Goal: Share content: Share content

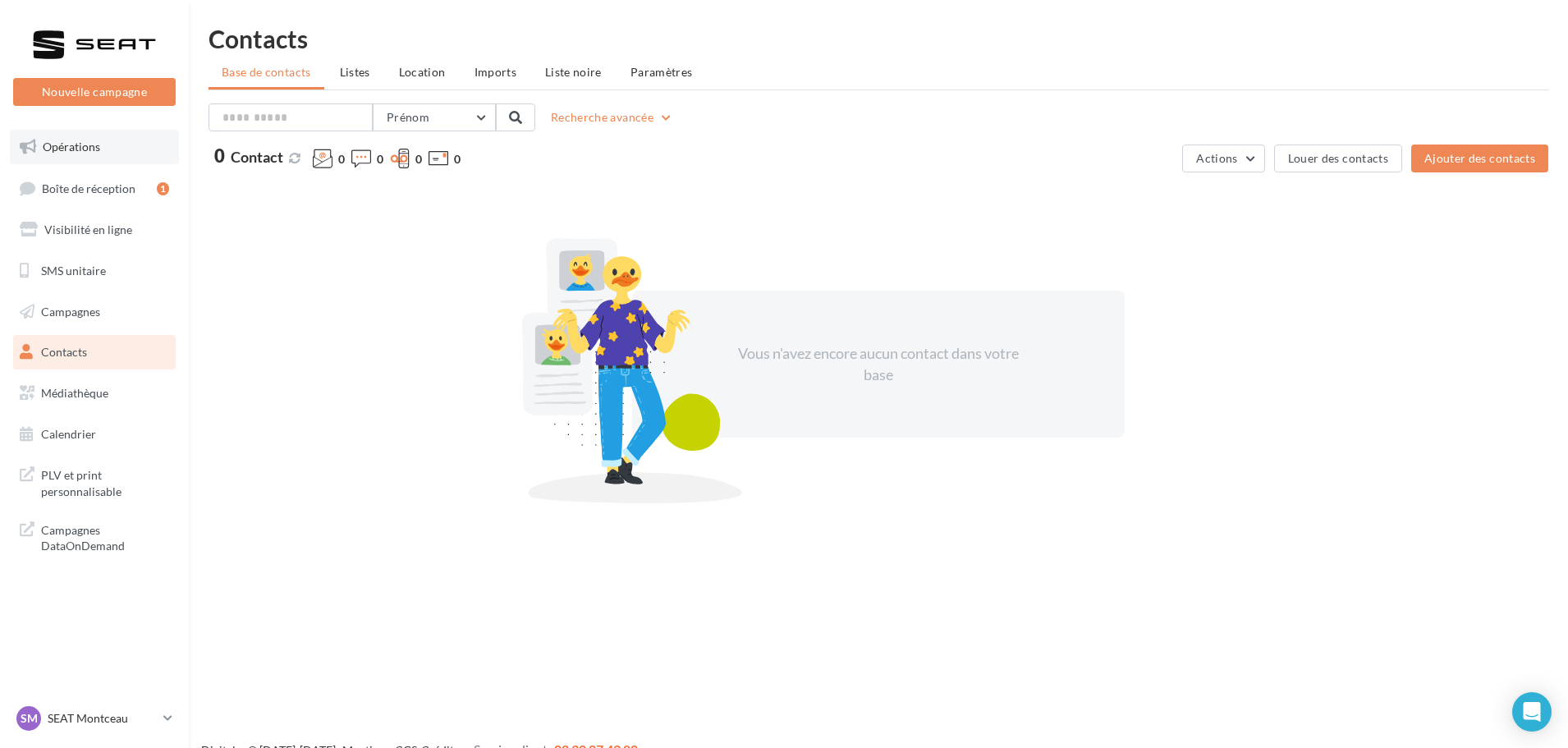
click at [88, 154] on link "Opérations" at bounding box center [94, 147] width 169 height 35
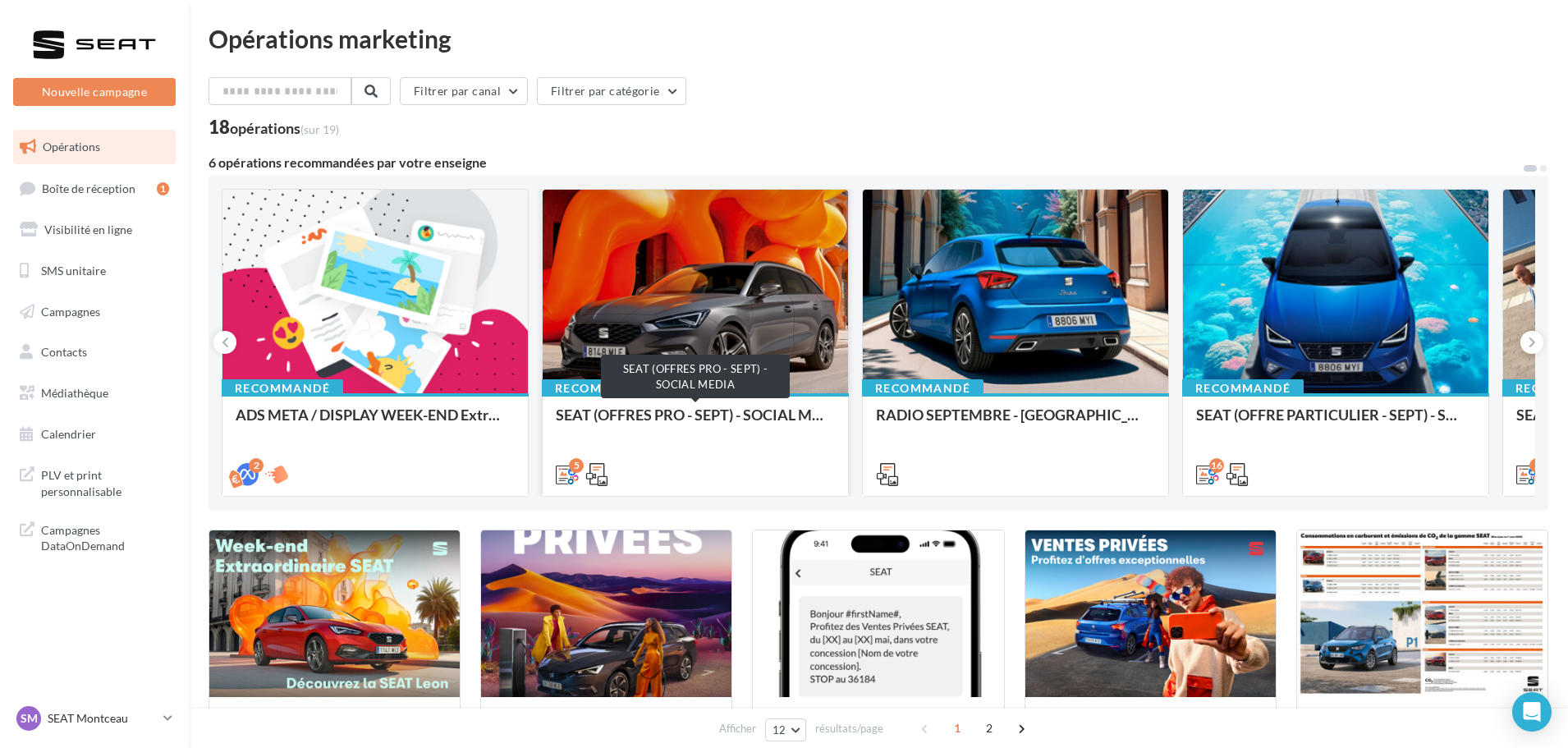
click at [759, 412] on div "SEAT (OFFRES PRO - SEPT) - SOCIAL MEDIA" at bounding box center [696, 423] width 280 height 33
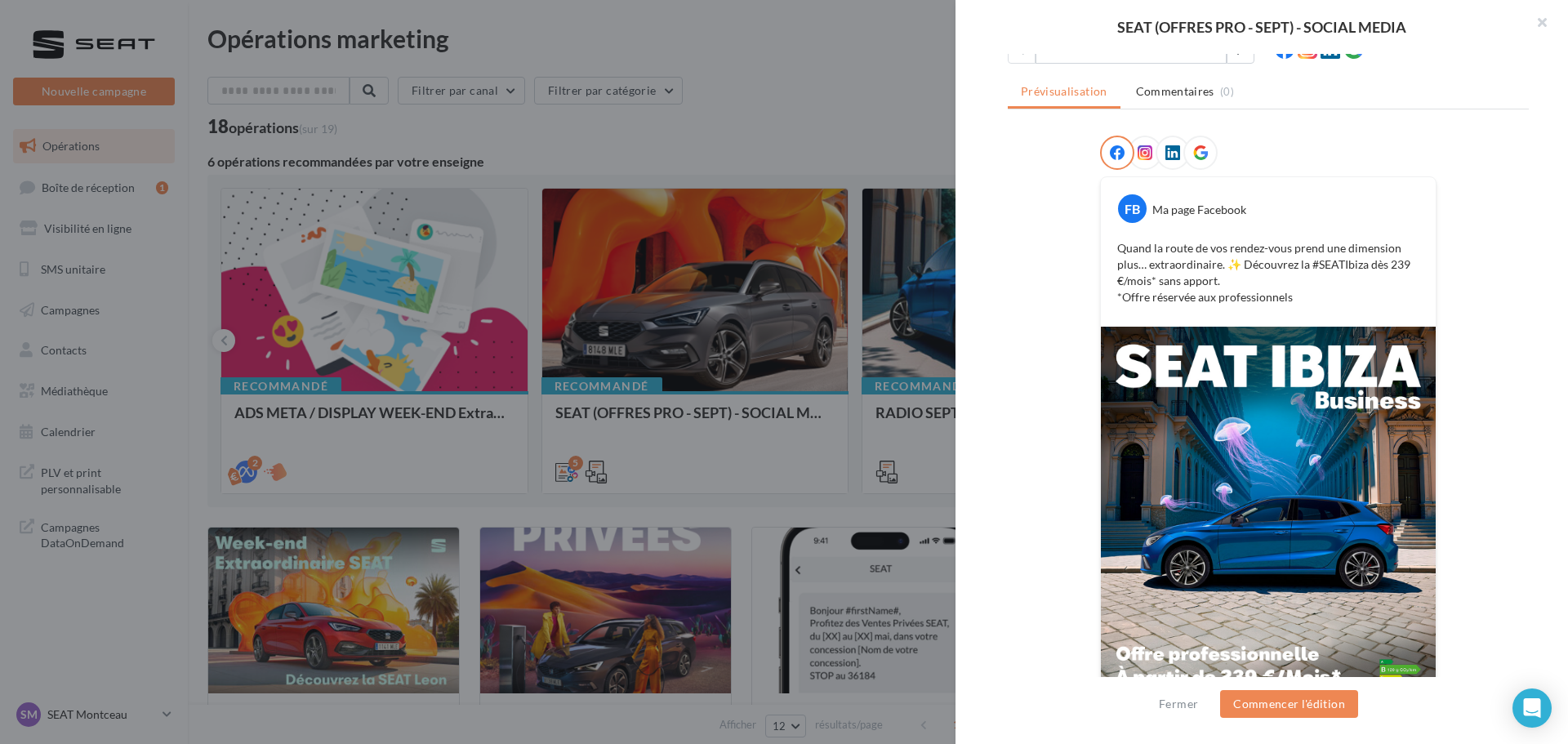
scroll to position [82, 0]
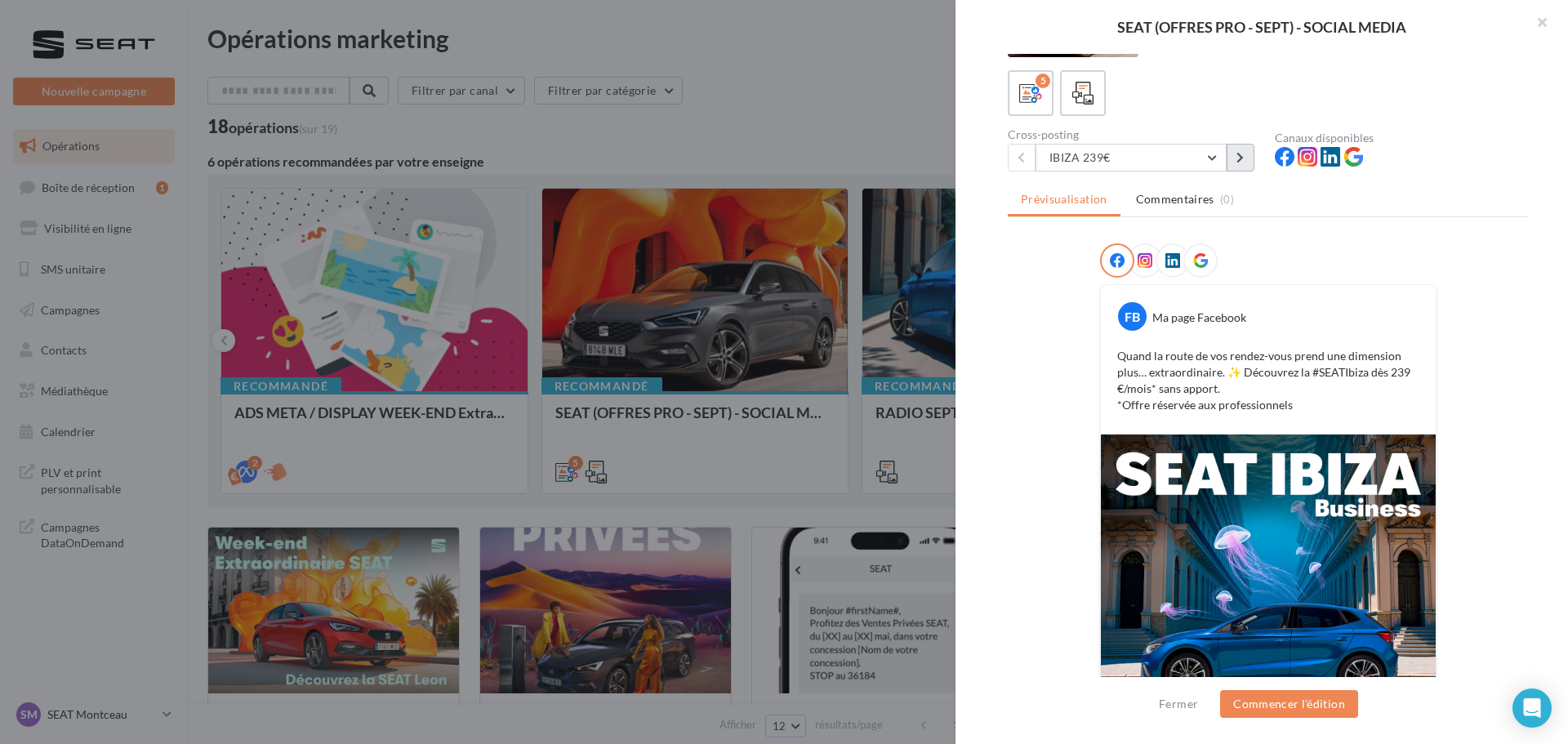
click at [1244, 154] on icon at bounding box center [1240, 157] width 8 height 11
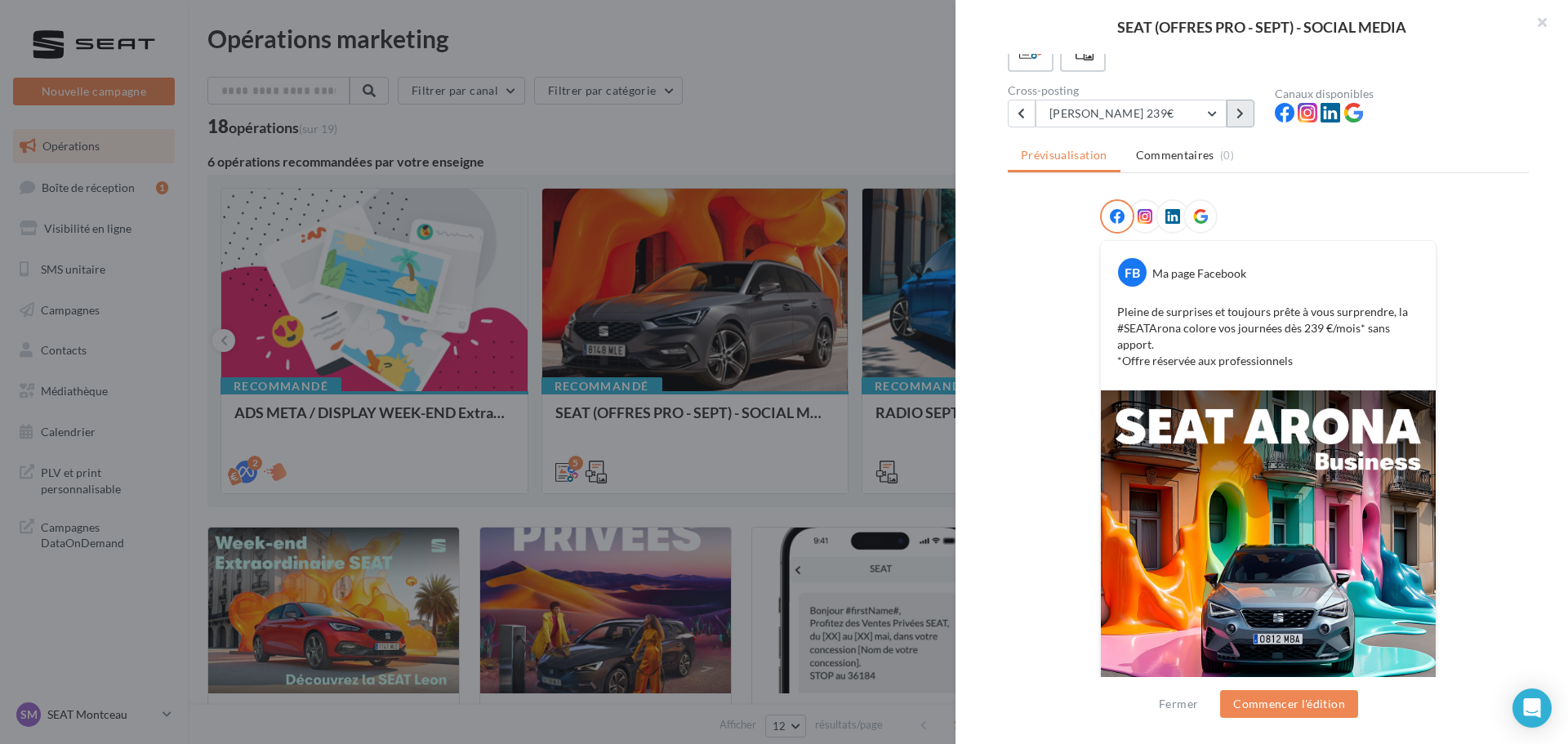
scroll to position [0, 0]
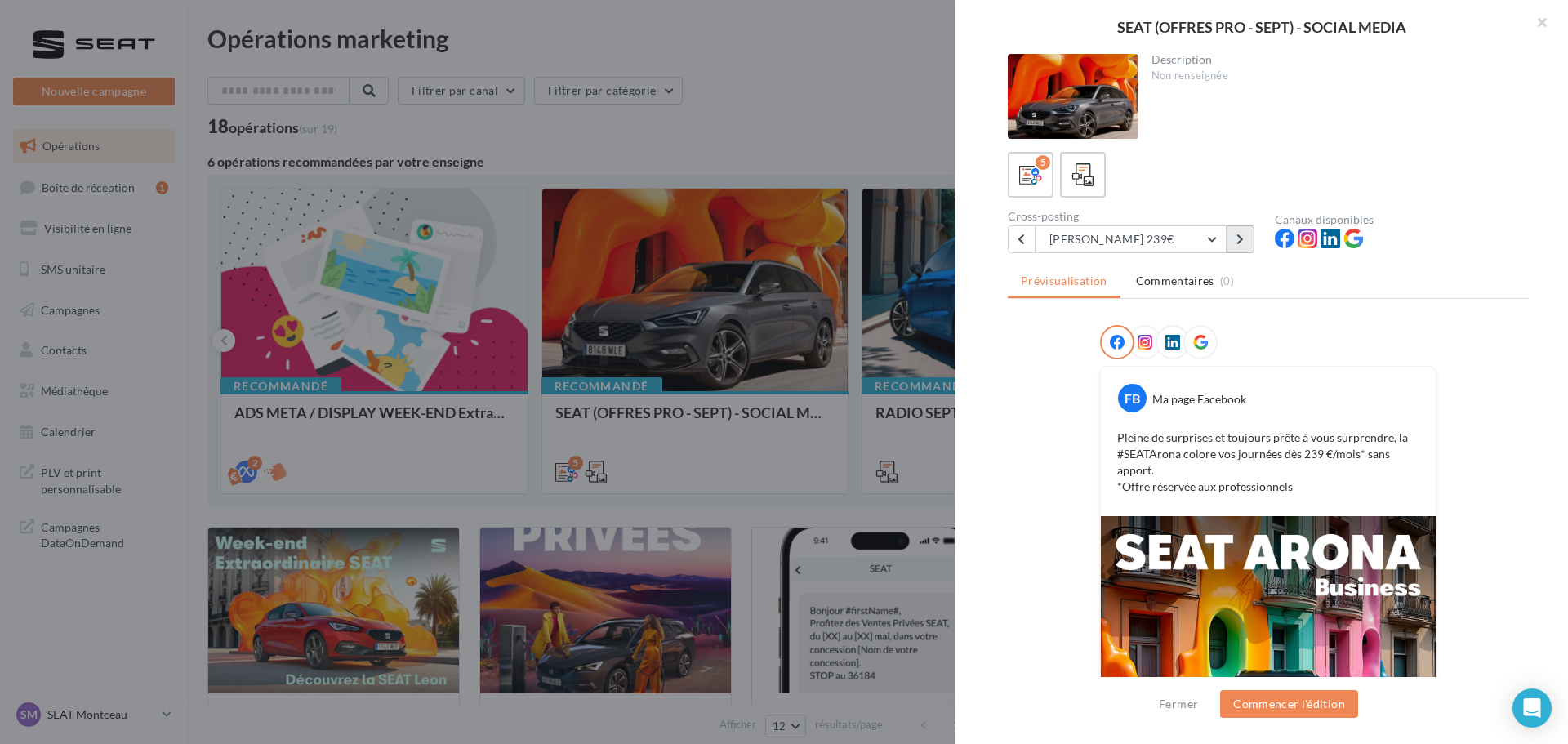
click at [1238, 237] on icon at bounding box center [1240, 239] width 8 height 11
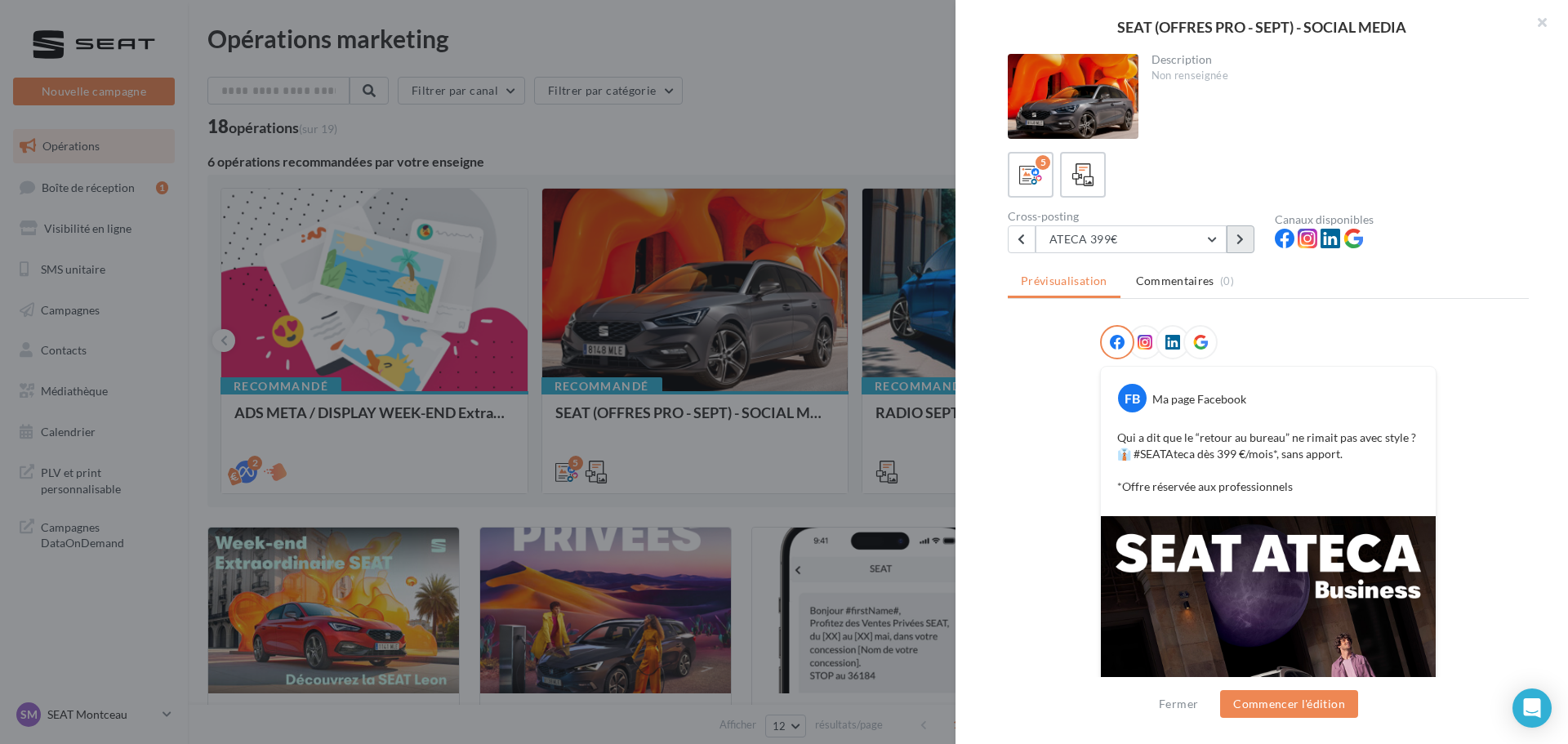
click at [1238, 237] on icon at bounding box center [1240, 239] width 8 height 11
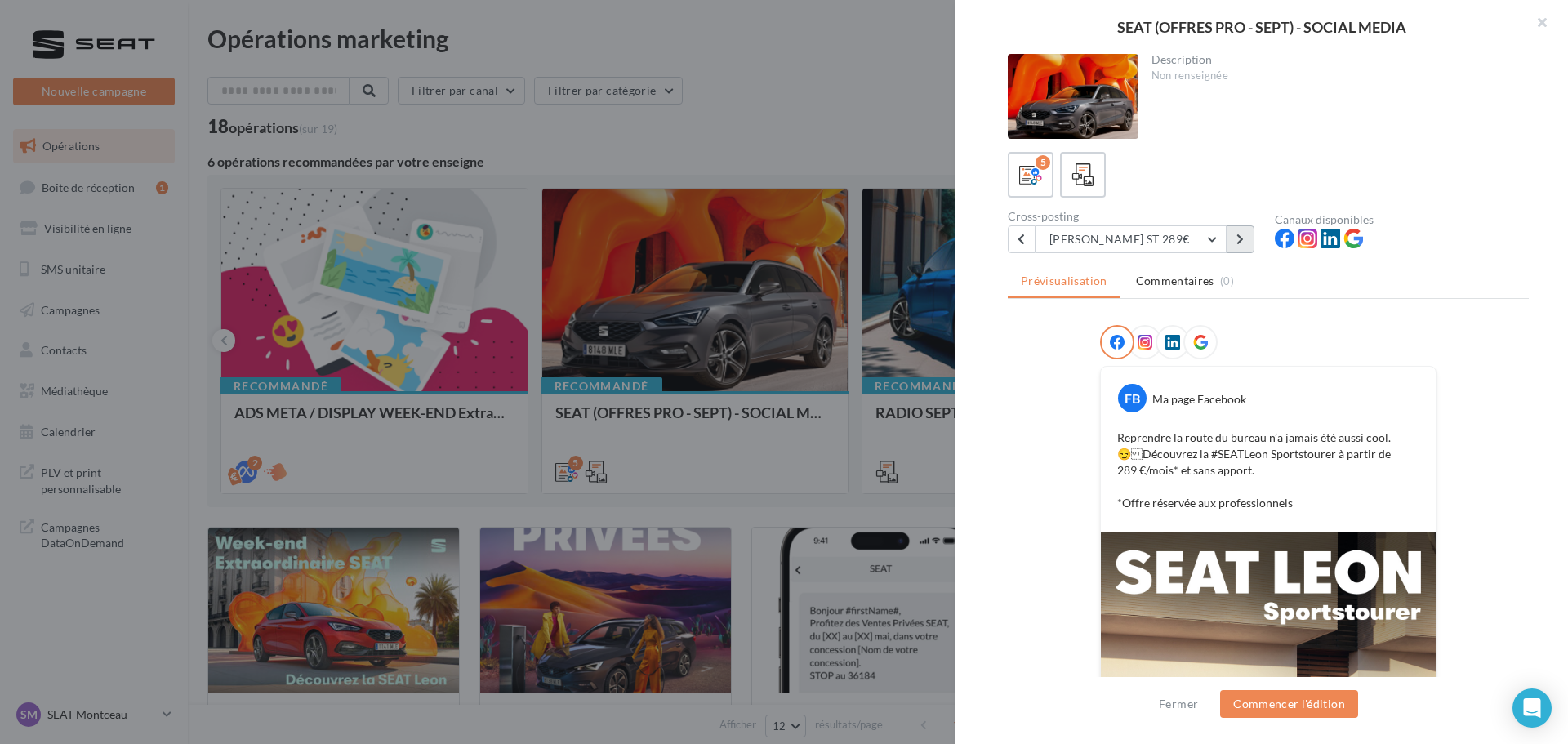
click at [1238, 237] on icon at bounding box center [1240, 239] width 8 height 11
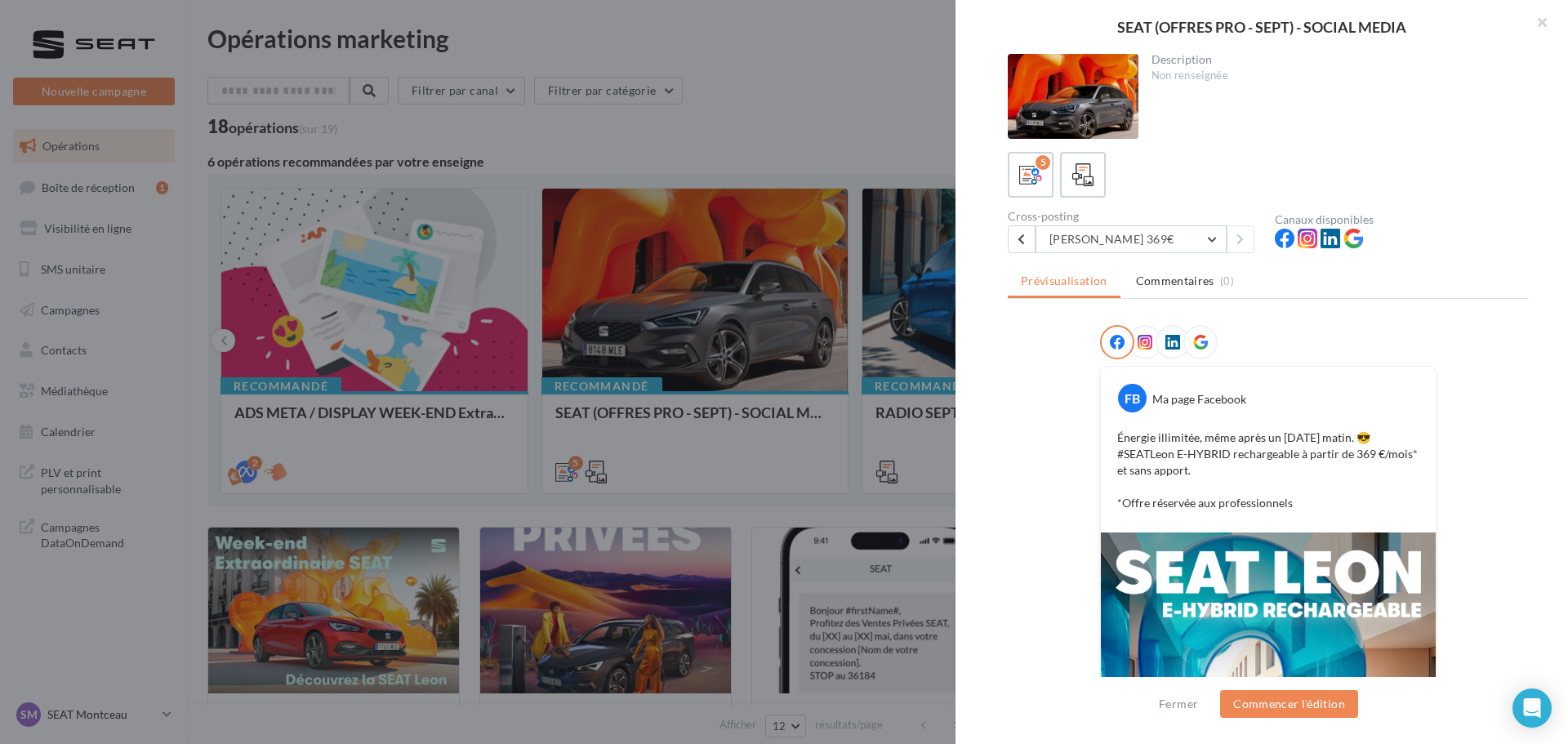
click at [639, 275] on div at bounding box center [784, 372] width 1568 height 744
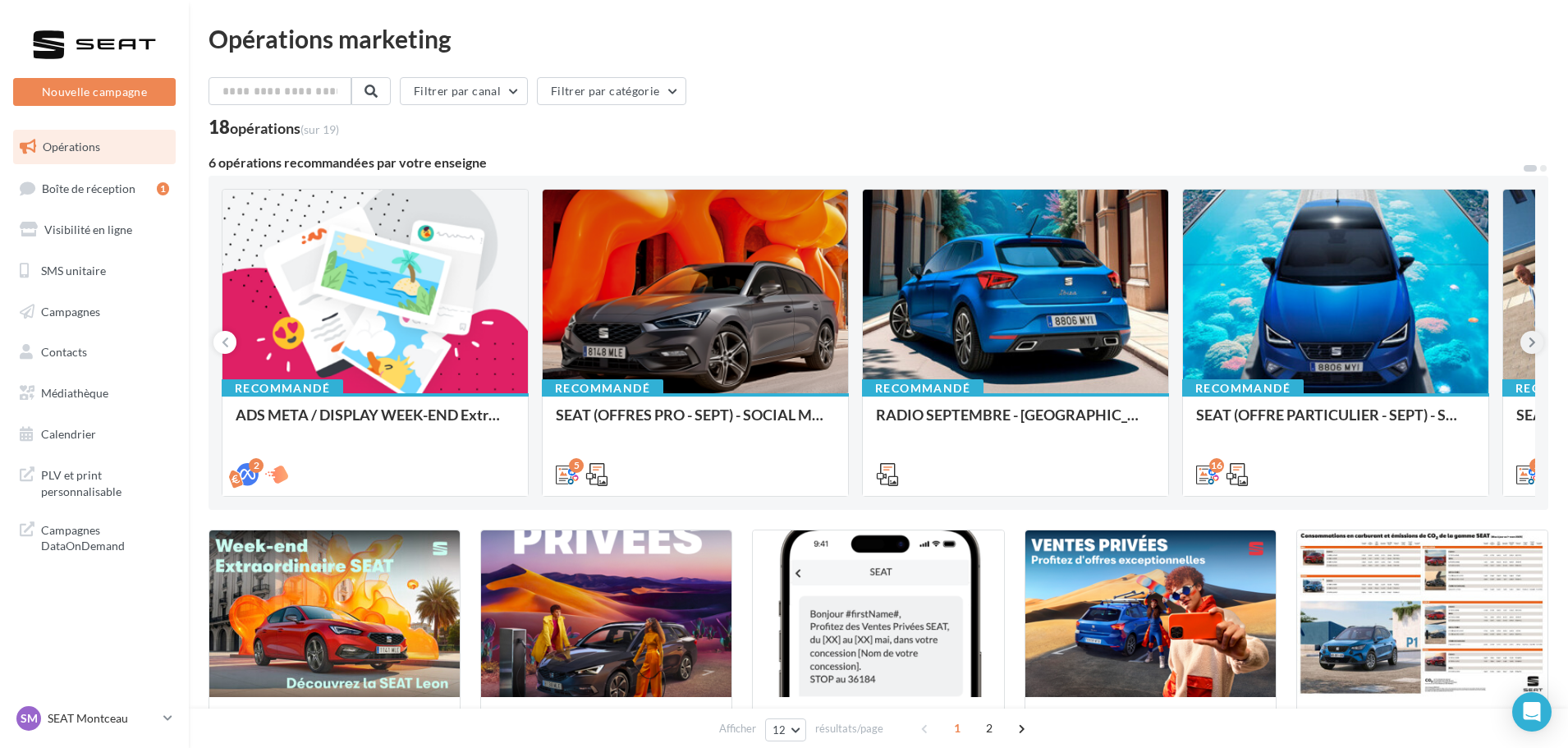
click at [1532, 341] on icon at bounding box center [1533, 342] width 8 height 16
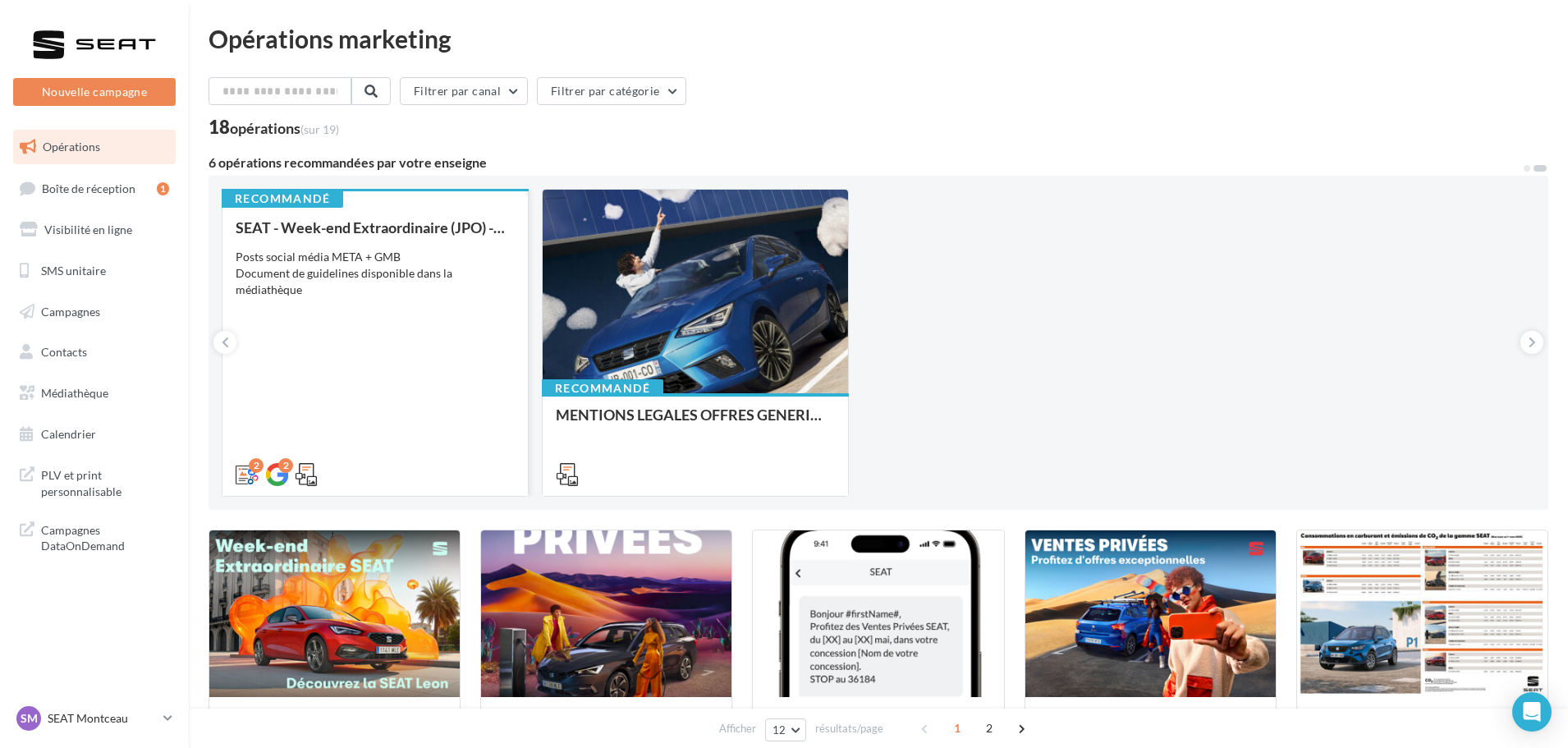
click at [327, 318] on div "SEAT - Week-end Extraordinaire (JPO) - GENERIQUE SEPT / OCTOBRE Posts social mé…" at bounding box center [375, 350] width 280 height 262
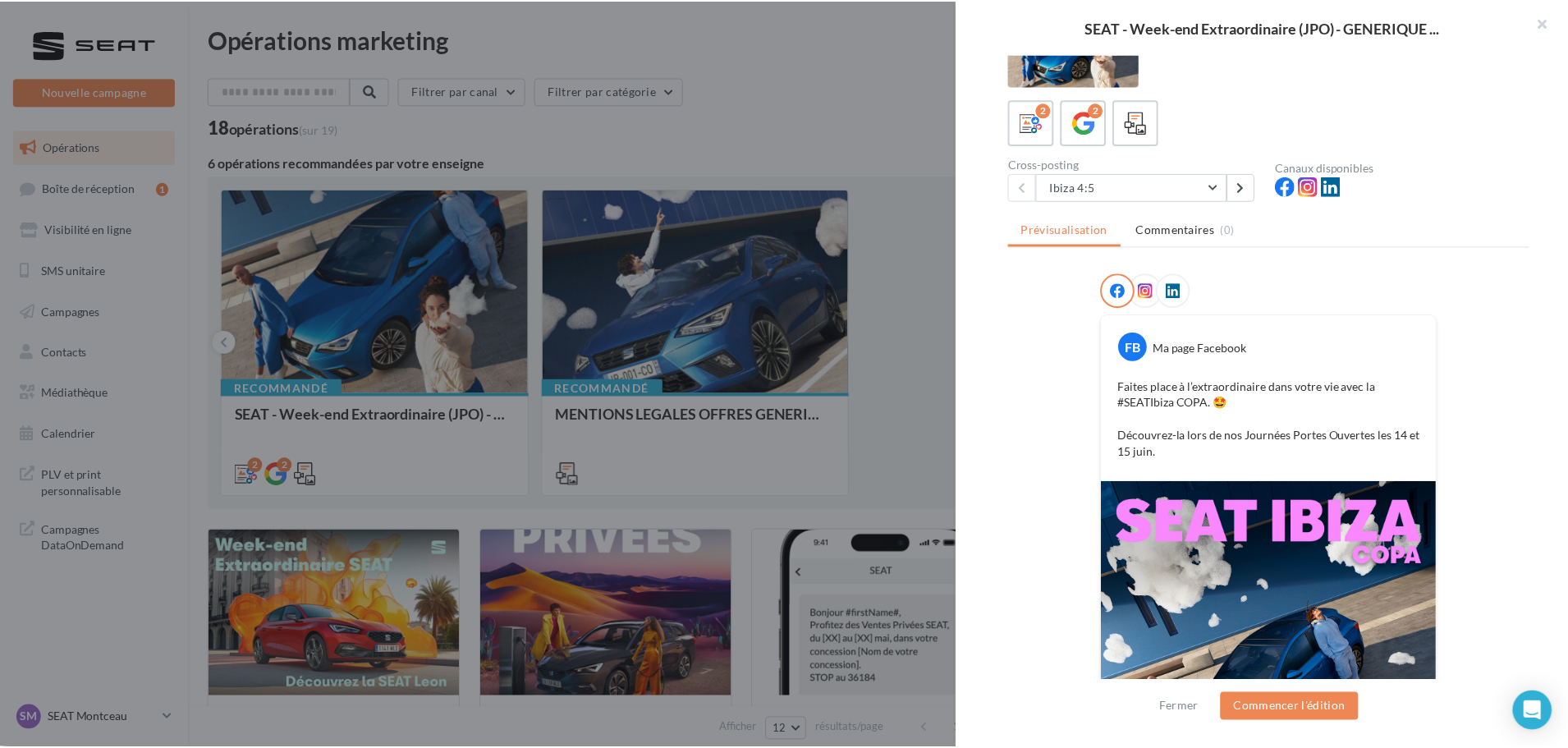
scroll to position [36, 0]
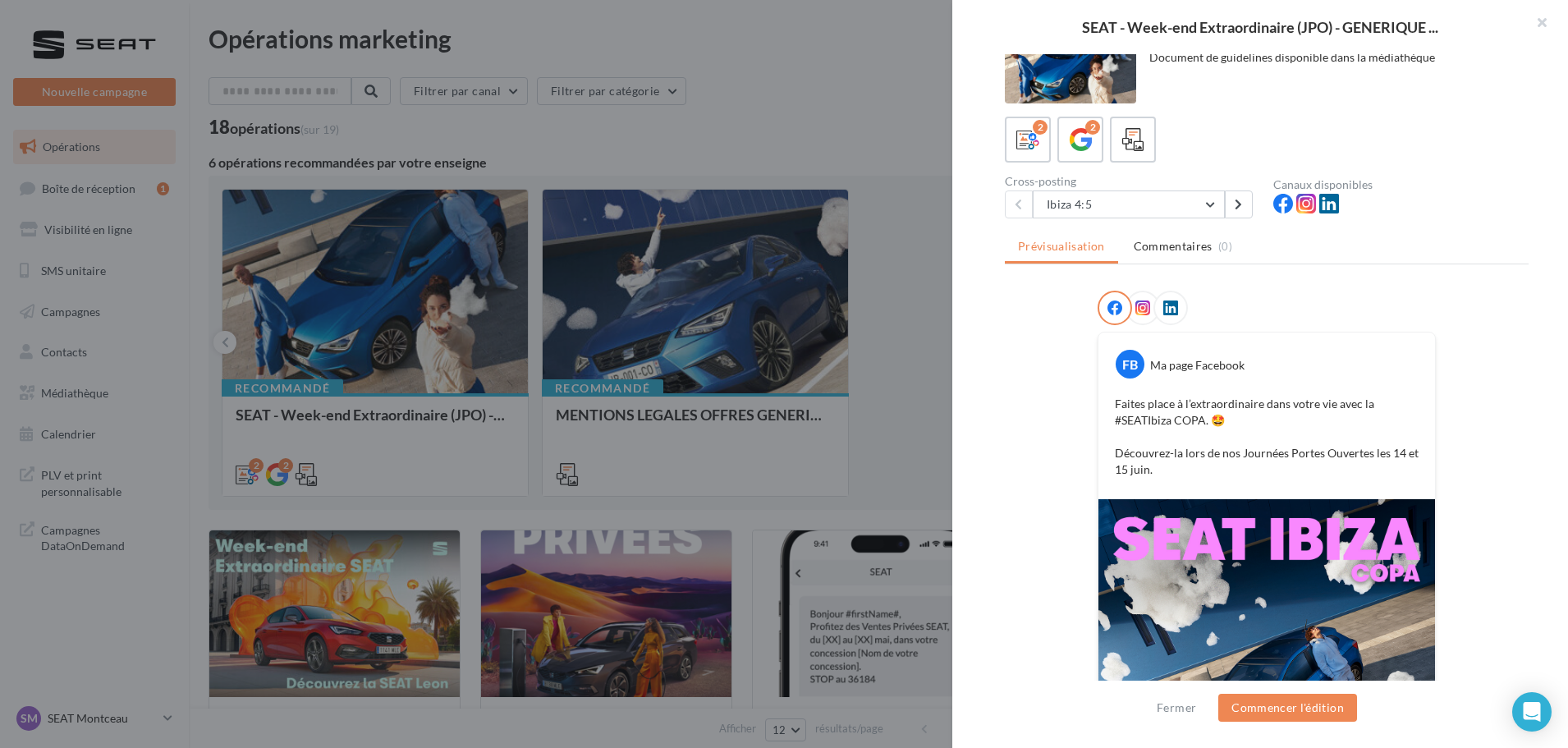
click at [788, 373] on div at bounding box center [784, 374] width 1568 height 748
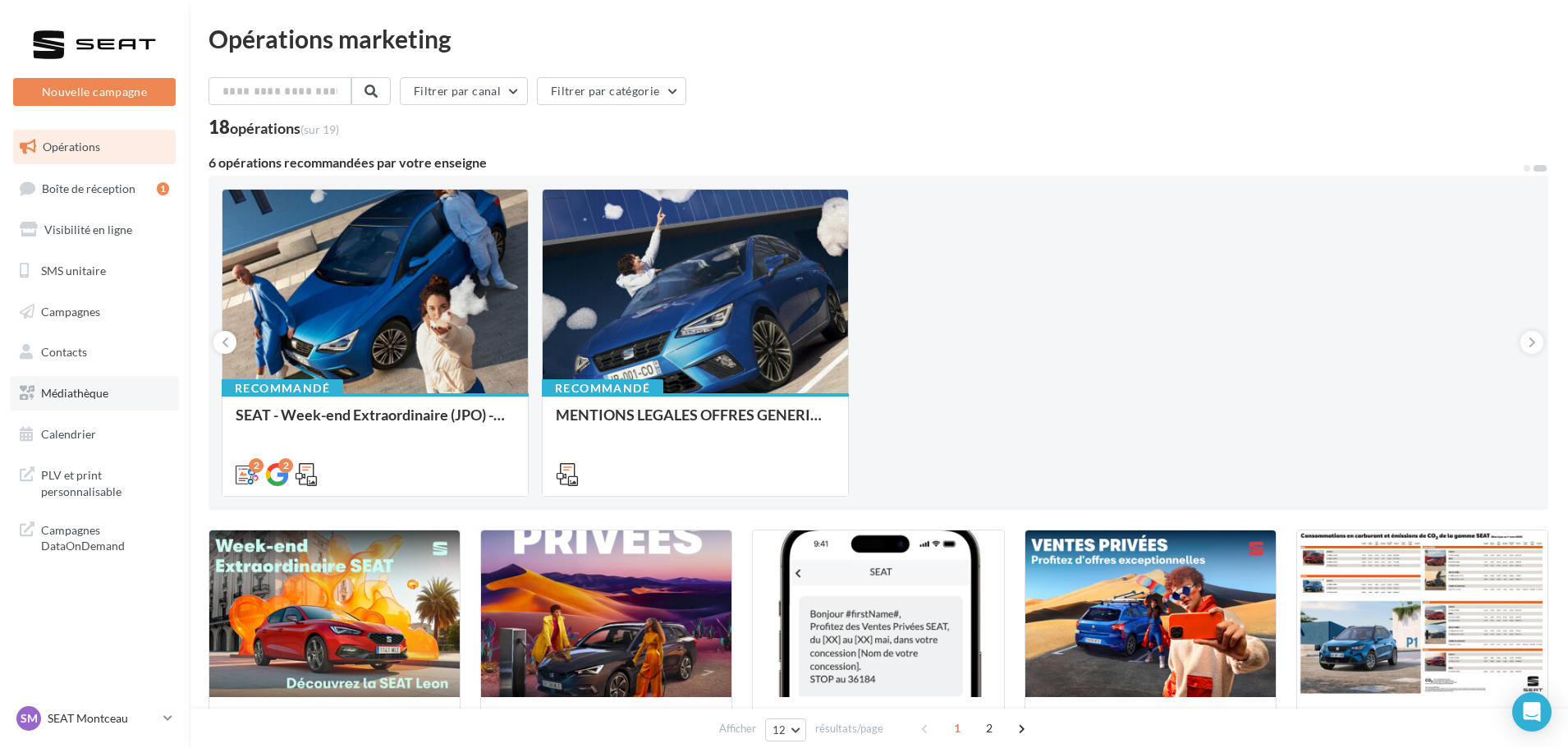
click at [84, 398] on span "Médiathèque" at bounding box center [75, 393] width 67 height 14
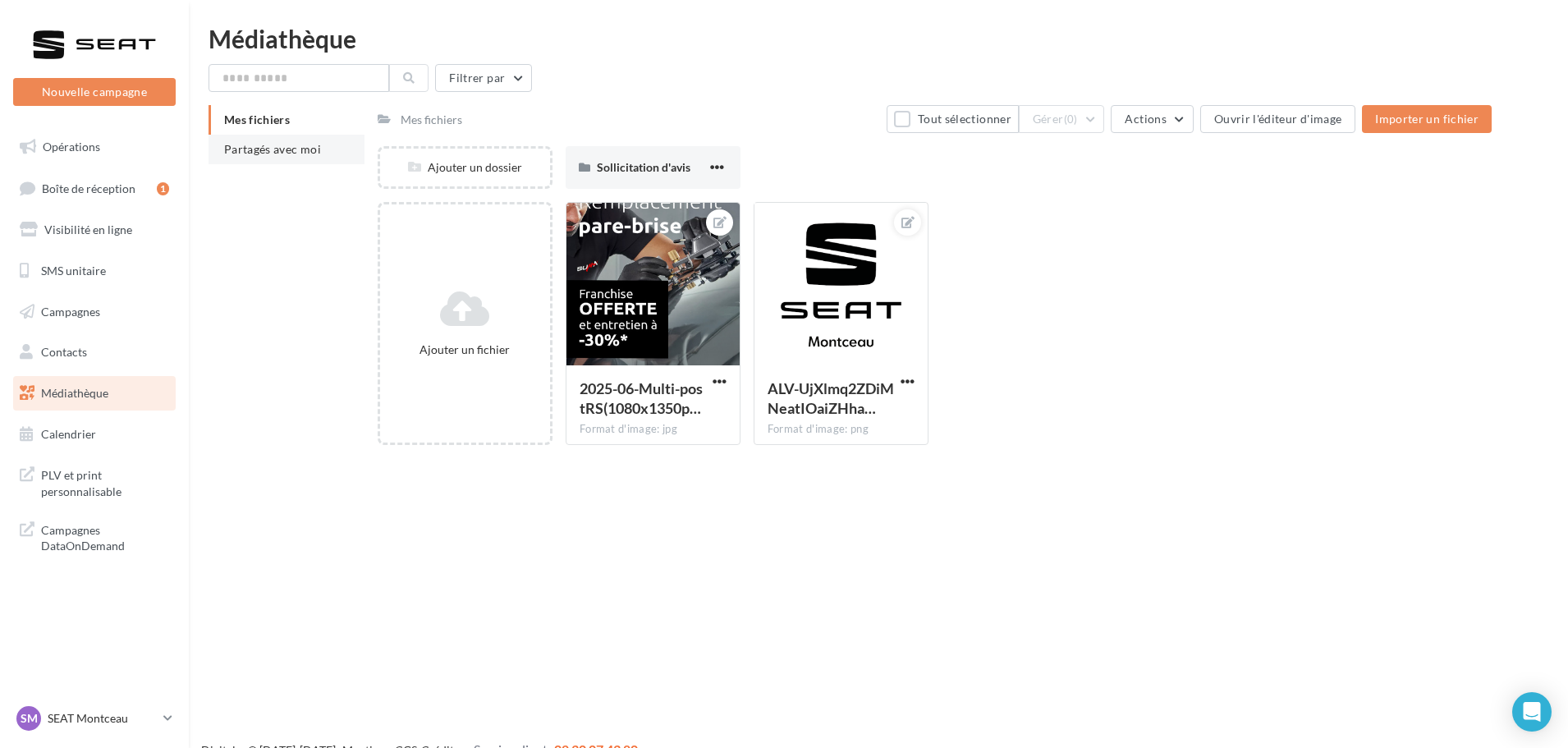
click at [283, 148] on span "Partagés avec moi" at bounding box center [273, 149] width 97 height 14
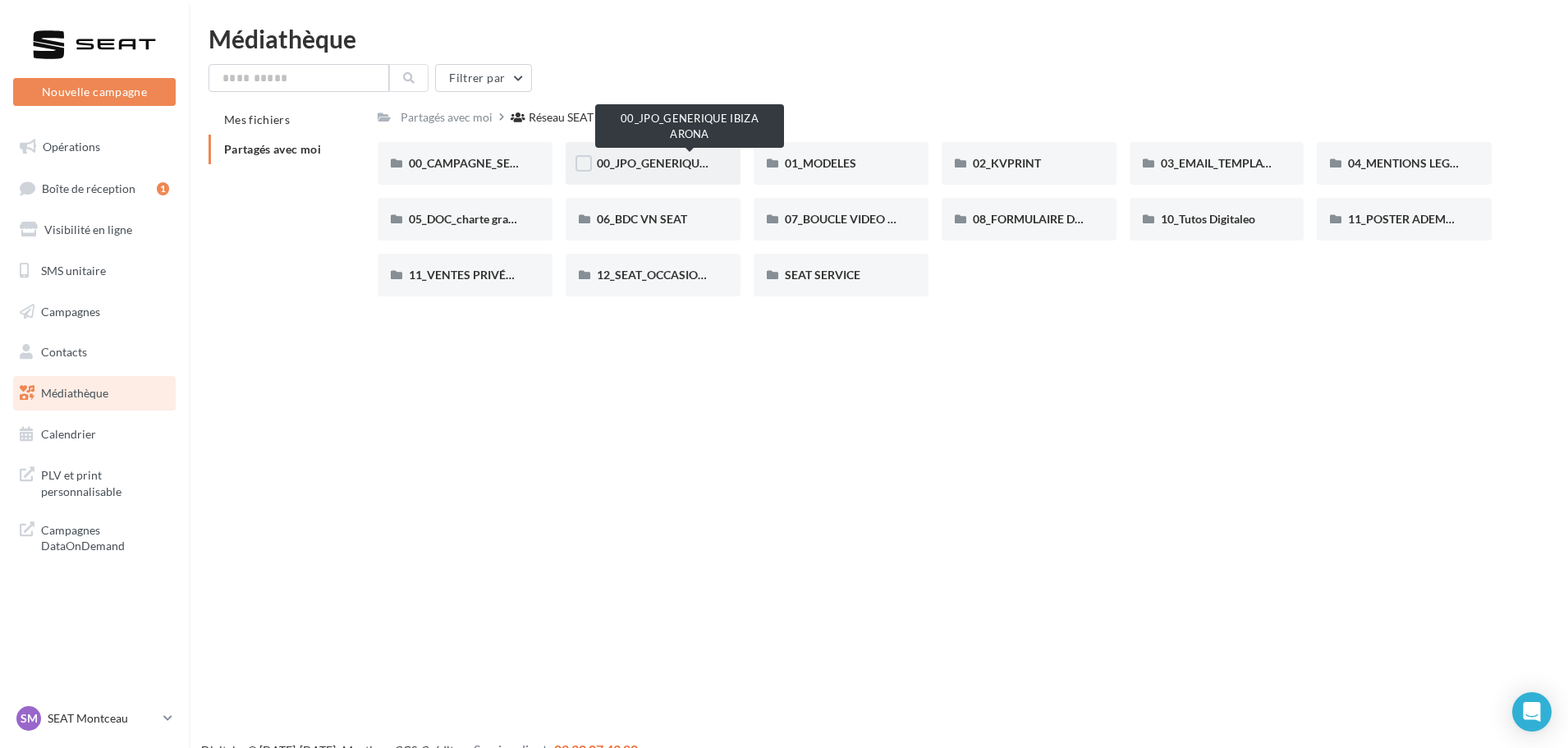
click at [654, 168] on span "00_JPO_GENERIQUE IBIZA ARONA" at bounding box center [690, 163] width 186 height 14
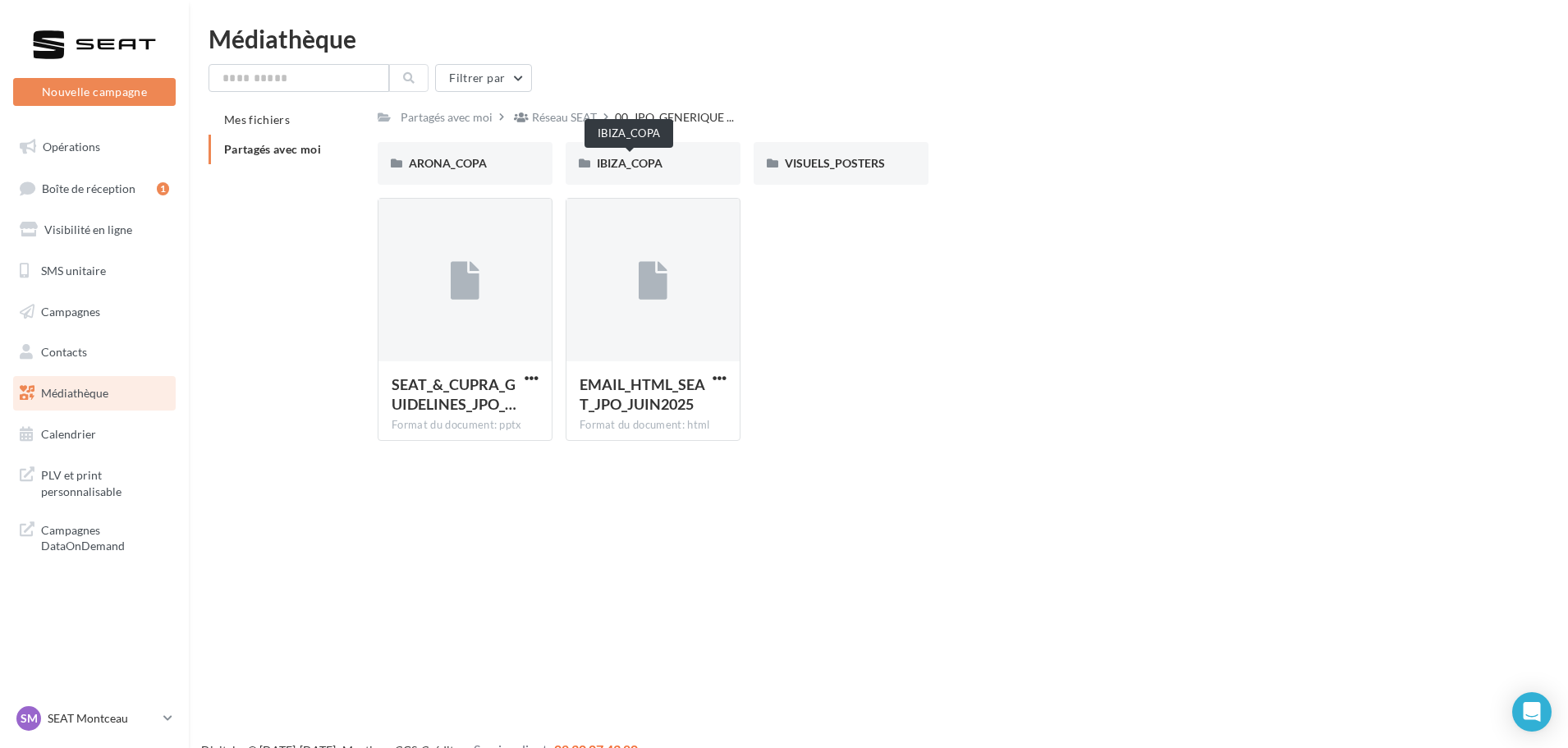
click at [654, 168] on span "IBIZA_COPA" at bounding box center [630, 163] width 66 height 14
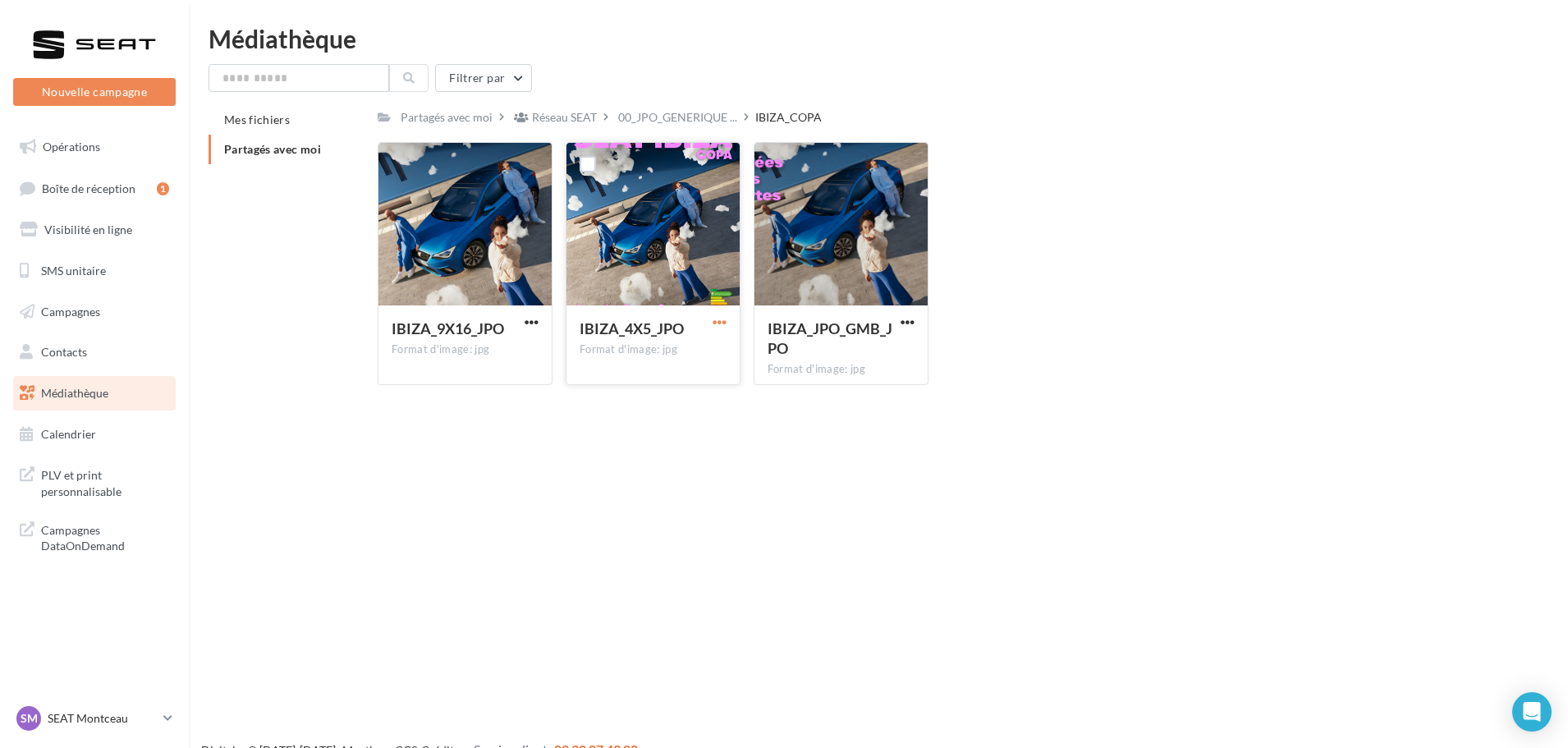
click at [718, 324] on span "button" at bounding box center [720, 322] width 14 height 14
click at [680, 356] on button "Télécharger" at bounding box center [648, 354] width 164 height 42
click at [706, 117] on span "00_JPO_GENERIQUE ..." at bounding box center [677, 117] width 119 height 16
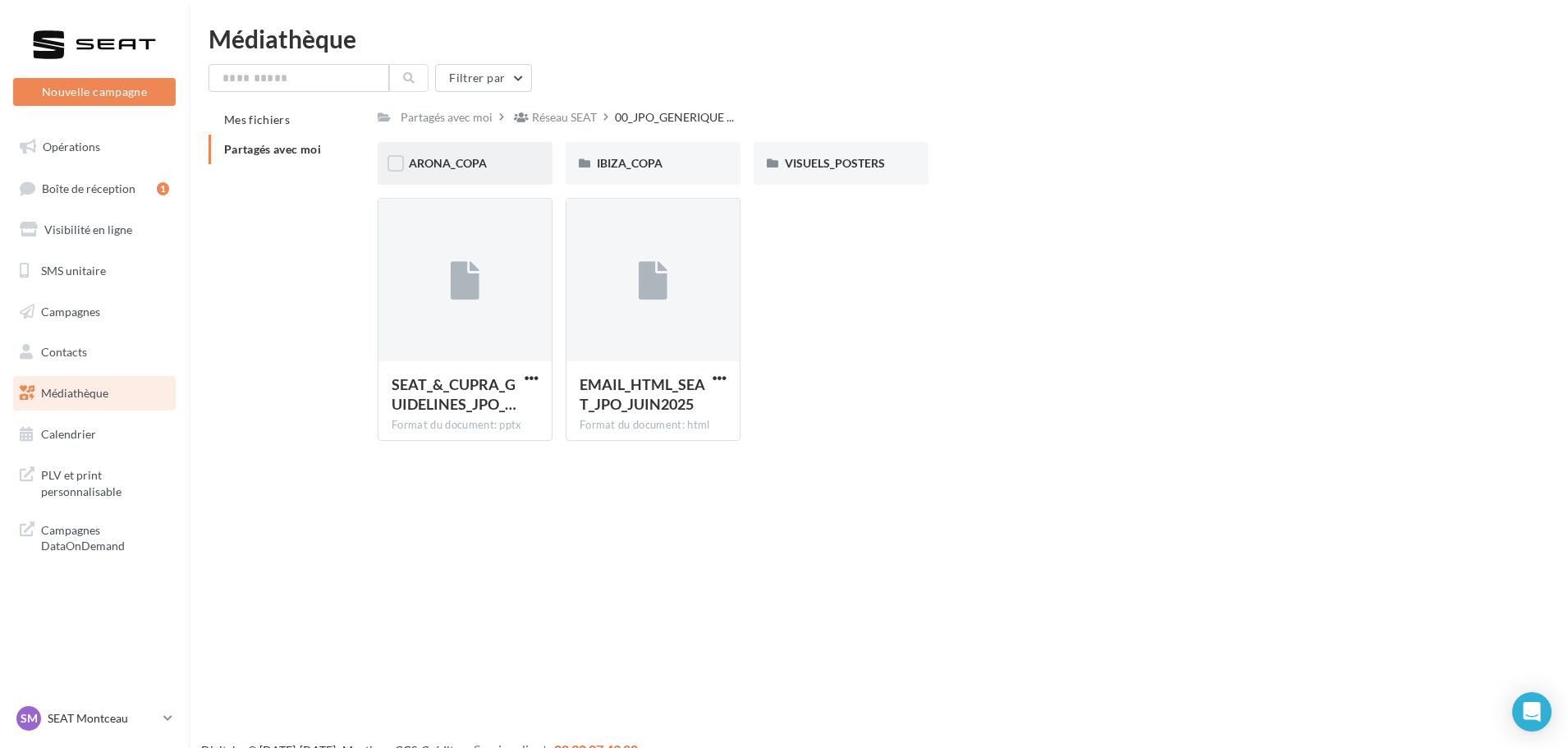
click at [488, 173] on div "ARONA_COPA" at bounding box center [465, 163] width 175 height 42
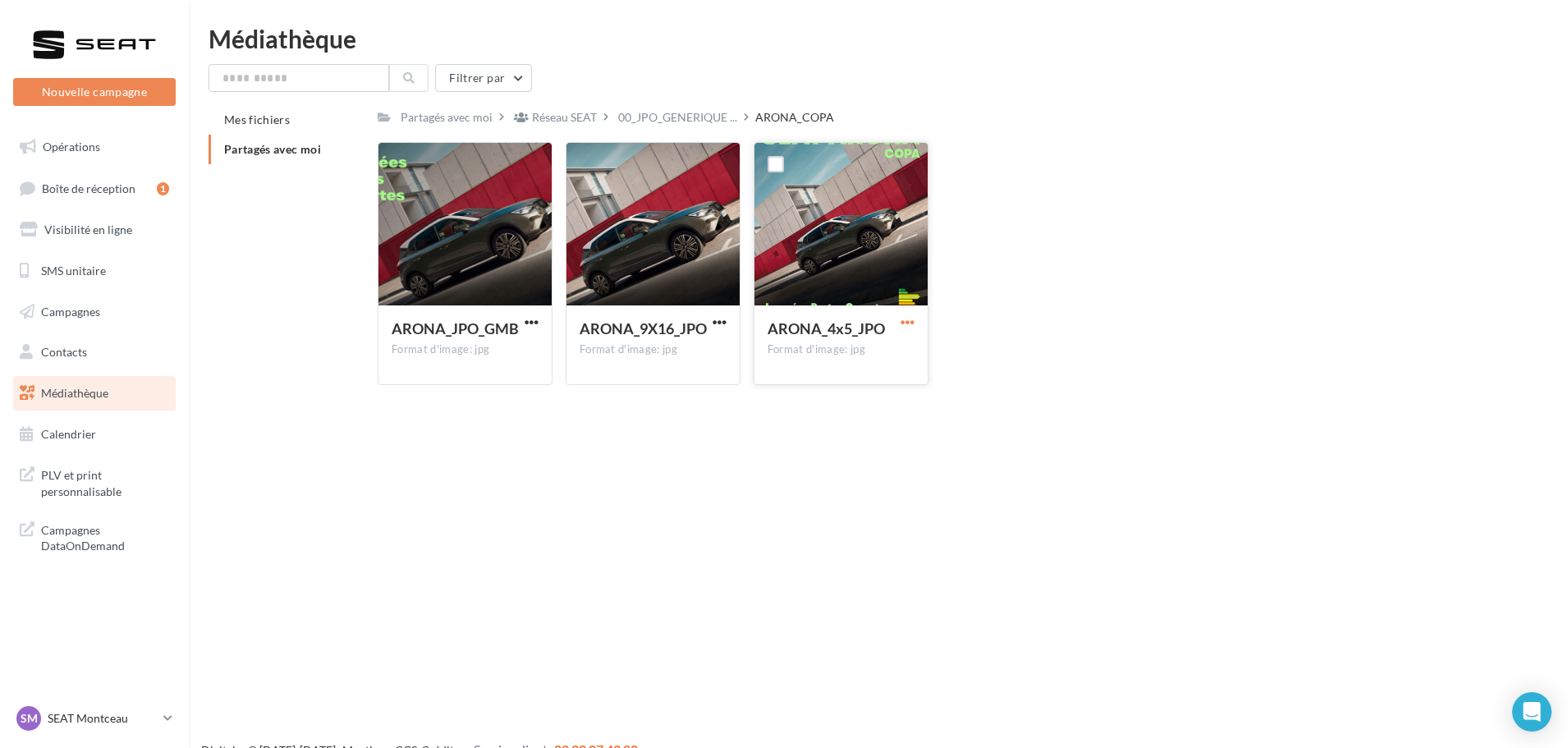
click at [906, 320] on span "button" at bounding box center [908, 322] width 14 height 14
click at [810, 355] on button "Télécharger" at bounding box center [835, 354] width 164 height 42
click at [76, 154] on link "Opérations" at bounding box center [94, 147] width 169 height 35
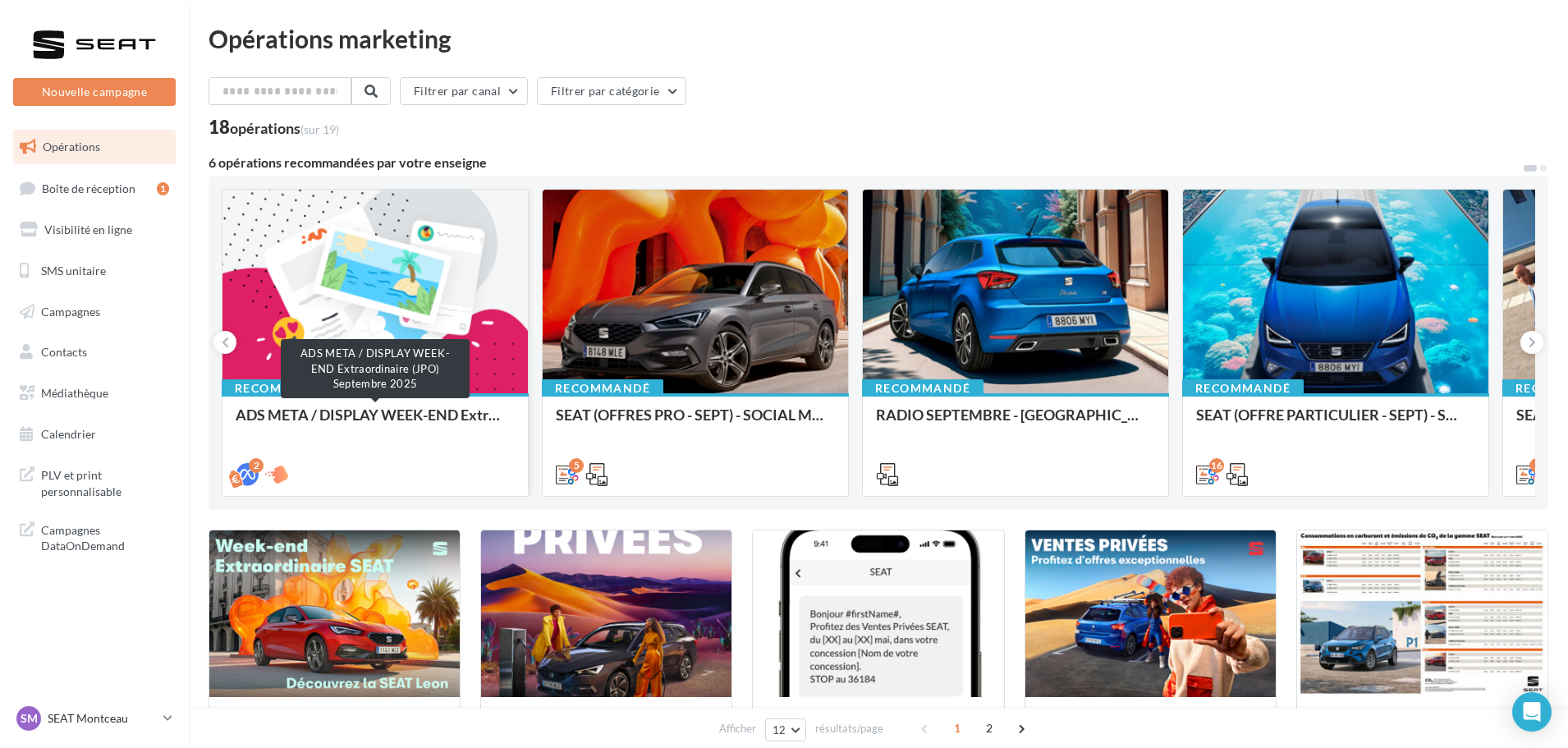
click at [393, 419] on div "ADS META / DISPLAY WEEK-END Extraordinaire (JPO) Septembre 2025" at bounding box center [375, 423] width 280 height 33
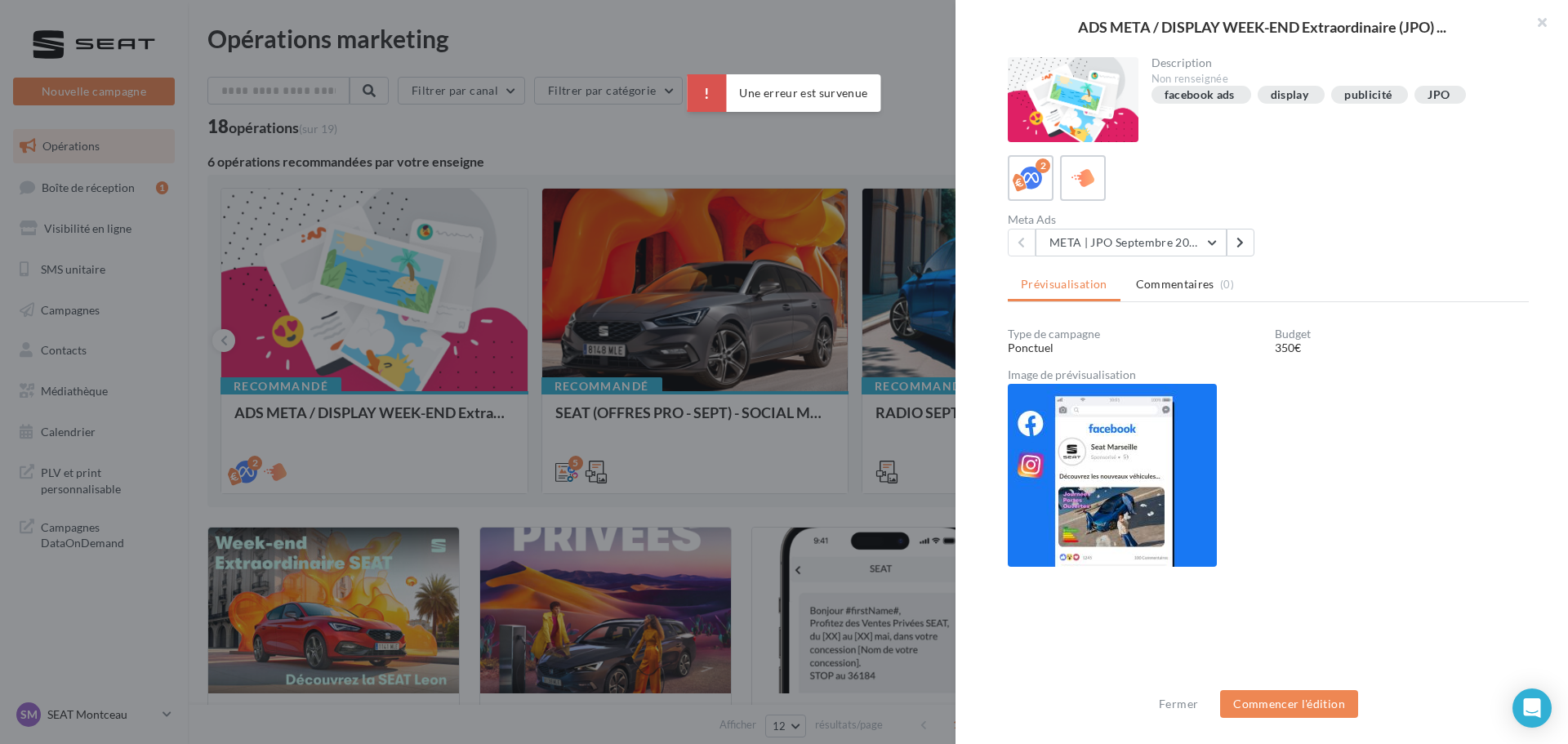
scroll to position [131, 0]
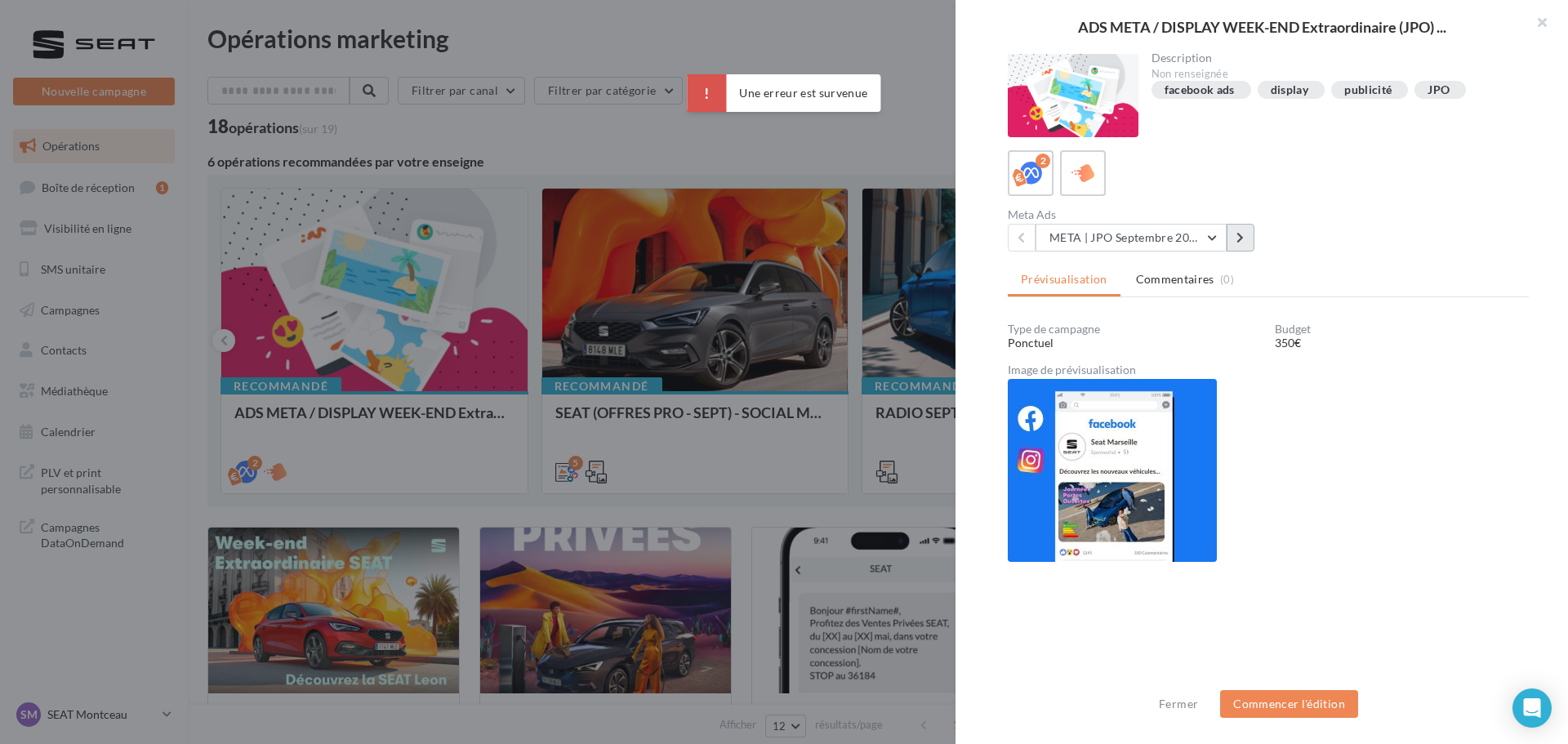
click at [1240, 244] on button at bounding box center [1240, 238] width 27 height 27
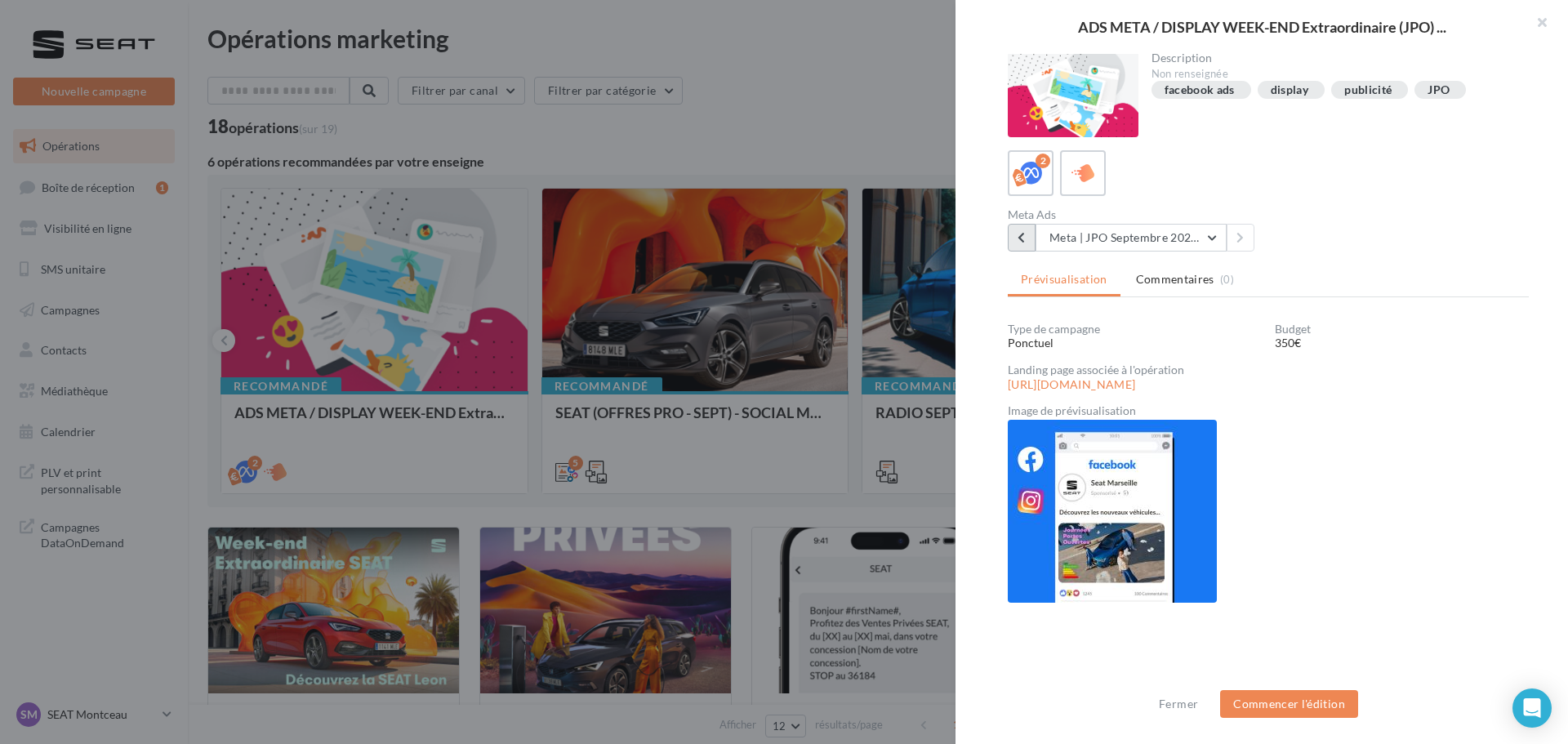
click at [1019, 242] on icon at bounding box center [1021, 237] width 8 height 11
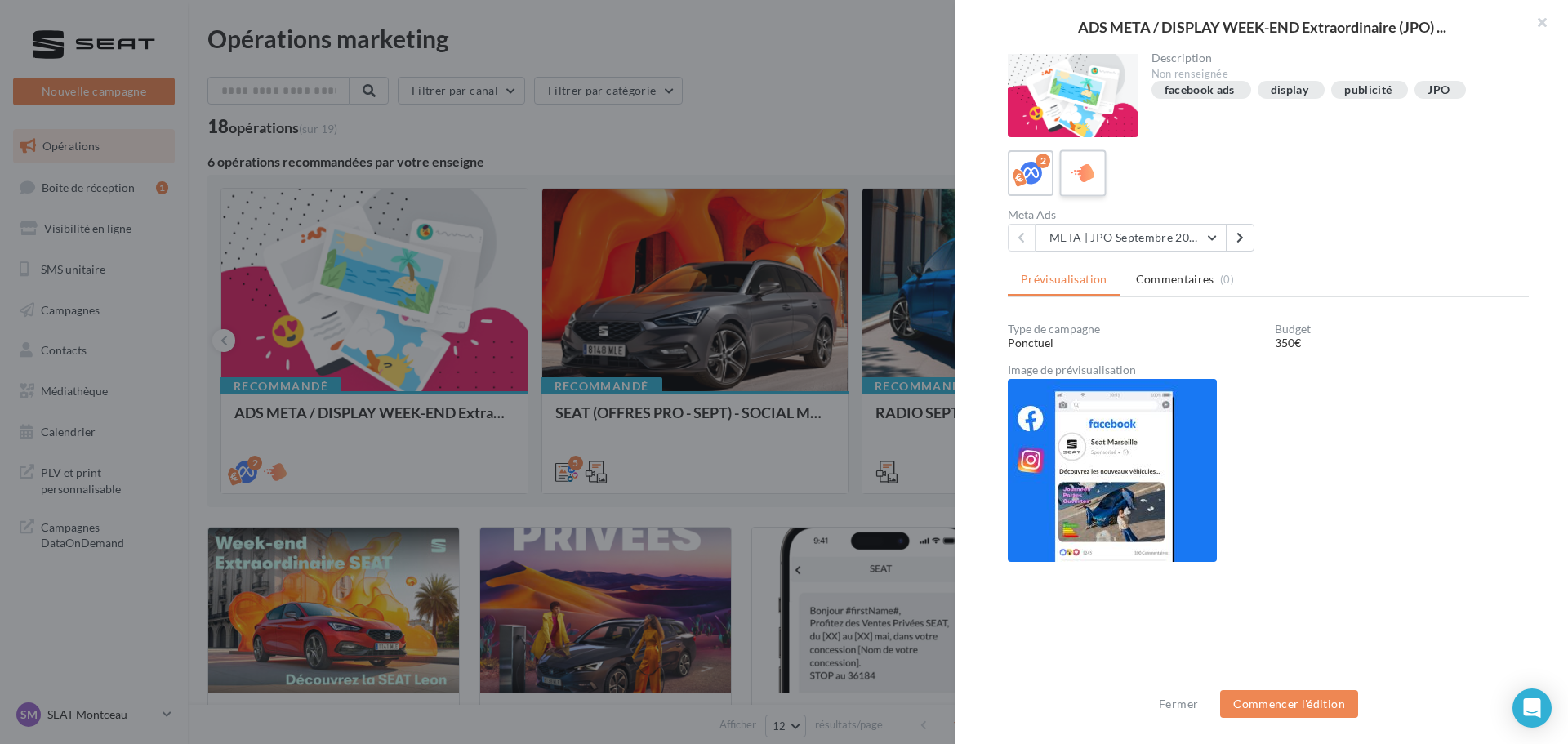
click at [1093, 184] on icon at bounding box center [1083, 172] width 24 height 24
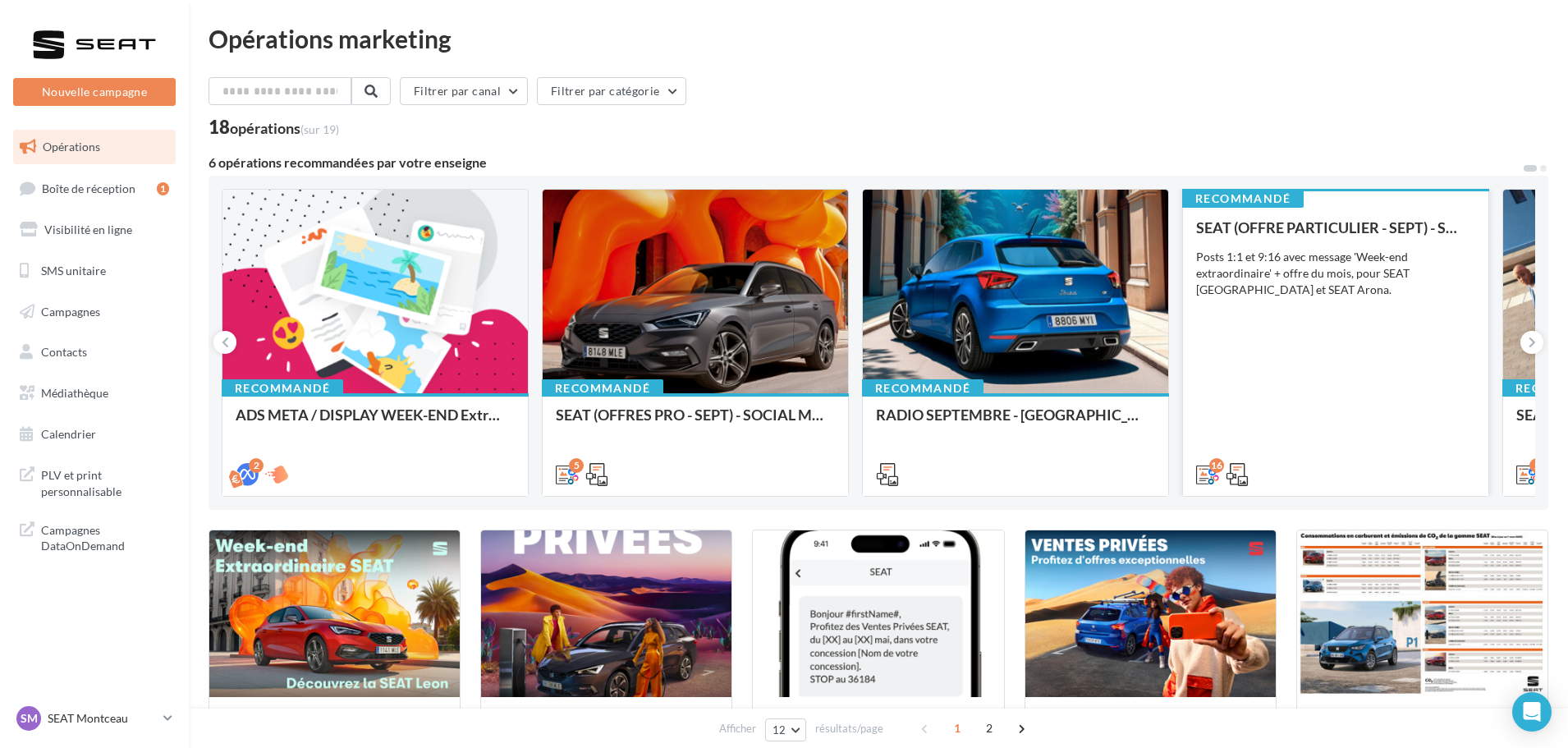
click at [1275, 287] on div "Posts 1:1 et 9:16 avec message 'Week-end extraordinaire' + offre du mois, pour …" at bounding box center [1336, 273] width 280 height 49
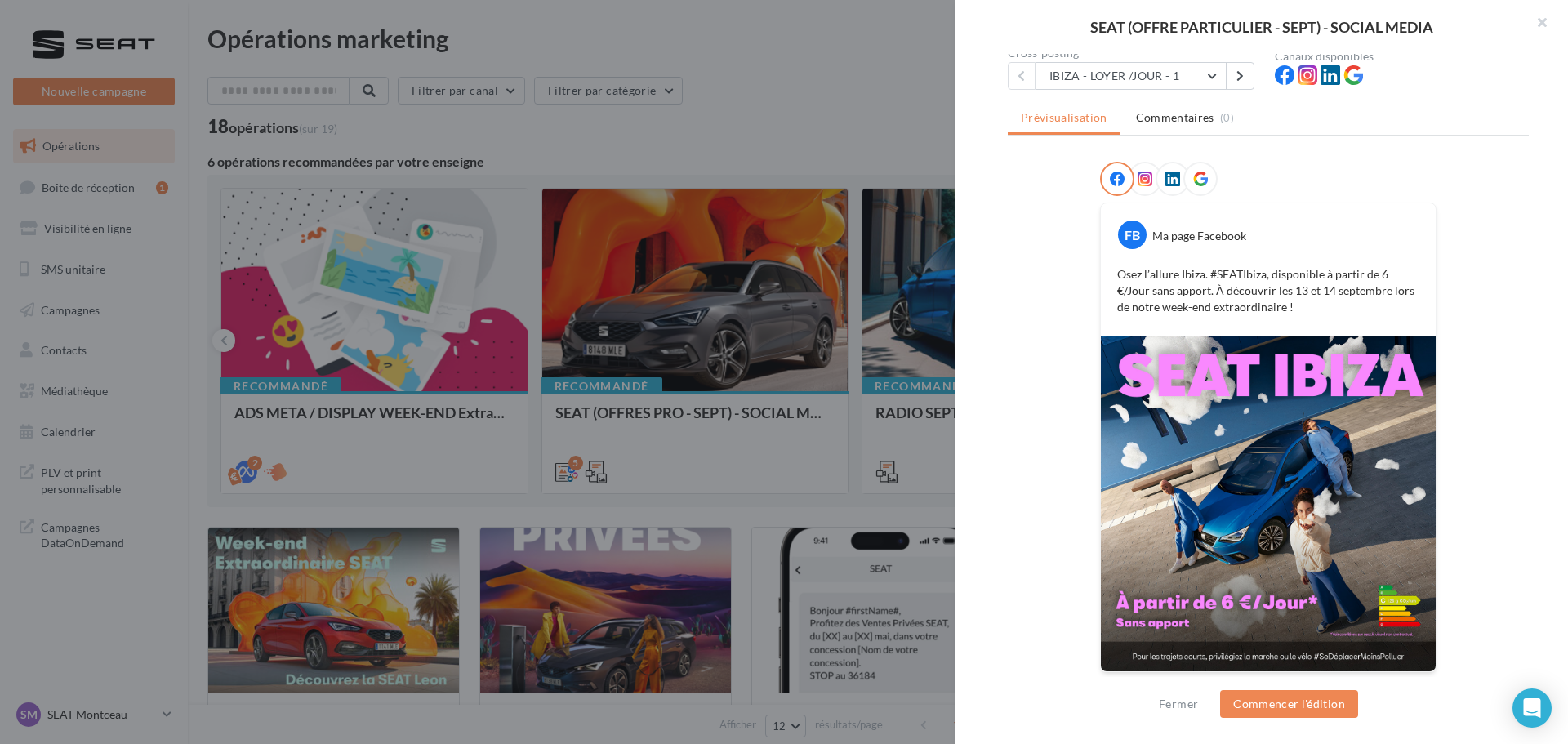
scroll to position [165, 0]
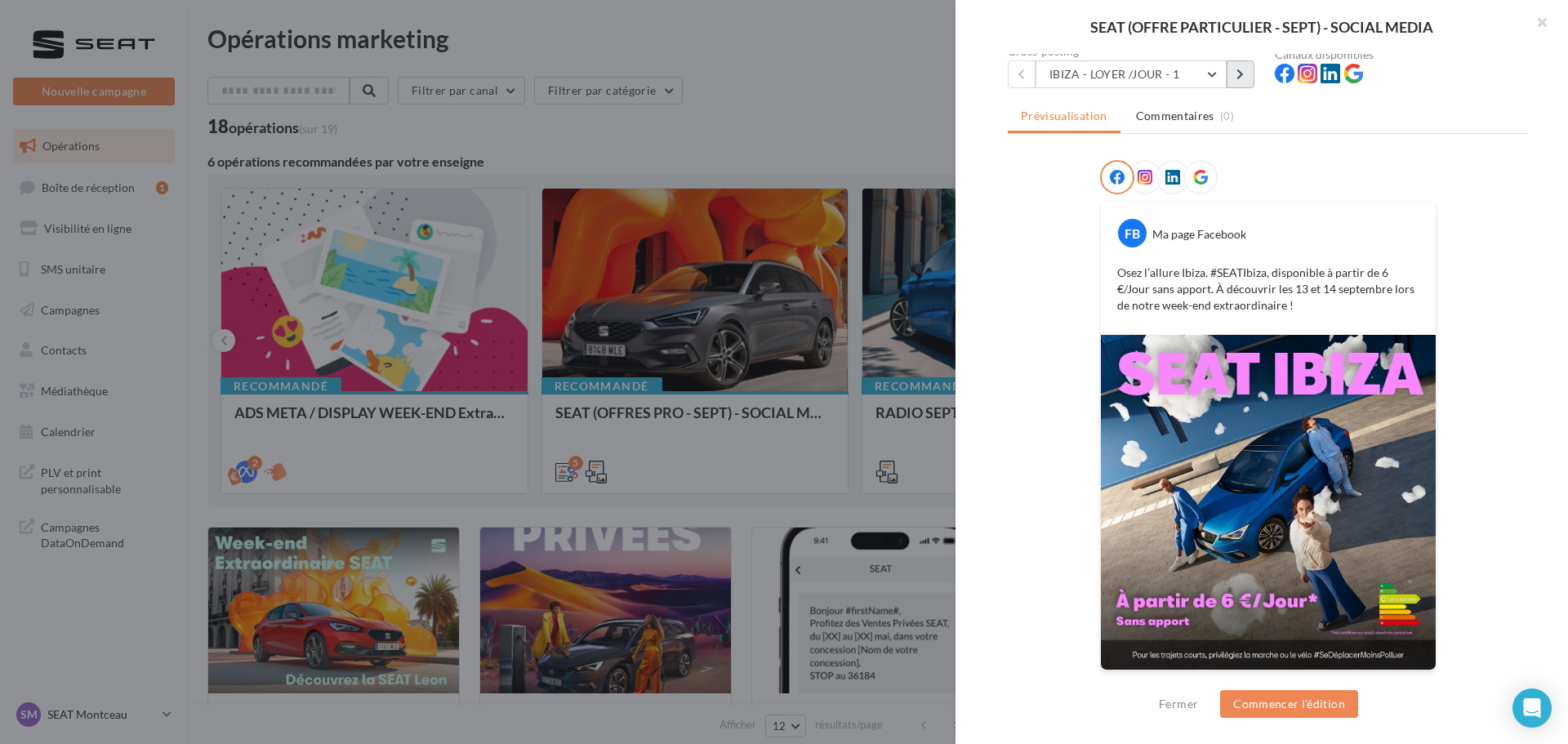
click at [1243, 73] on icon at bounding box center [1240, 74] width 8 height 11
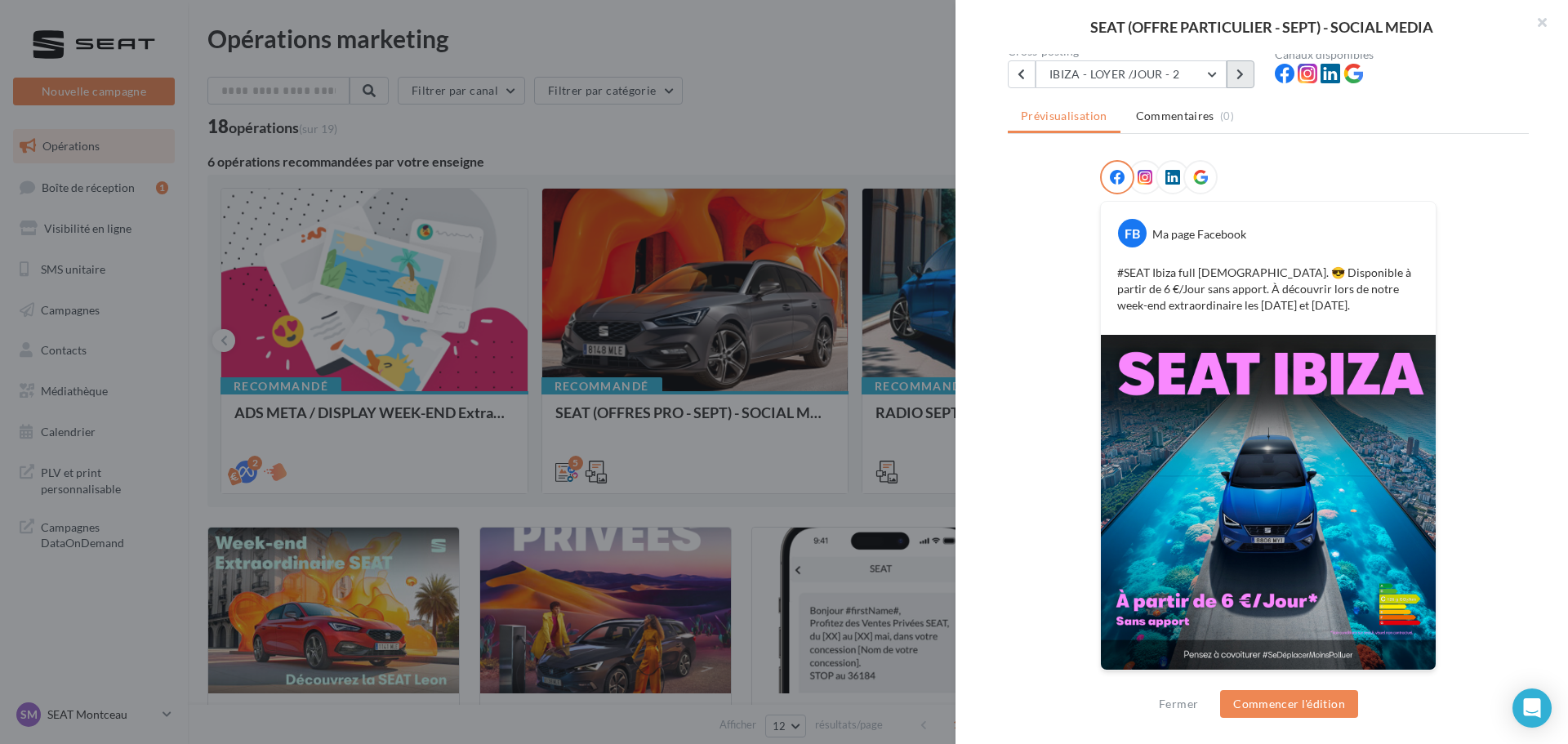
scroll to position [0, 0]
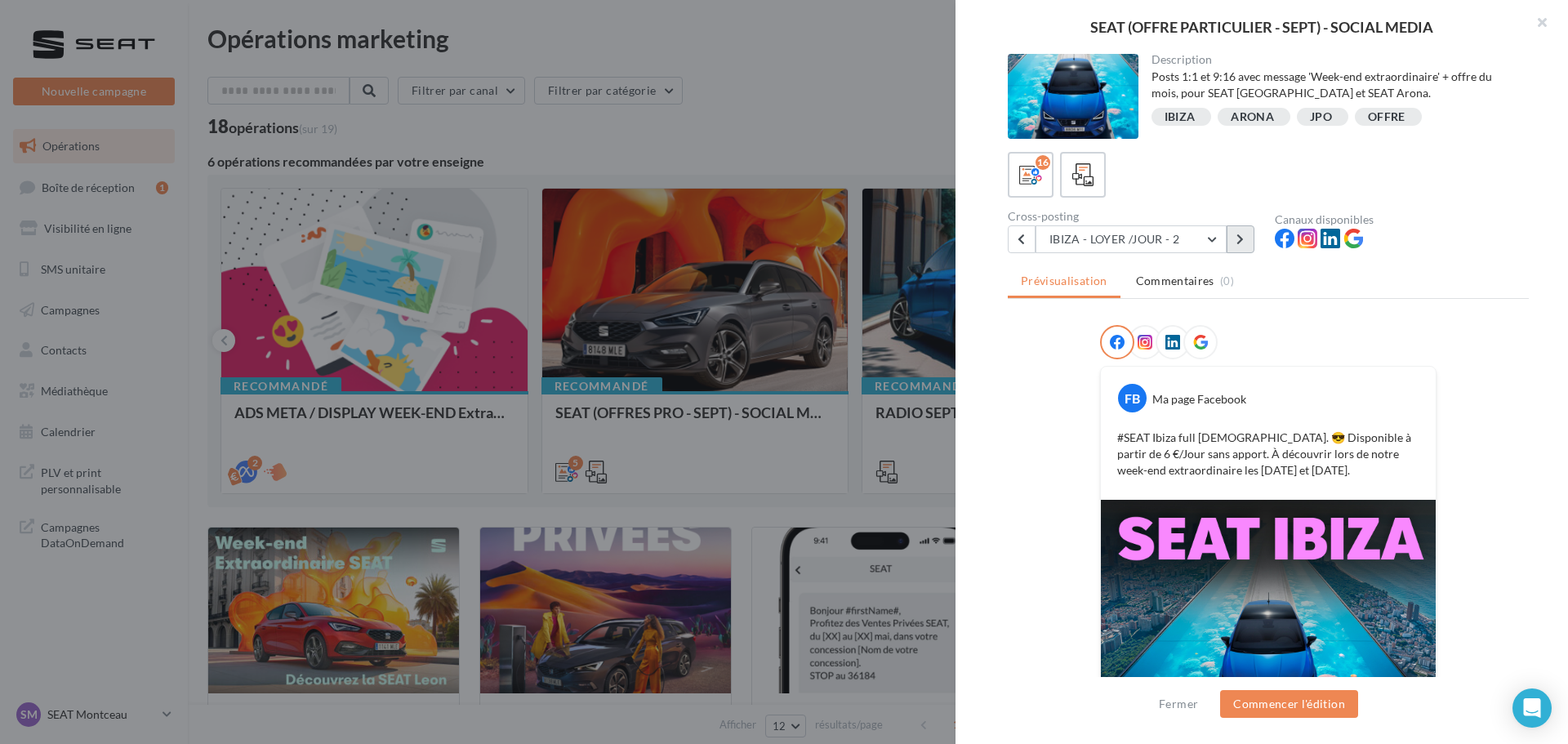
click at [1232, 237] on button at bounding box center [1240, 239] width 27 height 27
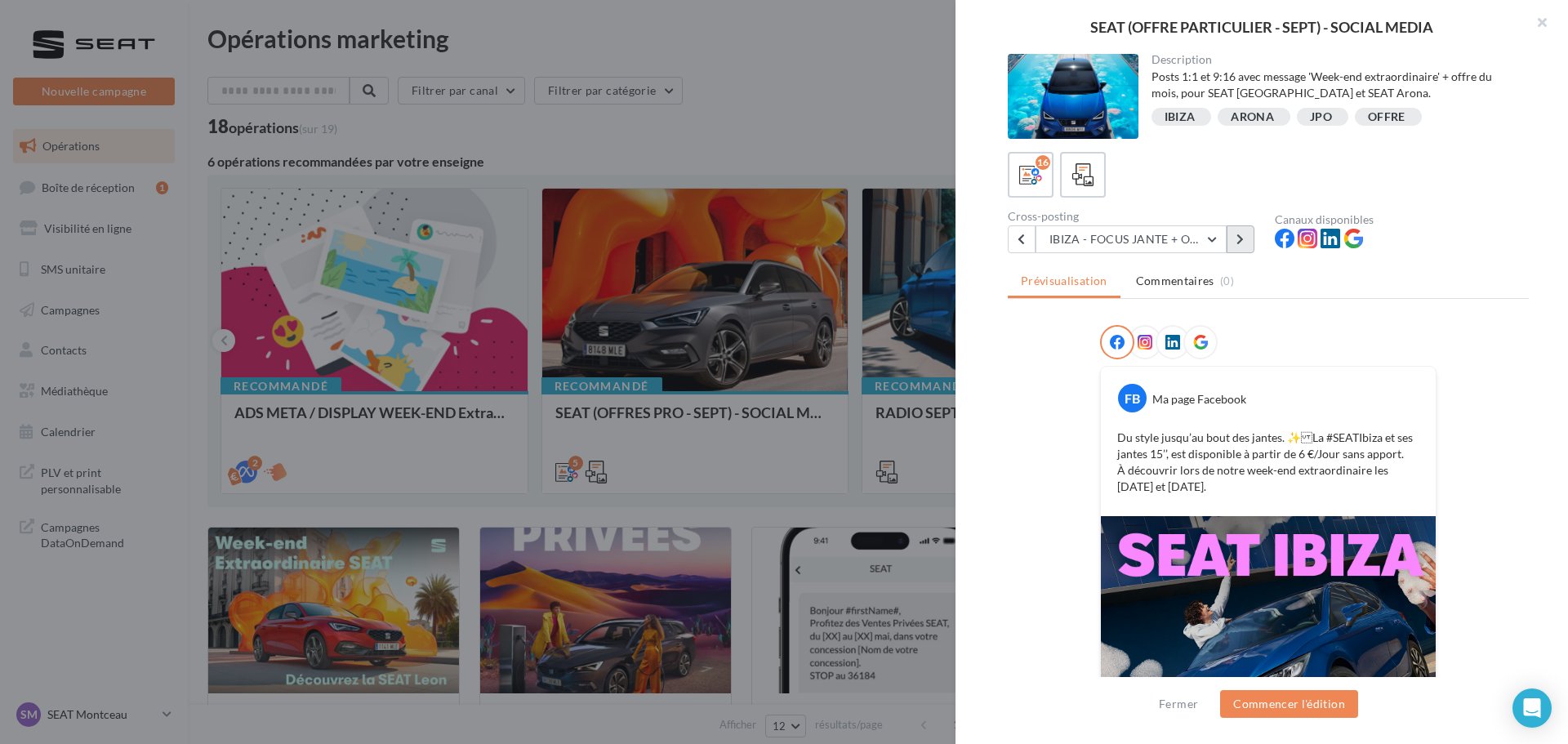
click at [1239, 238] on icon at bounding box center [1240, 239] width 8 height 11
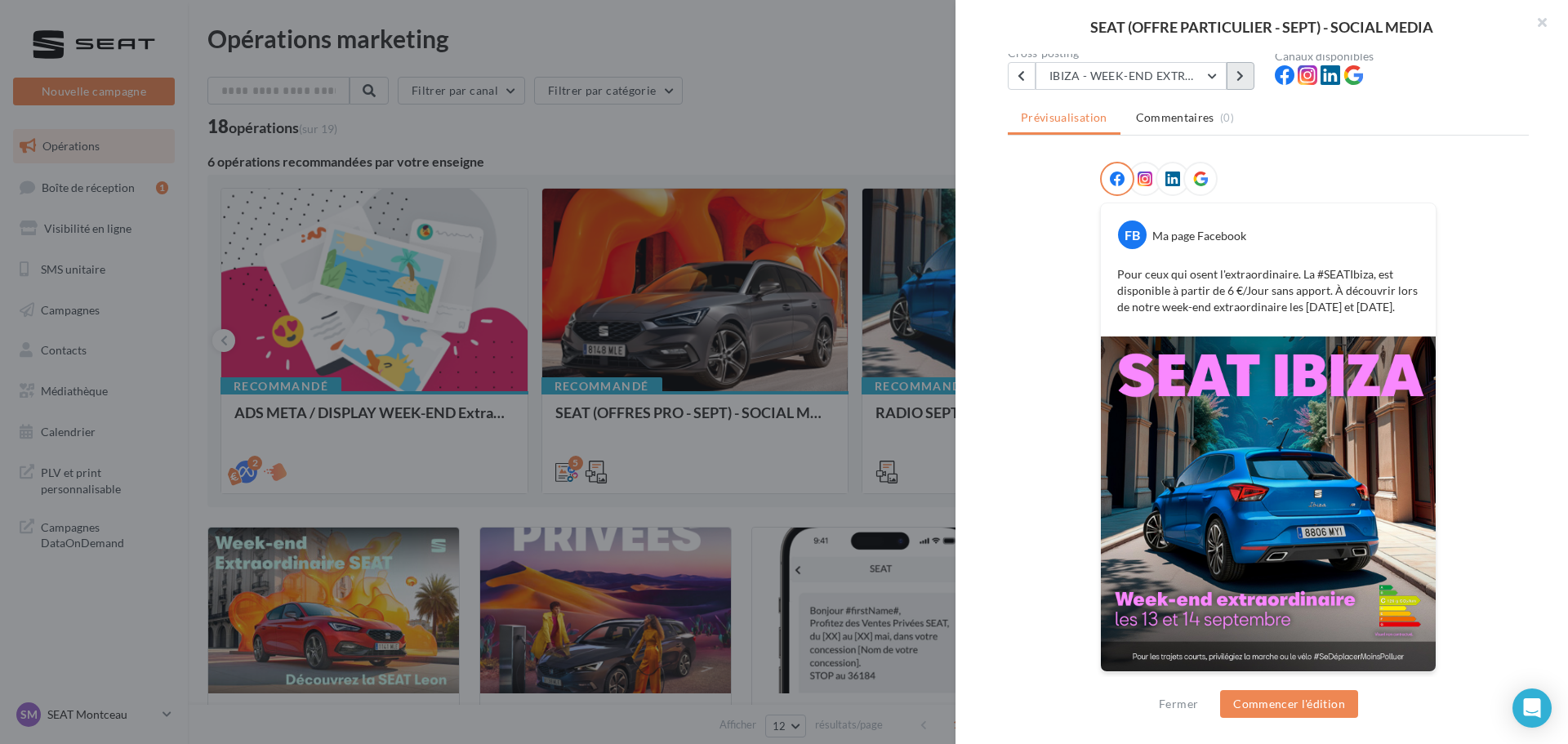
scroll to position [165, 0]
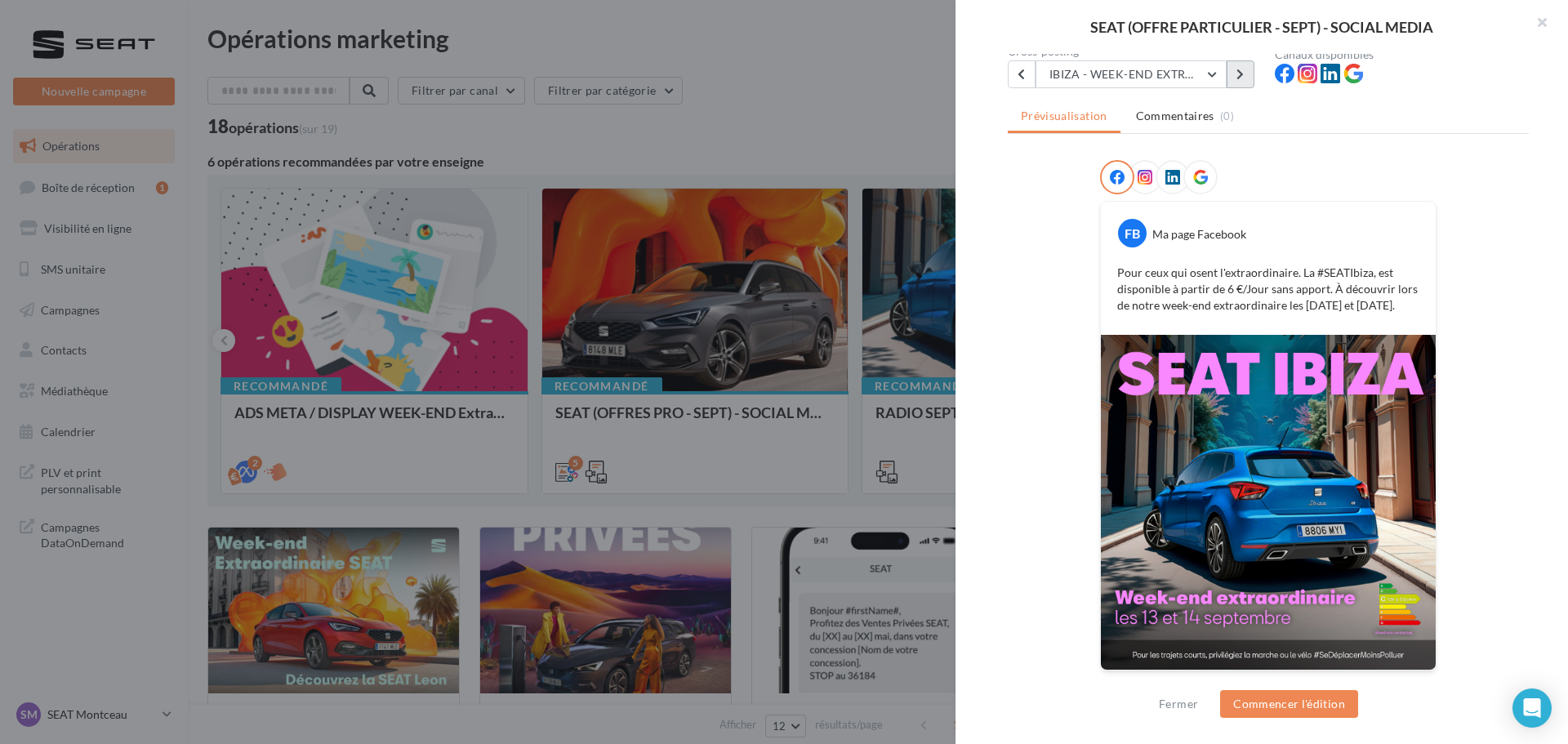
click at [1236, 75] on button at bounding box center [1240, 74] width 27 height 27
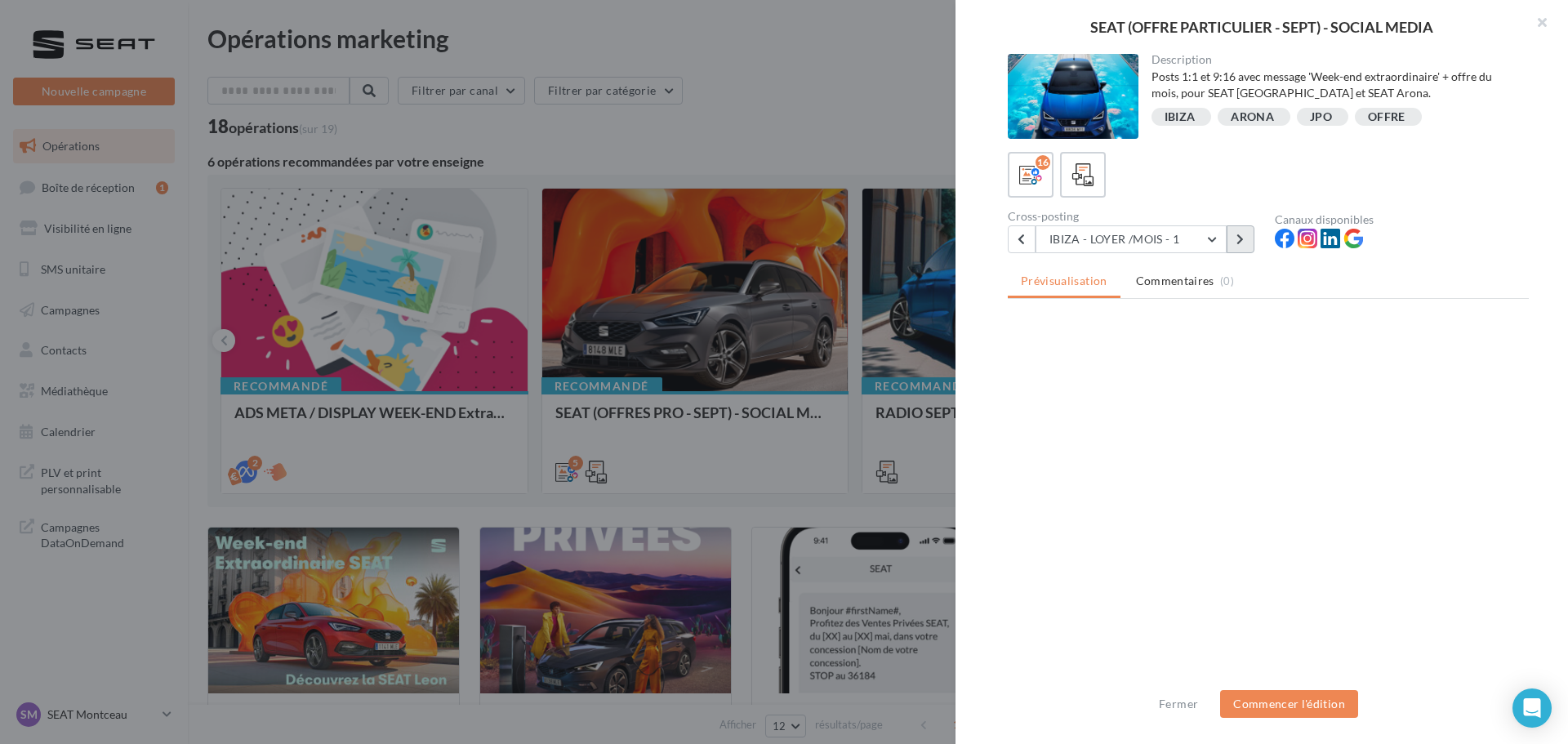
scroll to position [0, 0]
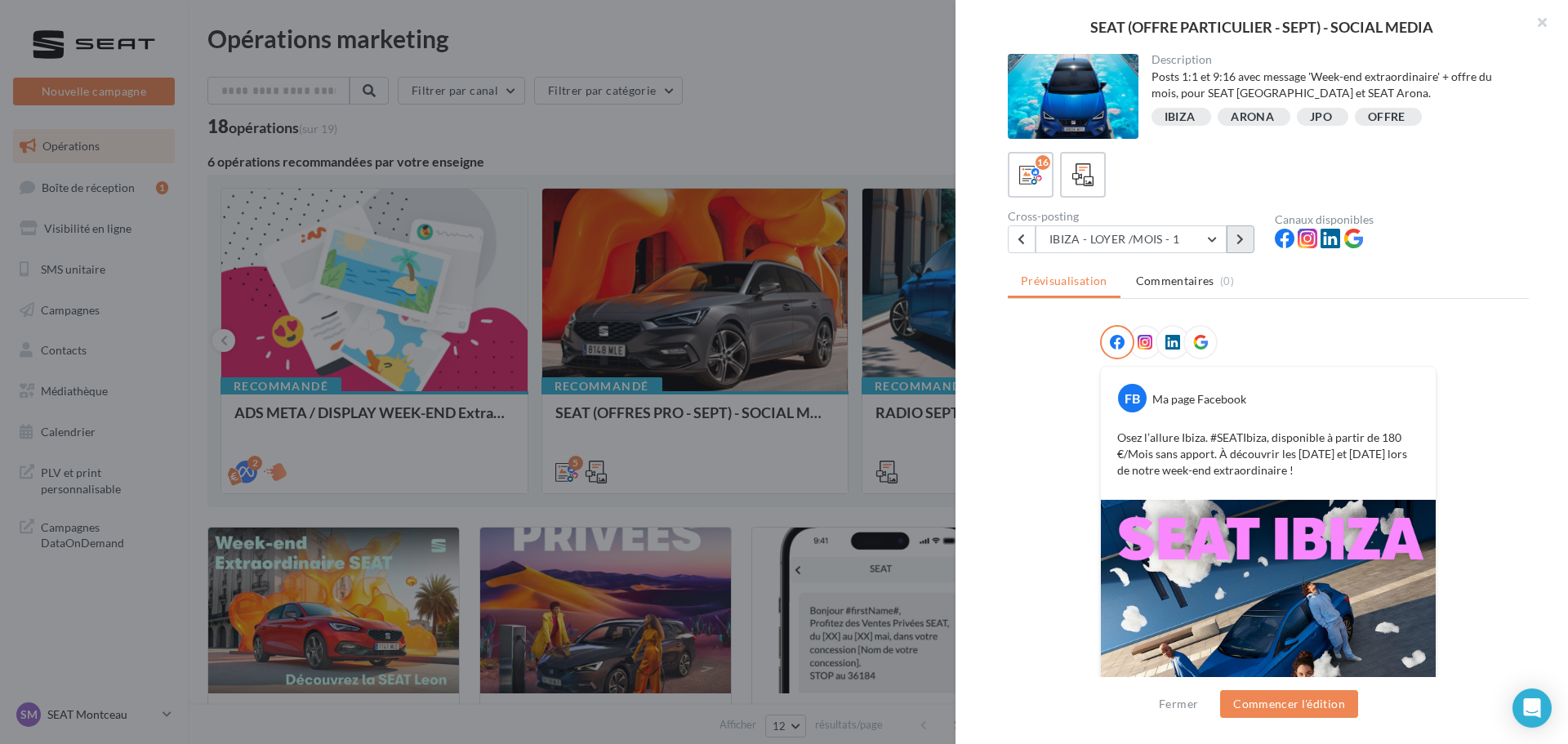
click at [1230, 244] on button at bounding box center [1240, 239] width 27 height 27
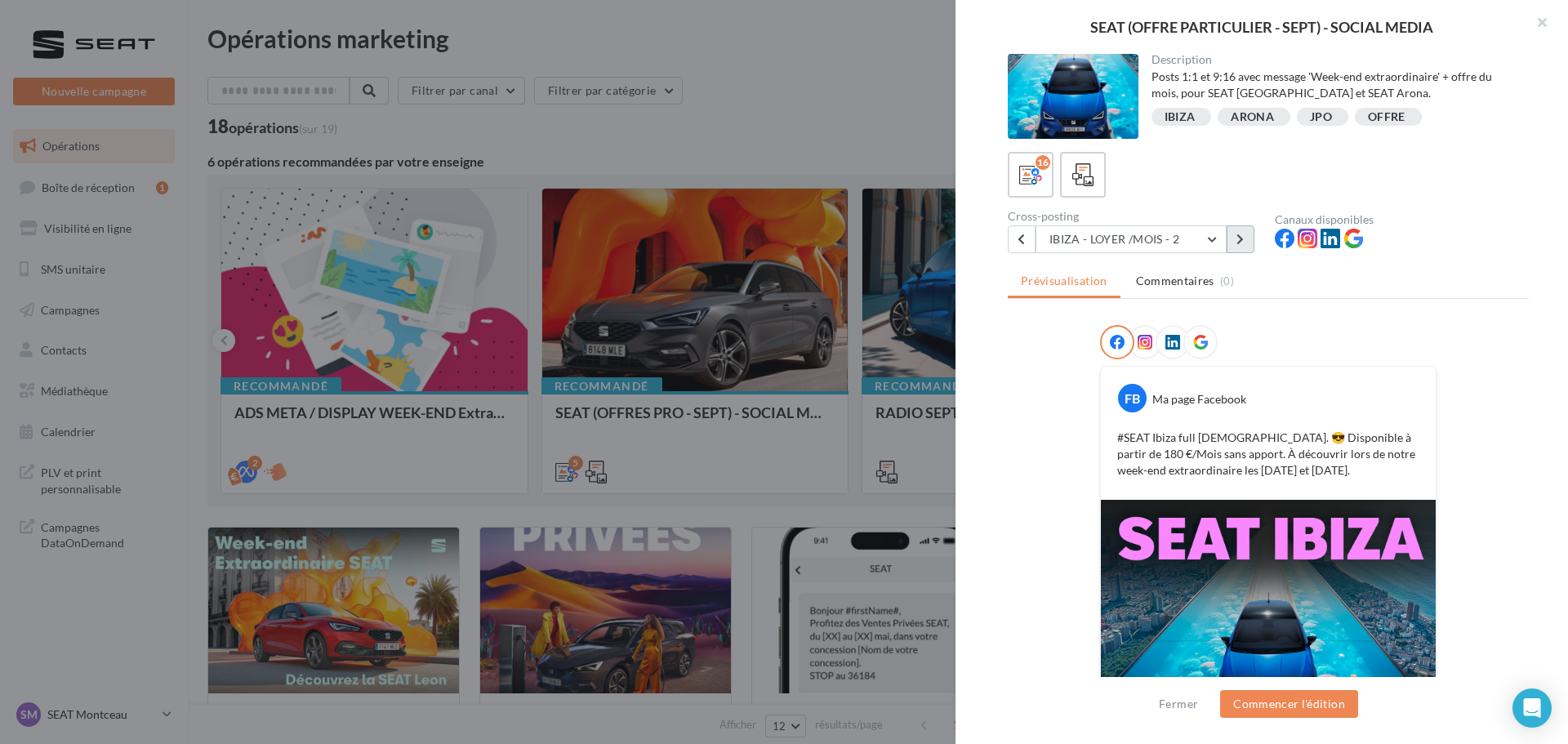
click at [1244, 239] on button at bounding box center [1240, 239] width 27 height 27
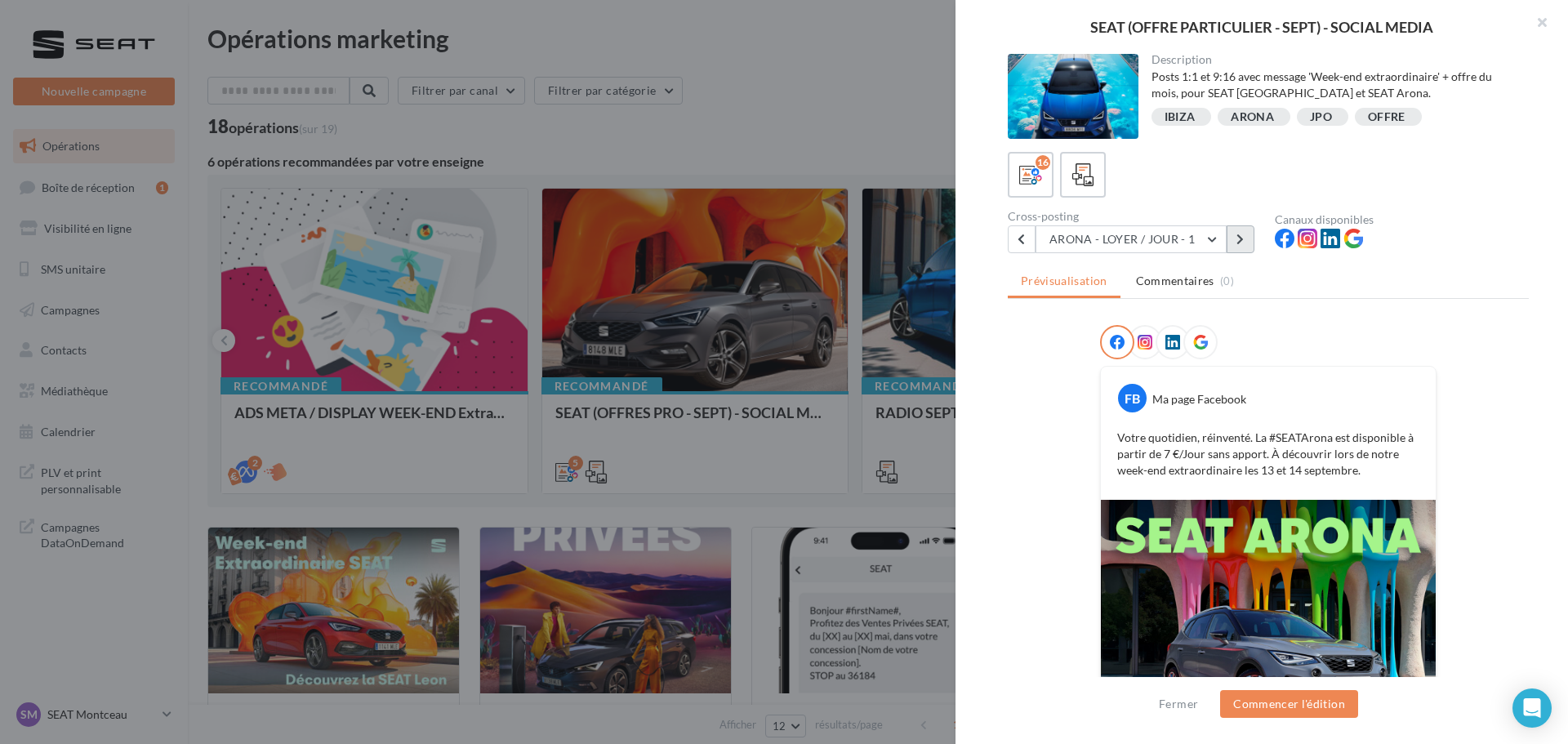
click at [1244, 250] on button at bounding box center [1240, 239] width 27 height 27
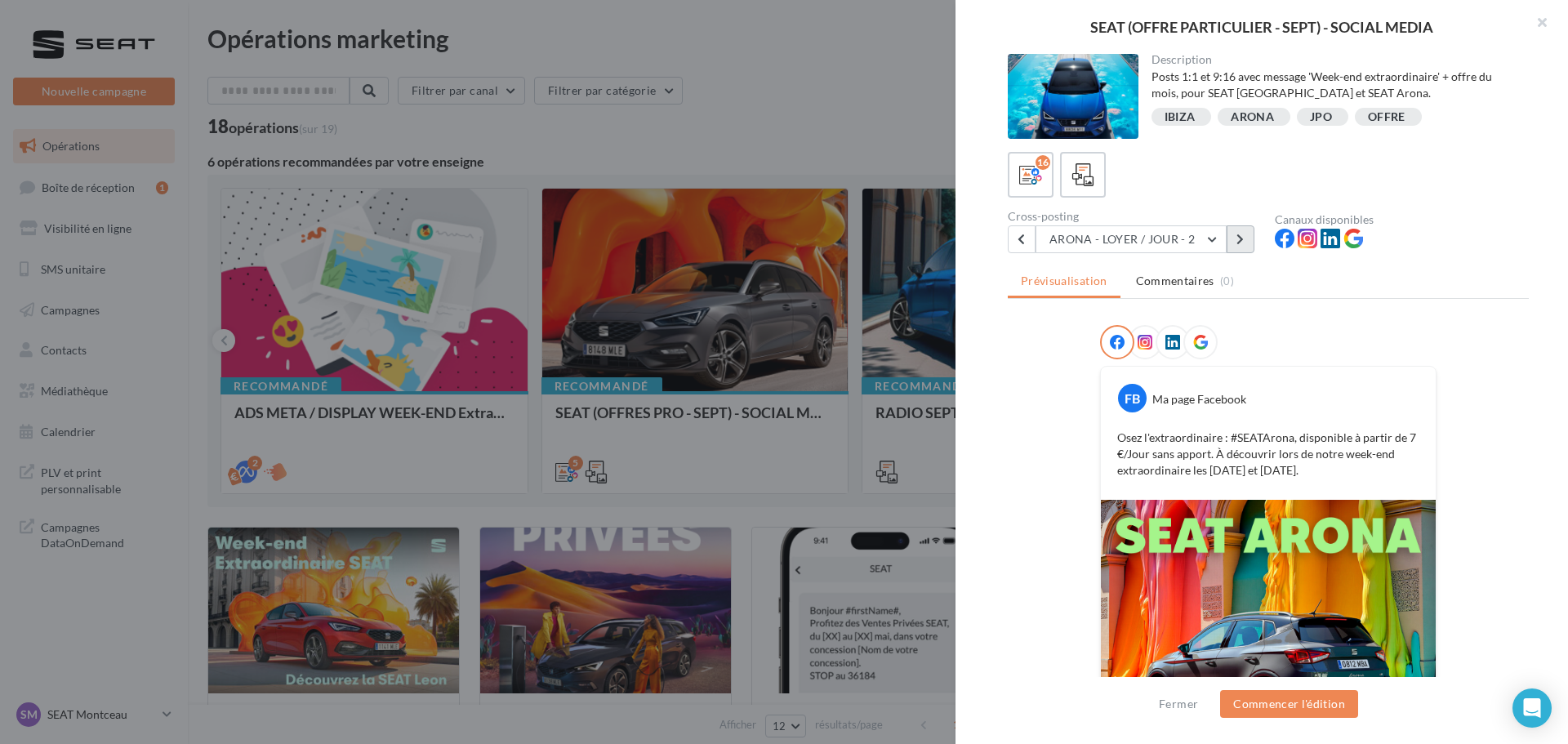
click at [1239, 245] on button at bounding box center [1240, 239] width 27 height 27
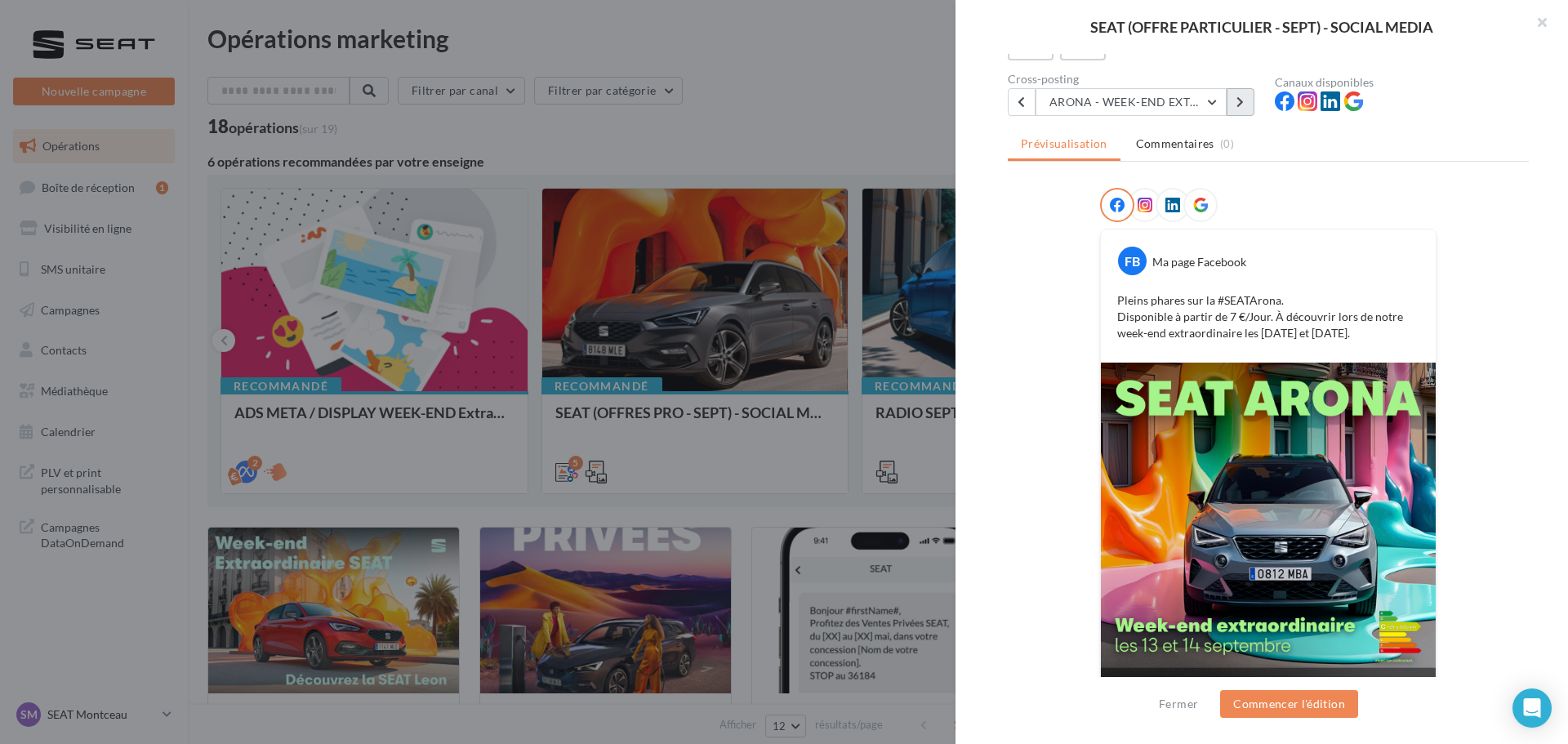
scroll to position [165, 0]
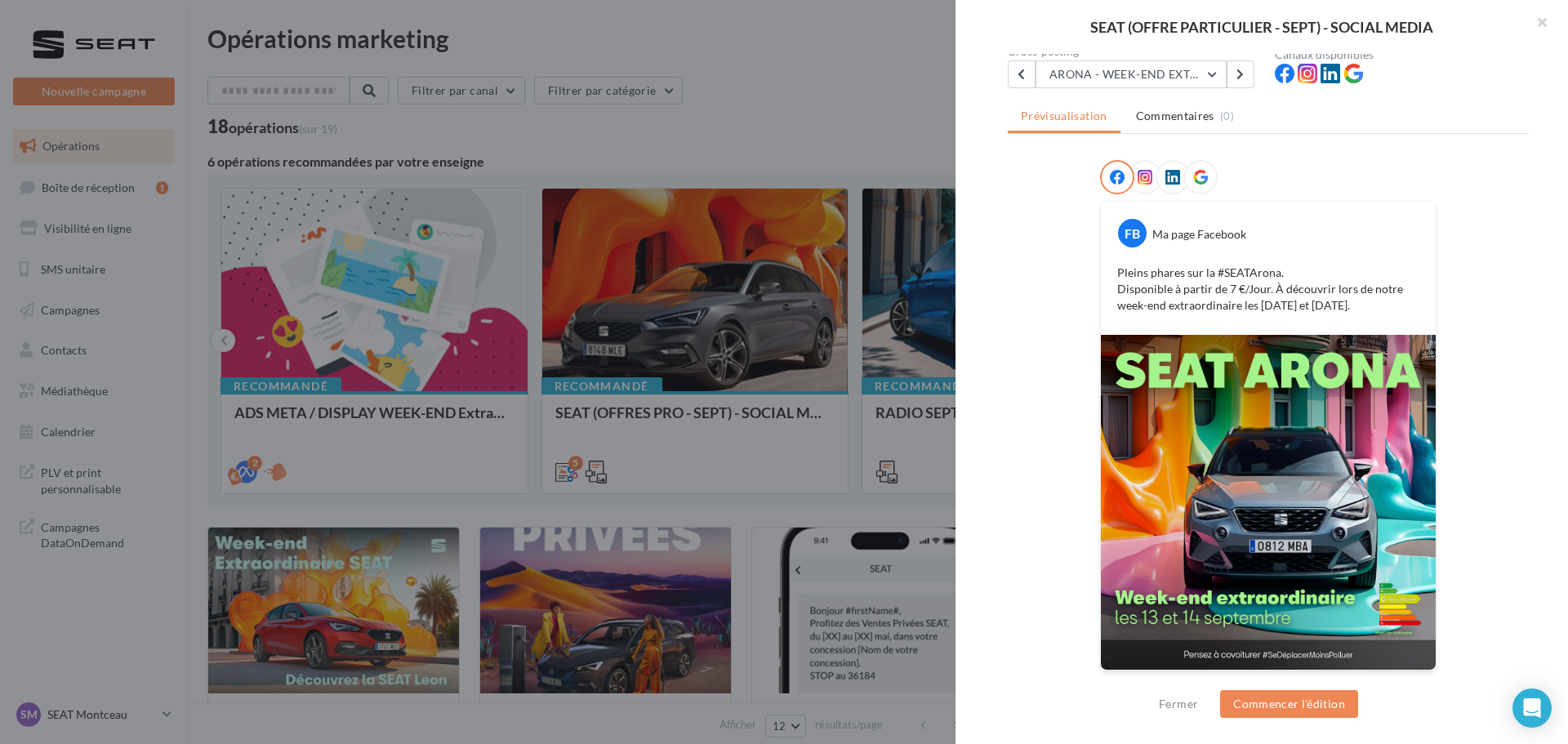
click at [1076, 254] on div "FB Ma page Facebook Pleins phares sur la #SEATArona. Disponible à partir de 7 €…" at bounding box center [1268, 425] width 521 height 531
drag, startPoint x: 1388, startPoint y: 305, endPoint x: 1086, endPoint y: 275, distance: 303.5
click at [1086, 275] on div "FB Ma page Facebook Pleins phares sur la #SEATArona. Disponible à partir de 7 €…" at bounding box center [1268, 425] width 521 height 531
copy p "Pleins phares sur la #SEATArona. Disponible à partir de 7 €/Jour. À découvrir l…"
click at [1028, 79] on button at bounding box center [1021, 74] width 27 height 27
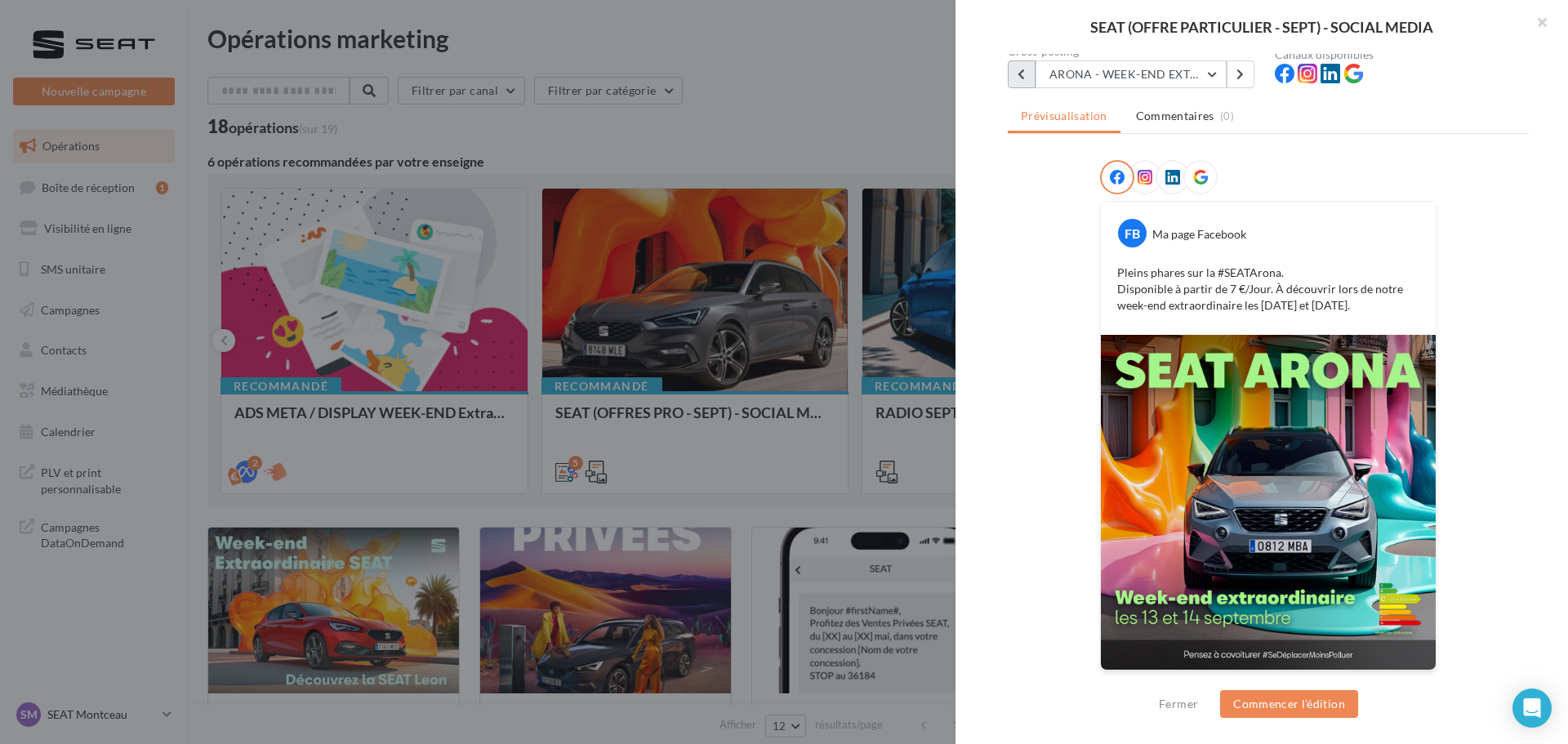
scroll to position [0, 0]
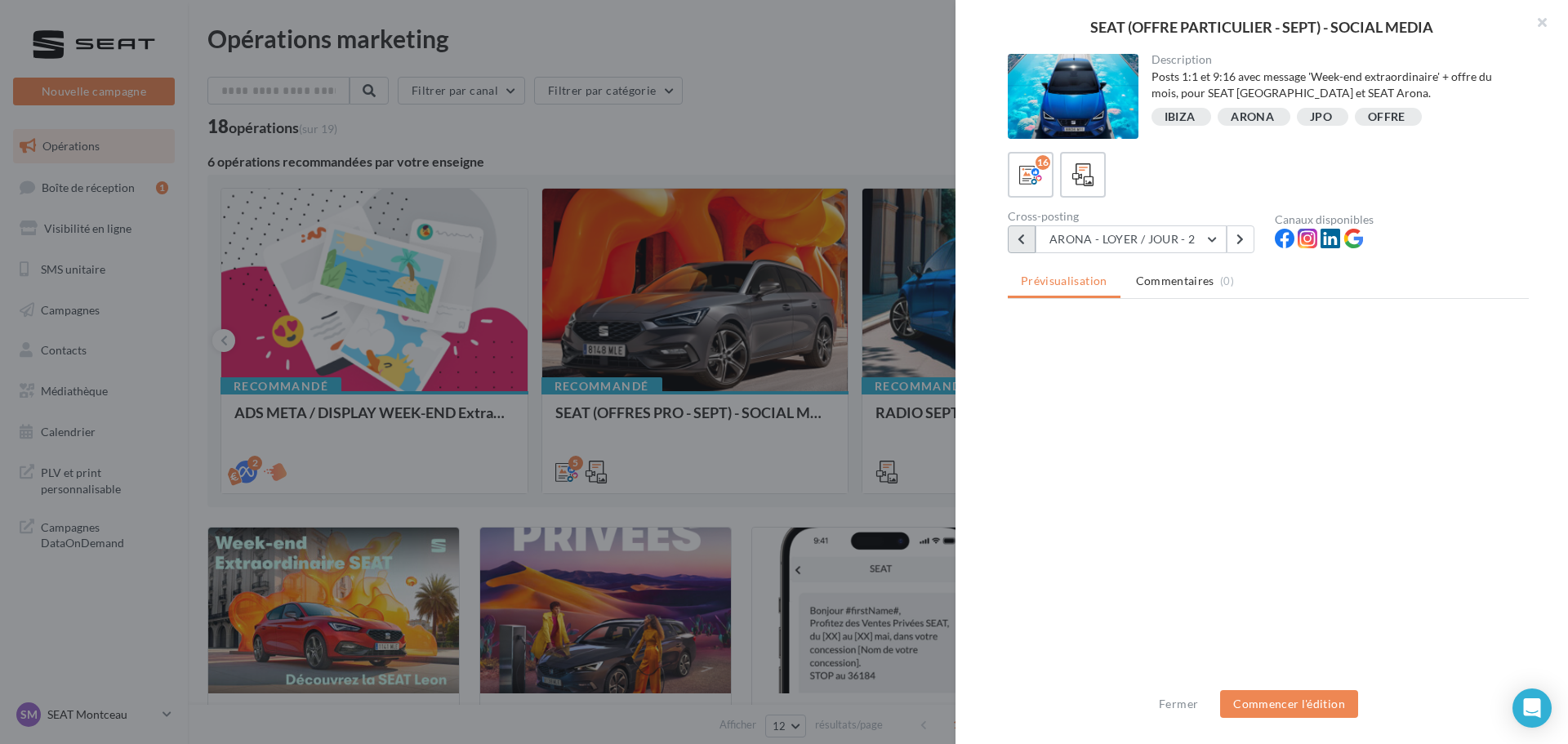
click at [1028, 79] on div at bounding box center [1073, 96] width 130 height 85
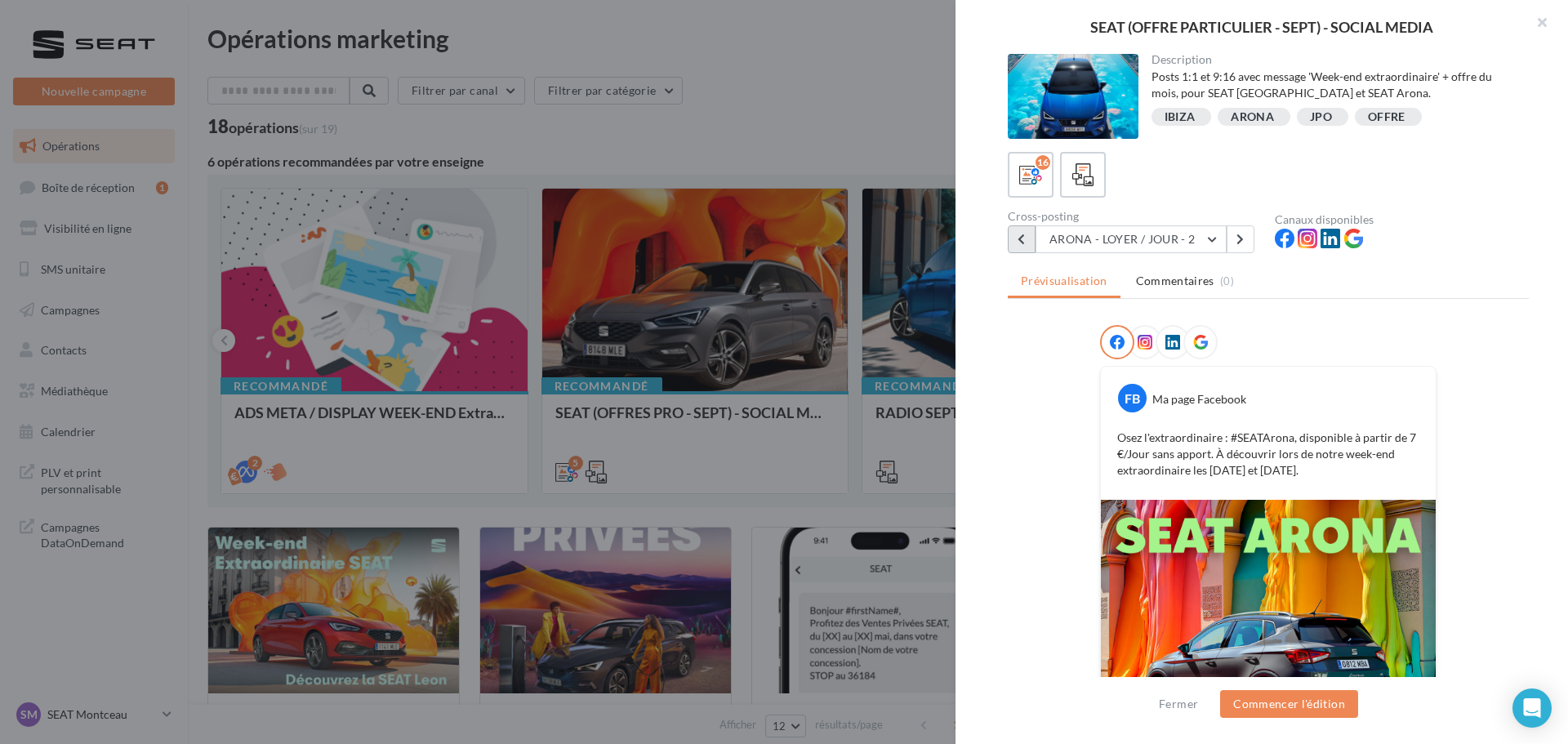
click at [1016, 235] on button at bounding box center [1021, 239] width 27 height 27
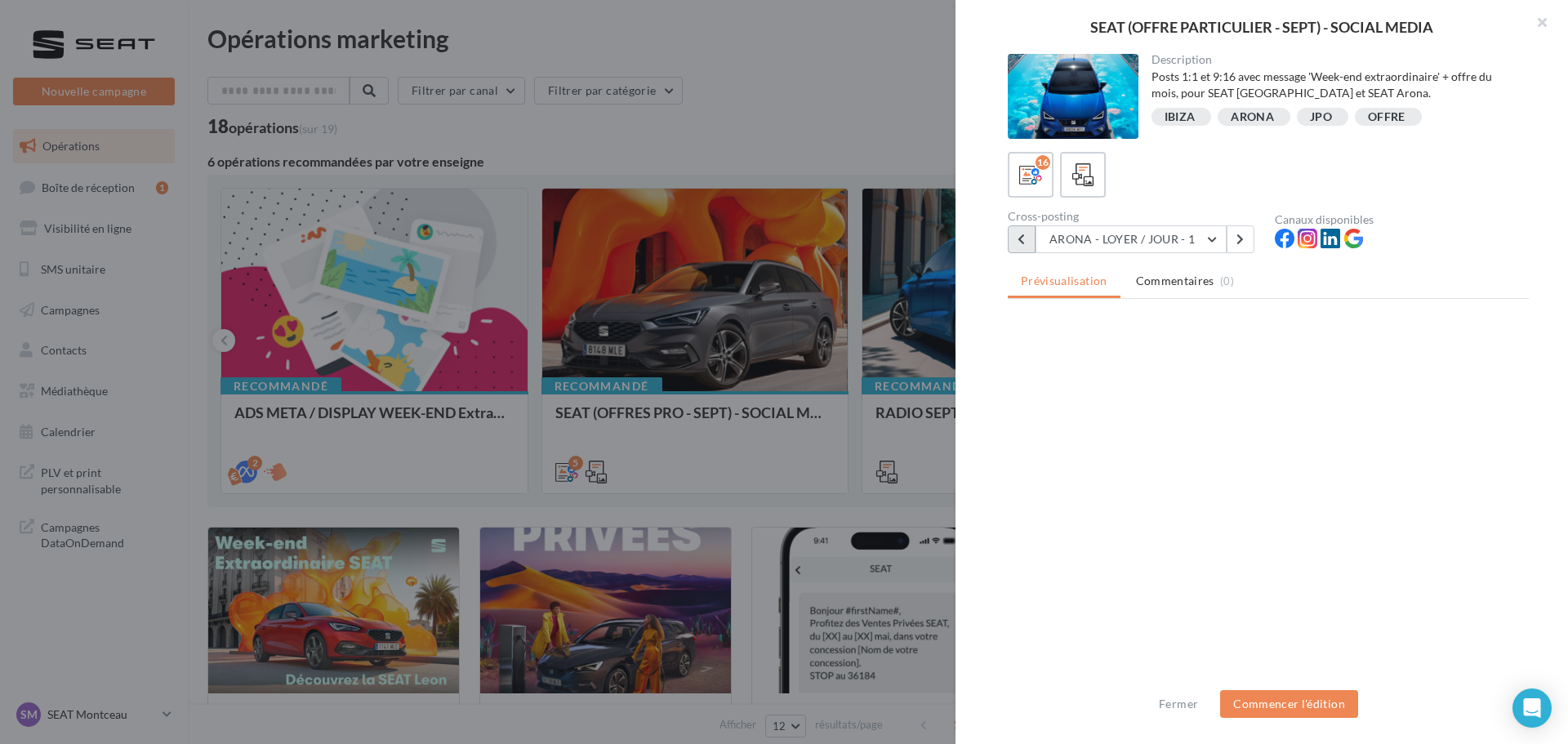
click at [1021, 245] on button at bounding box center [1021, 239] width 27 height 27
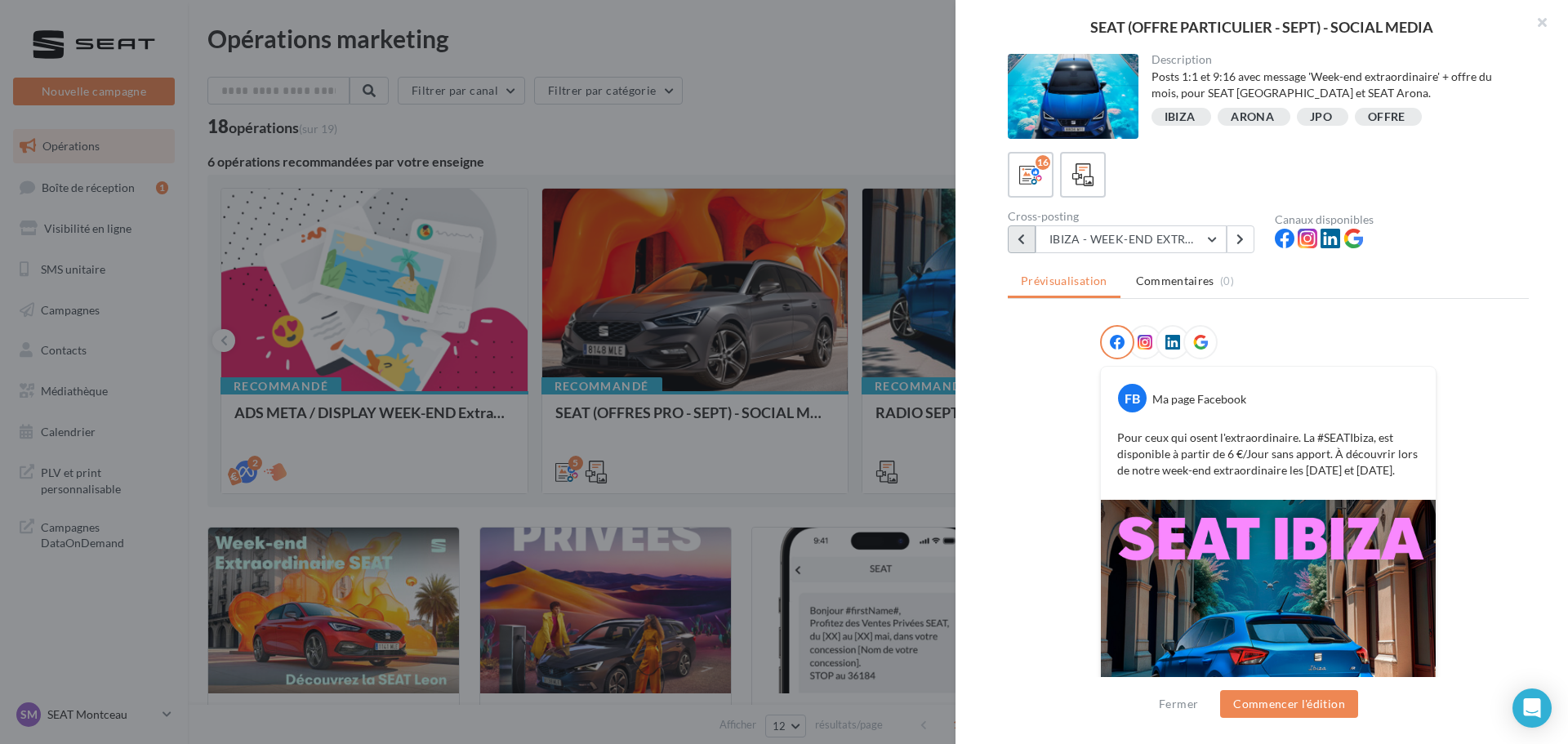
click at [1021, 245] on button at bounding box center [1021, 239] width 27 height 27
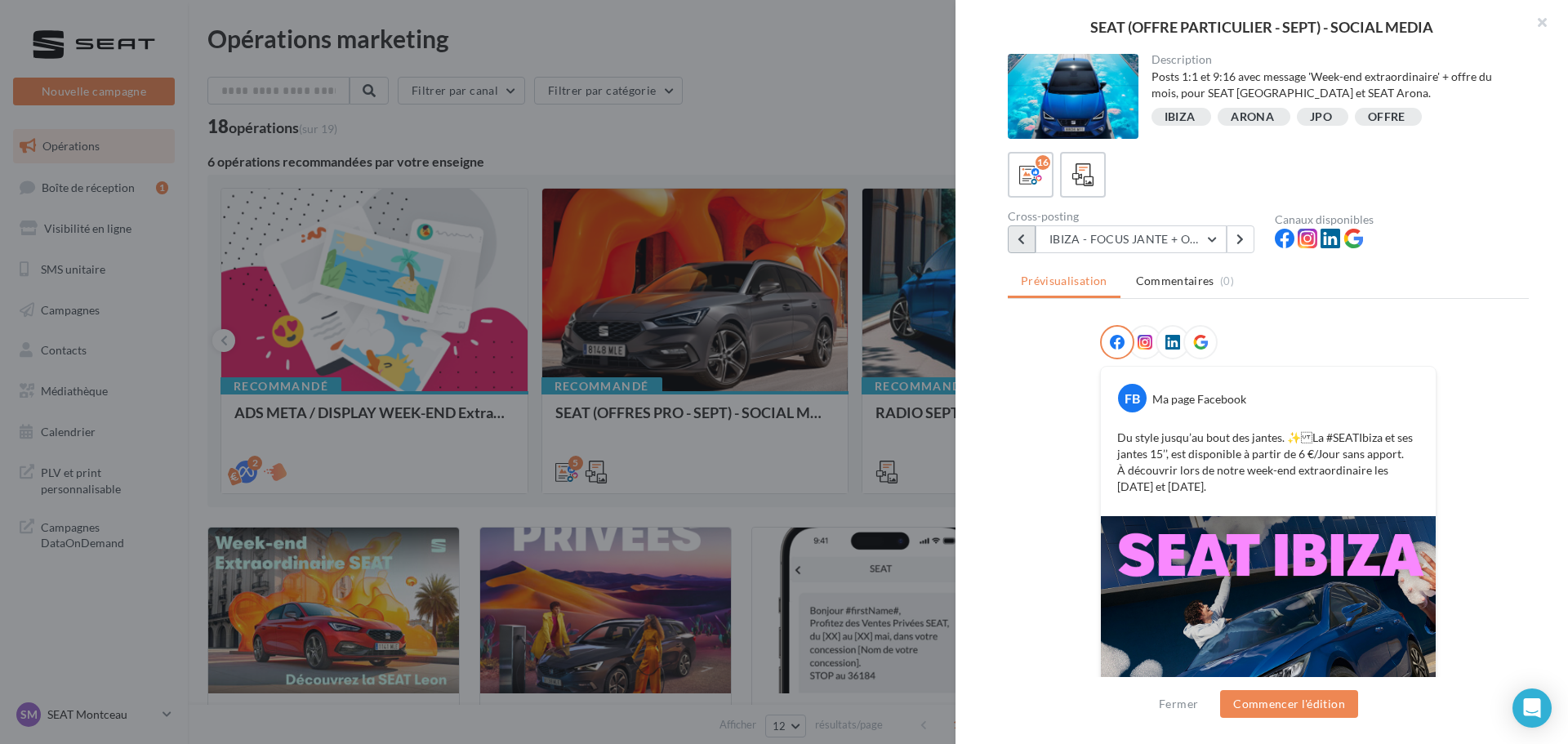
click at [1021, 245] on button at bounding box center [1021, 239] width 27 height 27
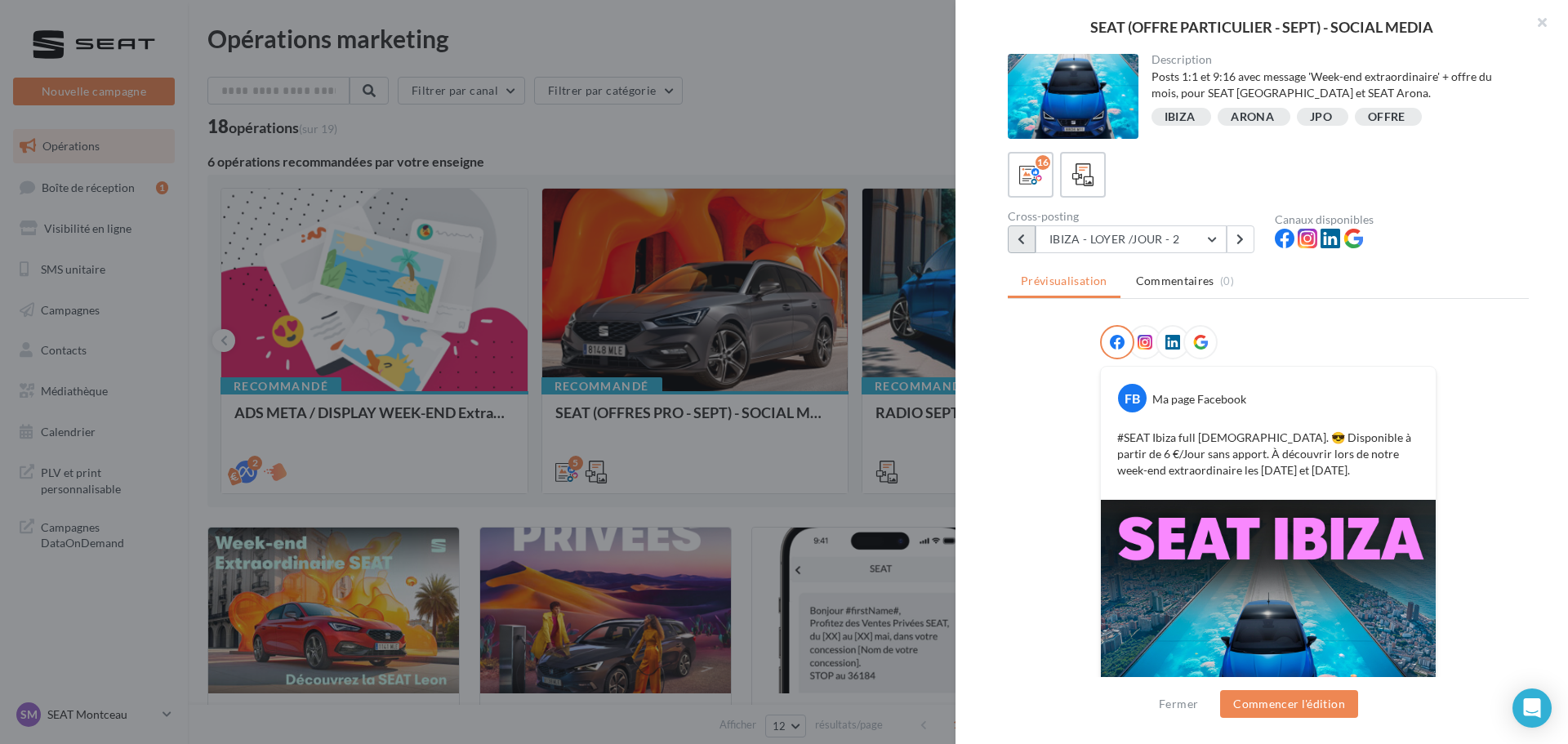
click at [1021, 245] on button at bounding box center [1021, 239] width 27 height 27
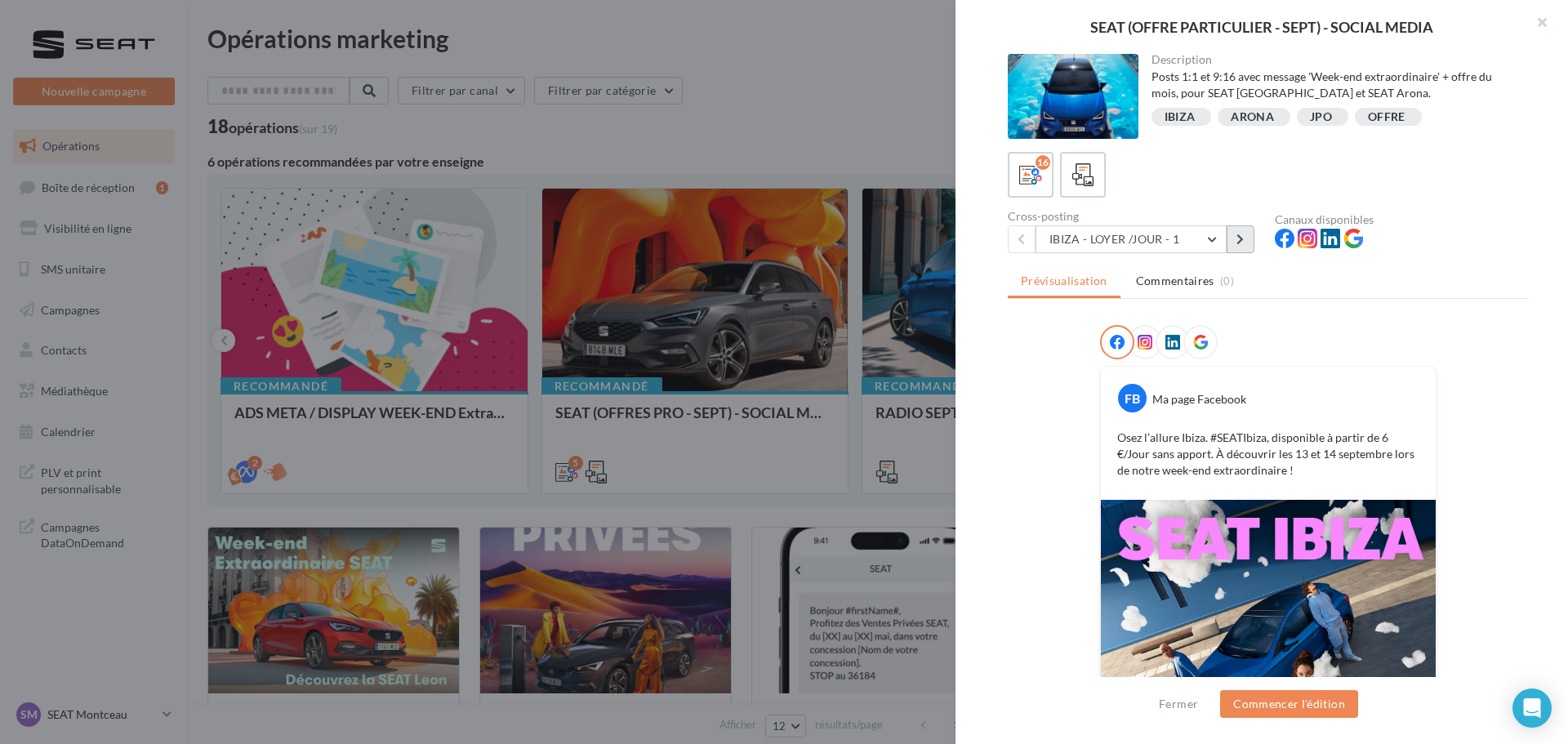
click at [1236, 241] on button at bounding box center [1240, 239] width 27 height 27
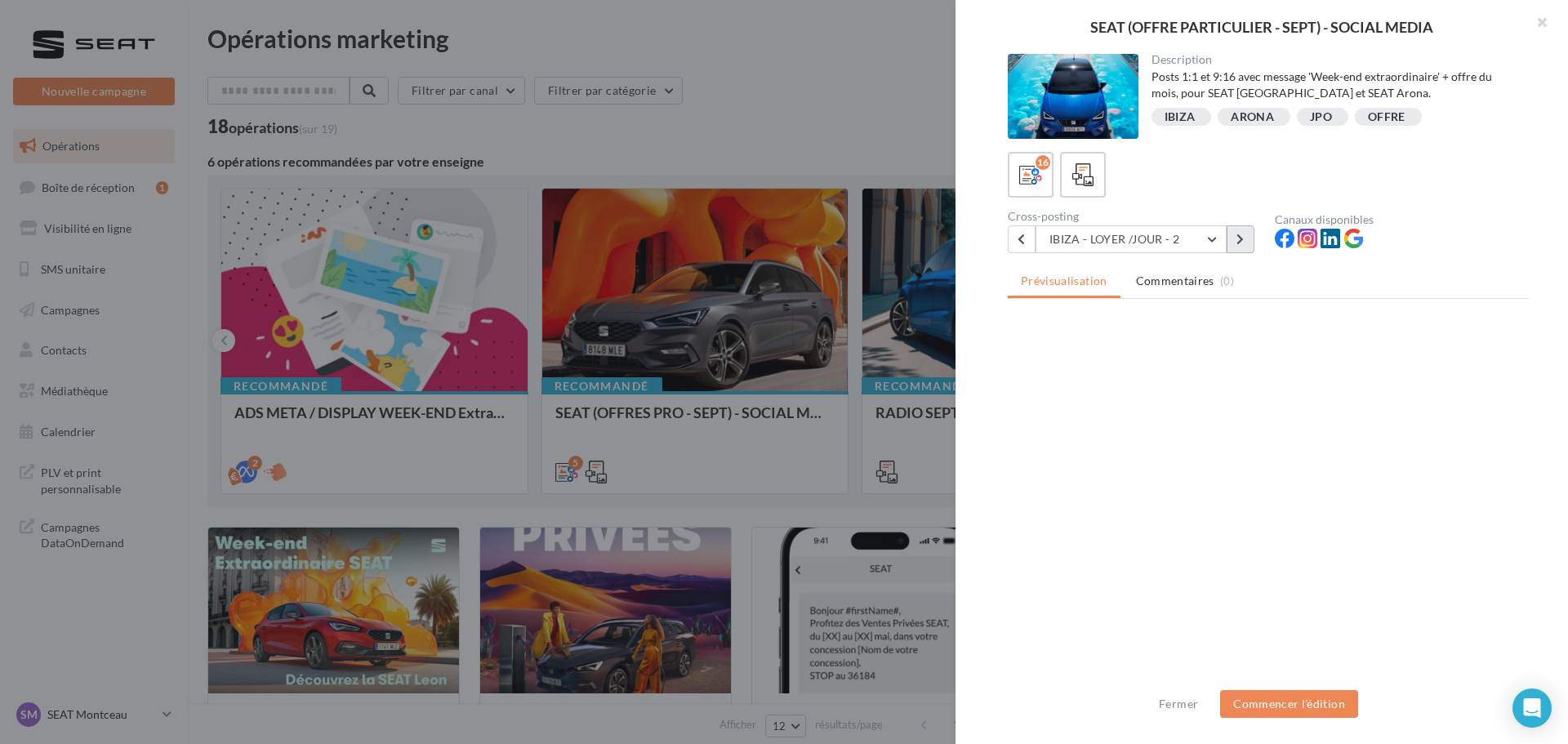
click at [1238, 244] on icon at bounding box center [1240, 239] width 8 height 11
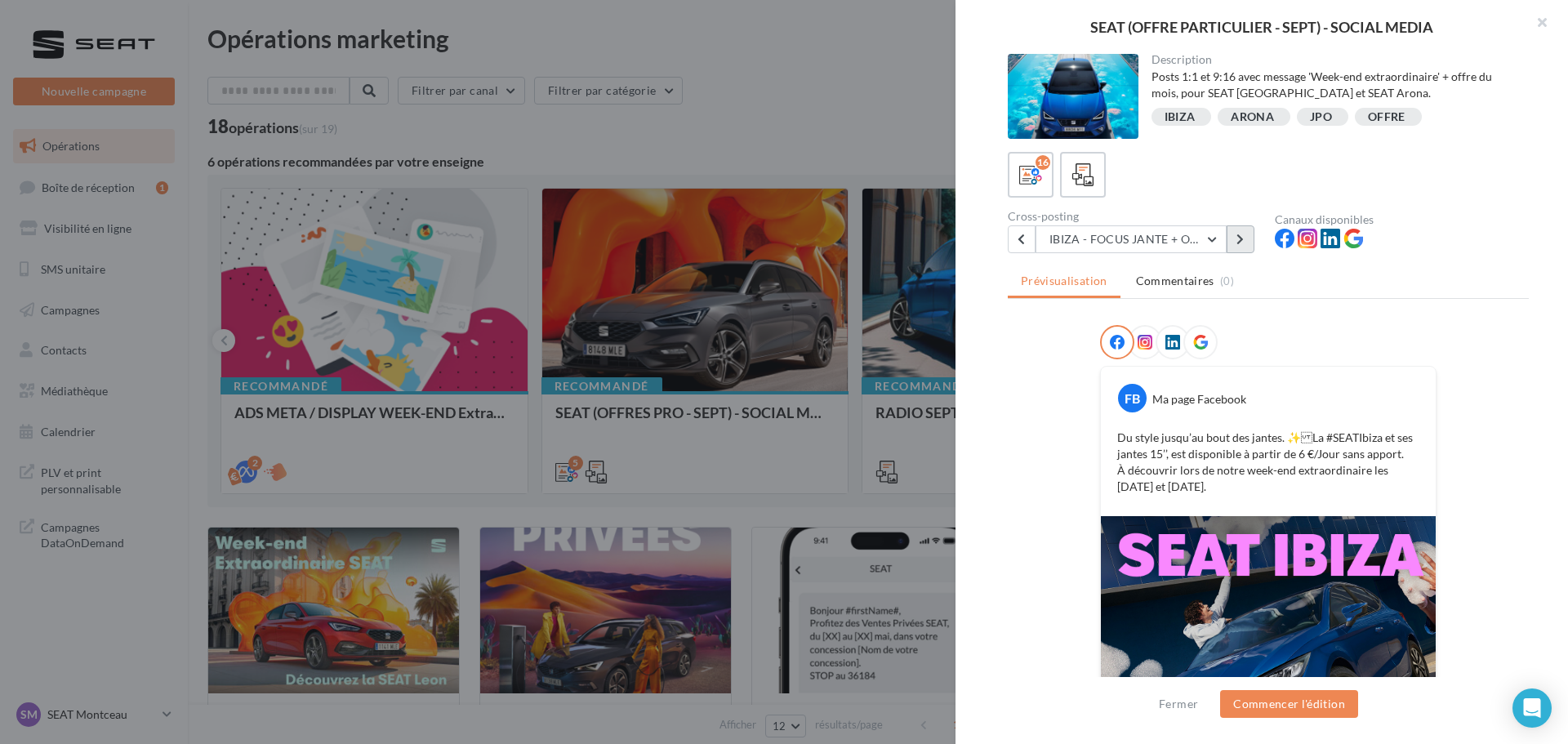
click at [1235, 245] on button at bounding box center [1240, 239] width 27 height 27
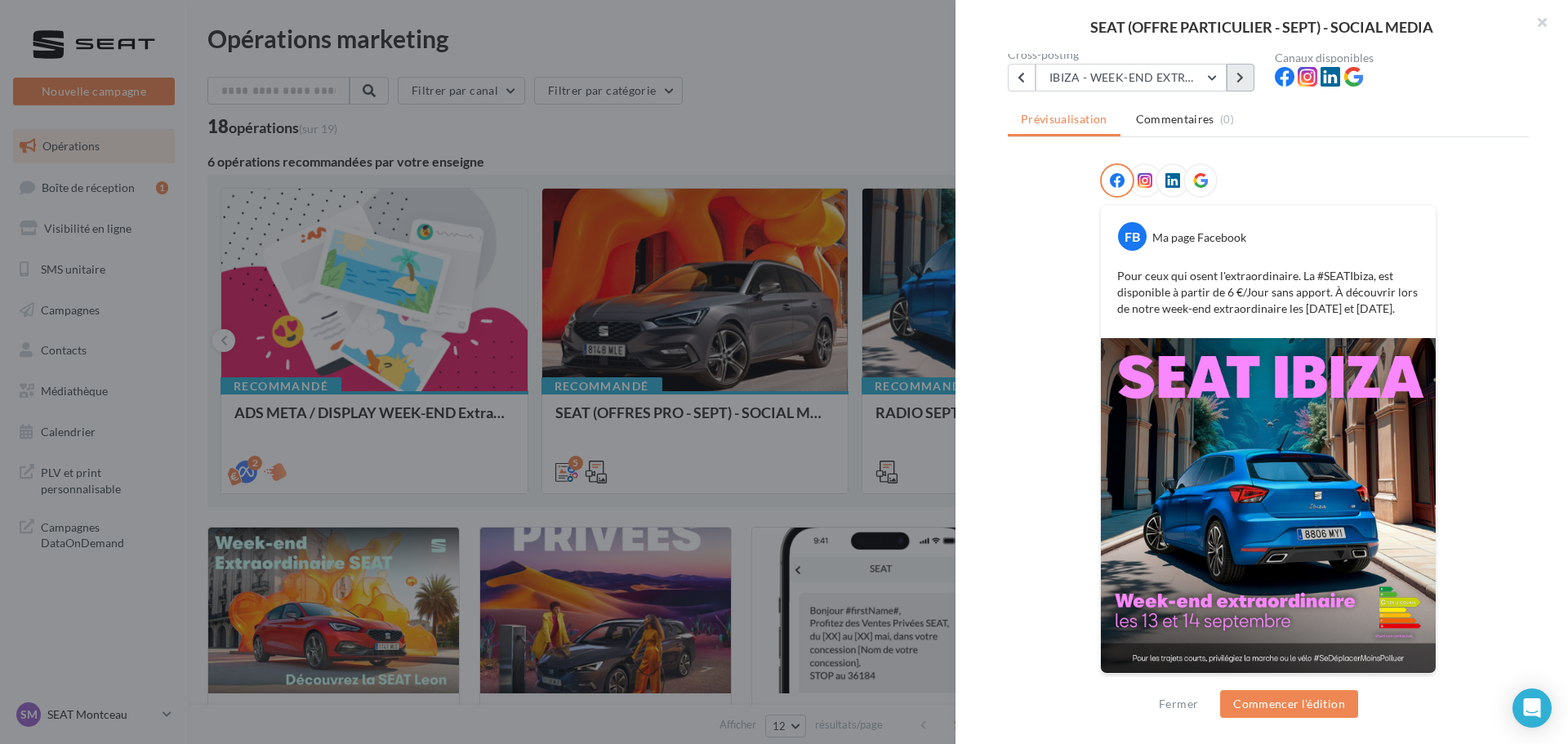
scroll to position [165, 0]
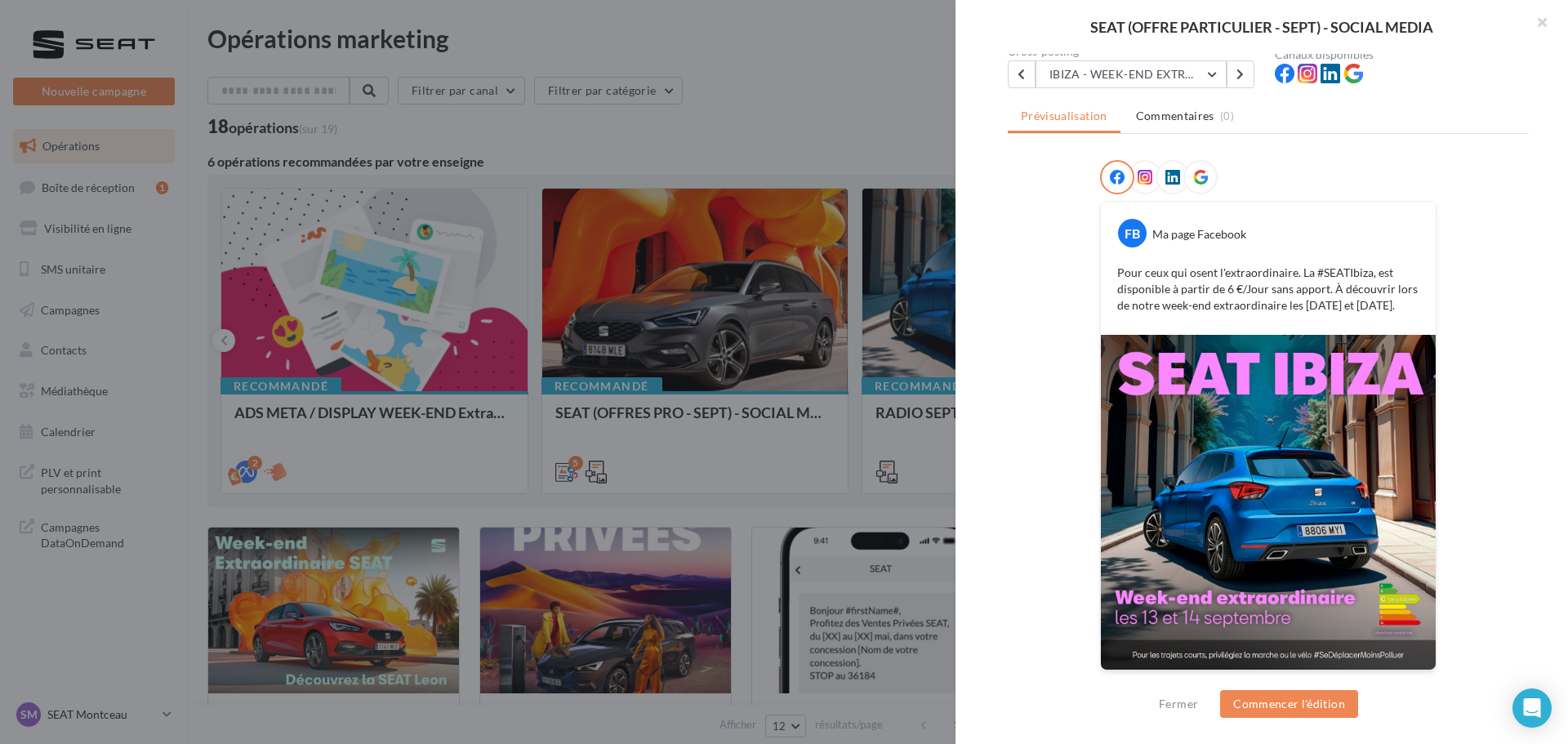
drag, startPoint x: 1407, startPoint y: 308, endPoint x: 1103, endPoint y: 274, distance: 305.9
click at [1105, 274] on div "Pour ceux qui osent l'extraordinaire. La #SEATIbiza, est disponible à partir de…" at bounding box center [1268, 289] width 327 height 57
copy p "Pour ceux qui osent l'extraordinaire. La #SEATIbiza, est disponible à partir de…"
click at [1040, 439] on div "FB Ma page Facebook Pour ceux qui osent l'extraordinaire. La #SEATIbiza, est di…" at bounding box center [1268, 425] width 521 height 531
drag, startPoint x: 1099, startPoint y: 294, endPoint x: 1121, endPoint y: 215, distance: 82.0
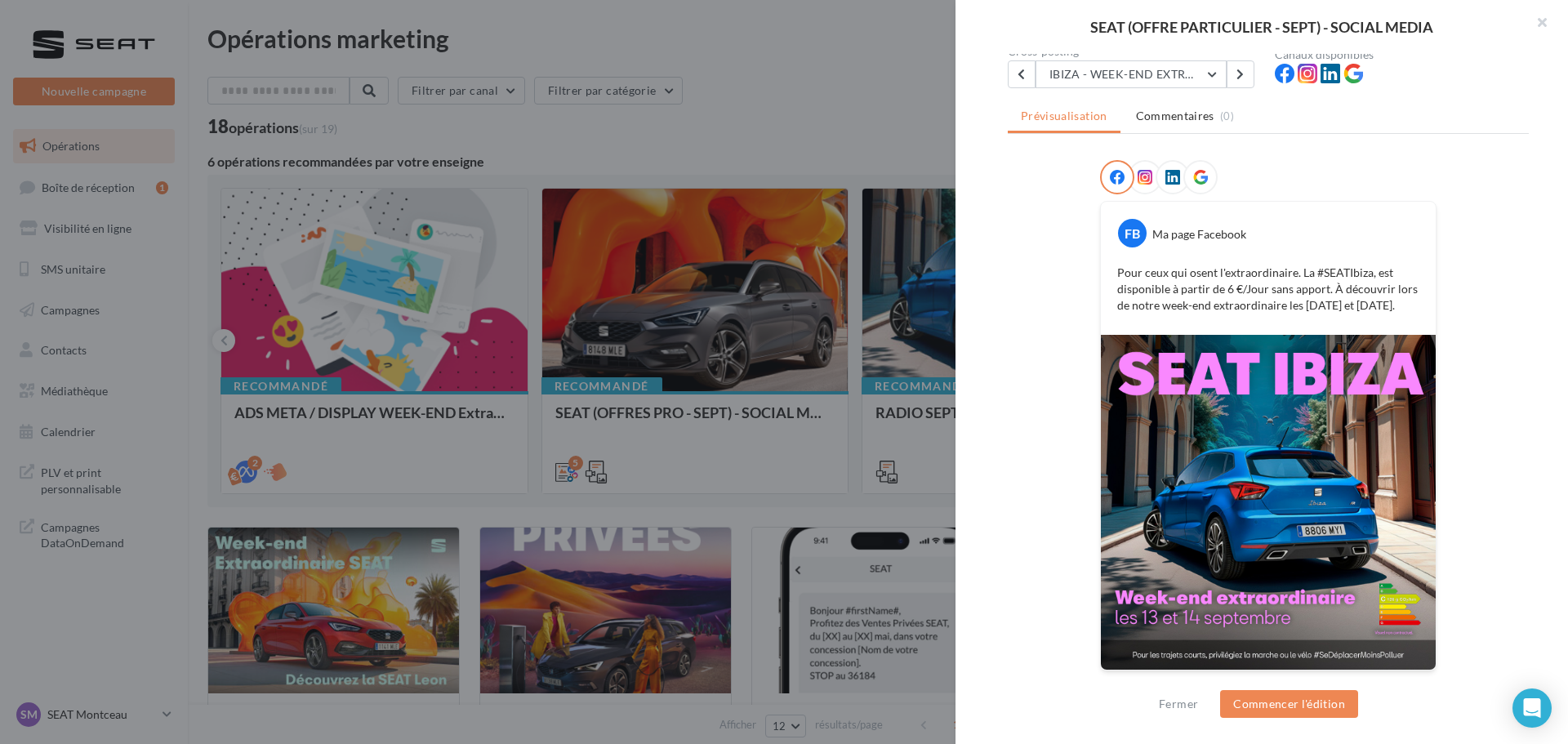
click at [1101, 294] on div "FB Ma page Facebook Pour ceux qui osent l'extraordinaire. La #SEATIbiza, est di…" at bounding box center [1268, 268] width 335 height 133
click at [1027, 72] on button at bounding box center [1021, 74] width 27 height 27
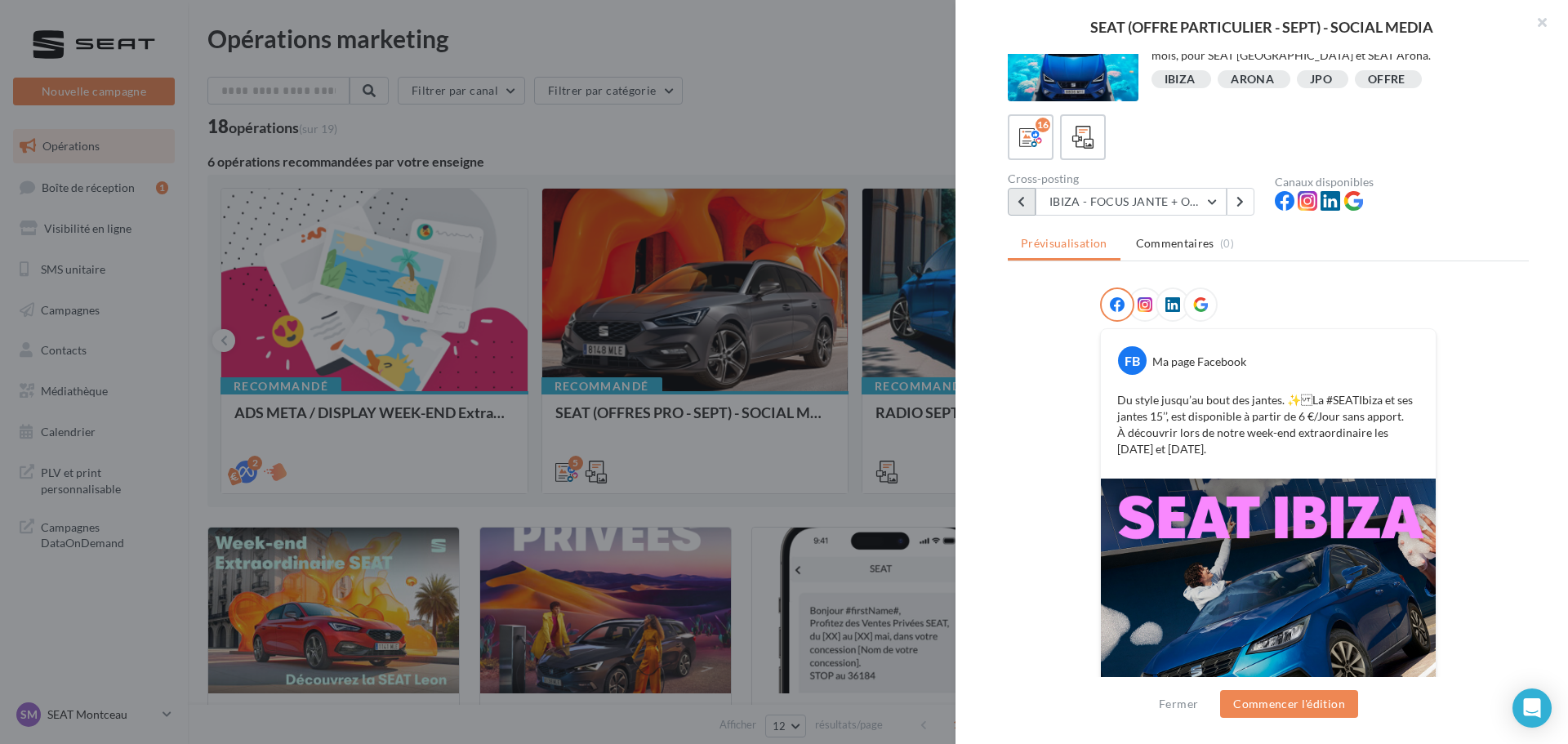
scroll to position [18, 0]
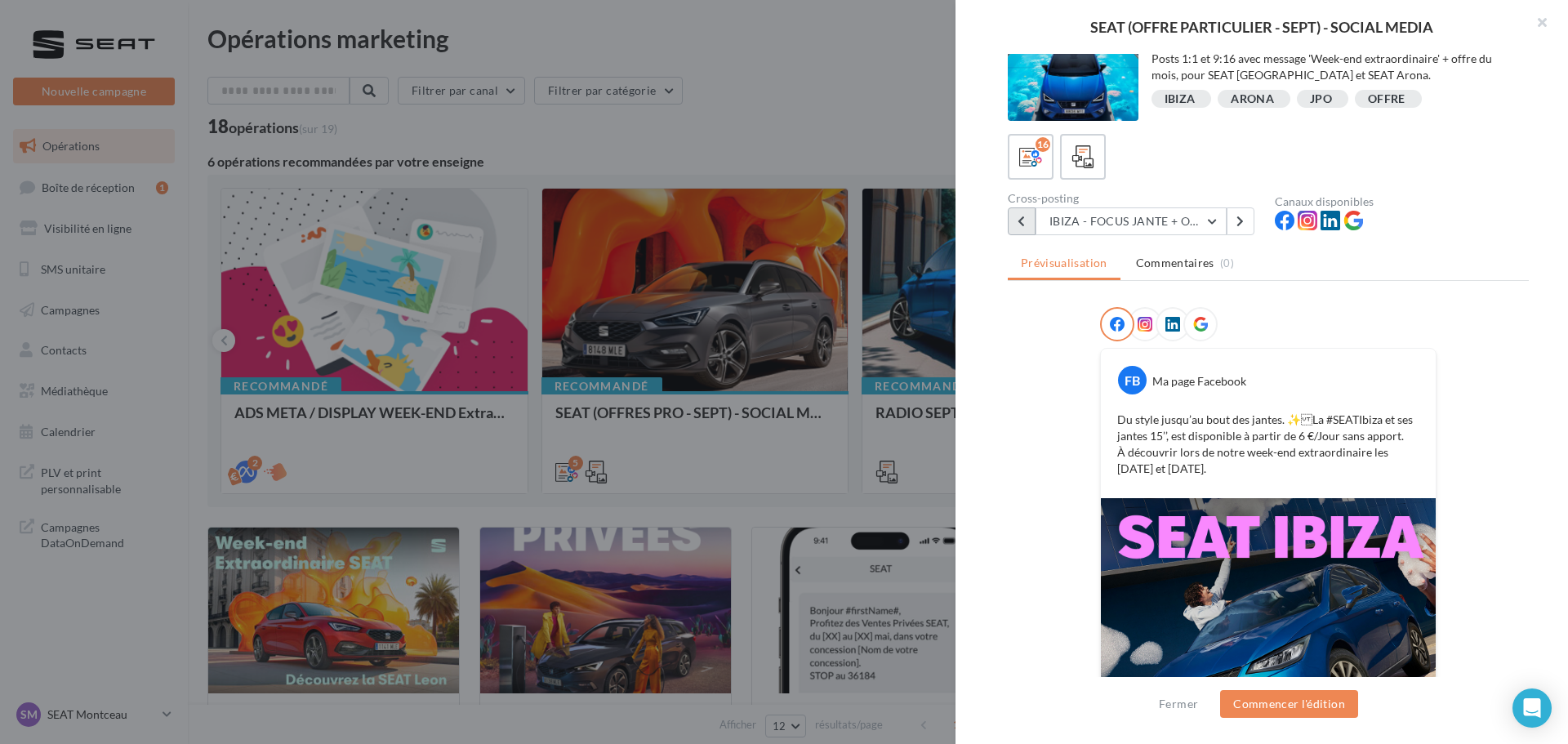
click at [1025, 225] on button at bounding box center [1021, 221] width 27 height 27
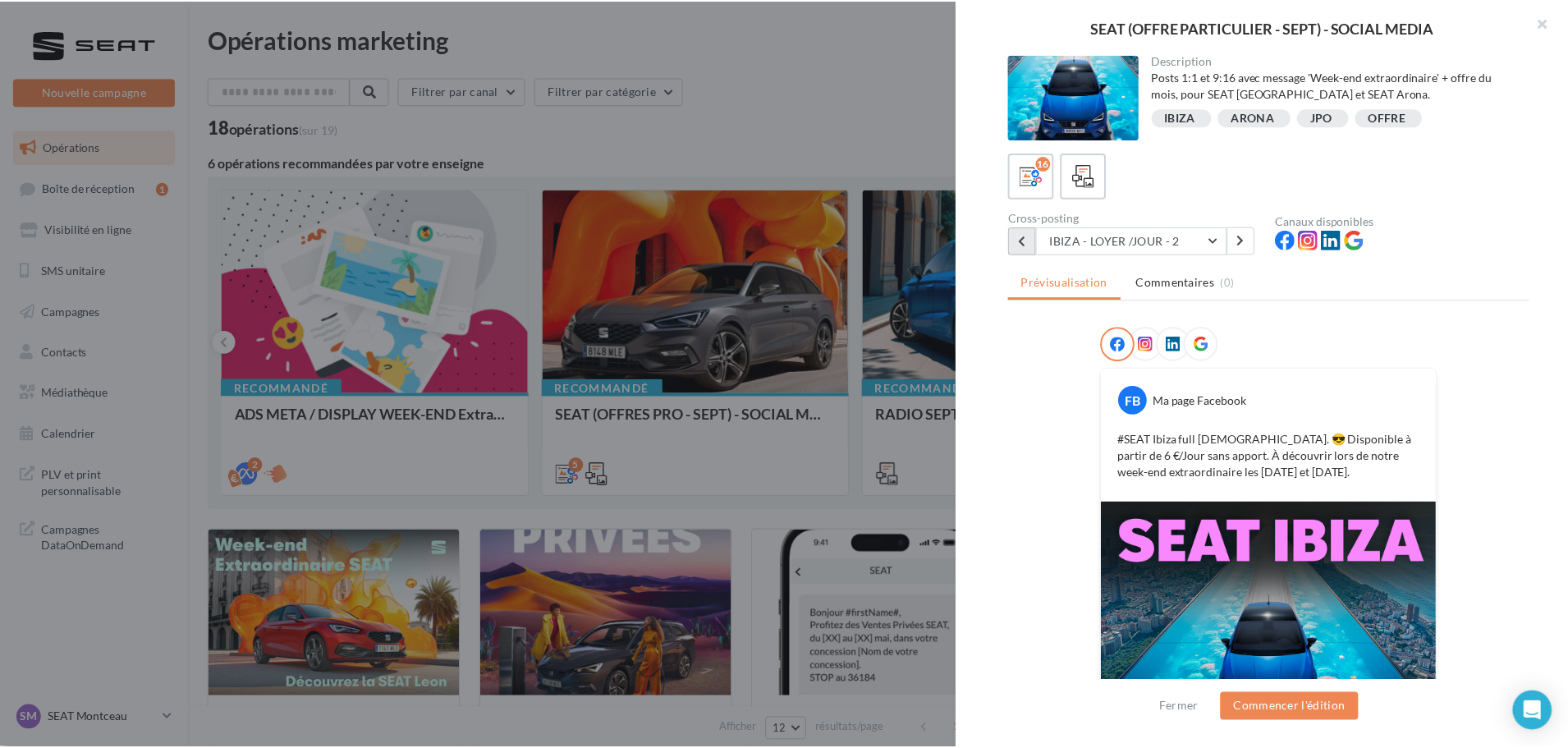
scroll to position [166, 0]
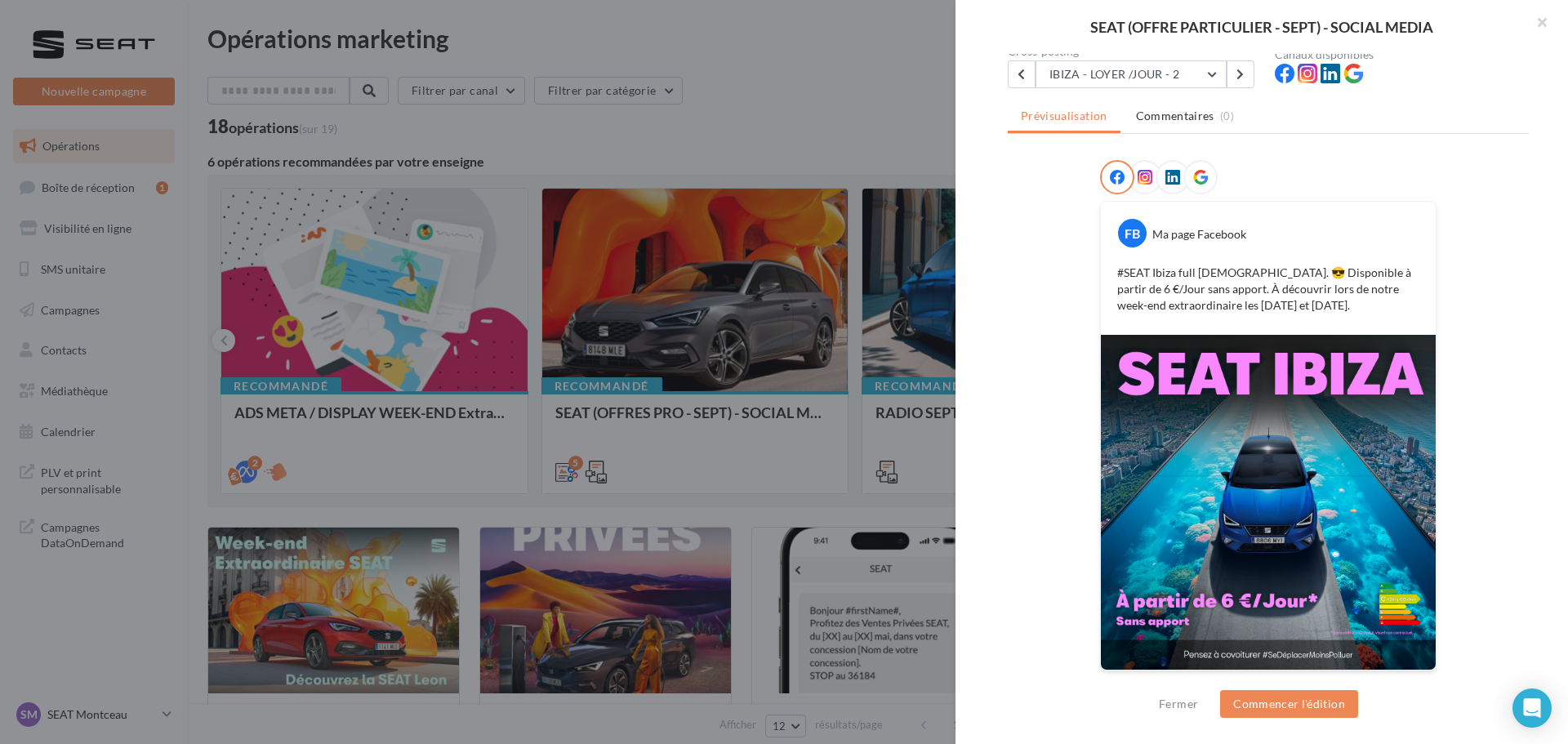
drag, startPoint x: 146, startPoint y: 317, endPoint x: 146, endPoint y: 469, distance: 152.0
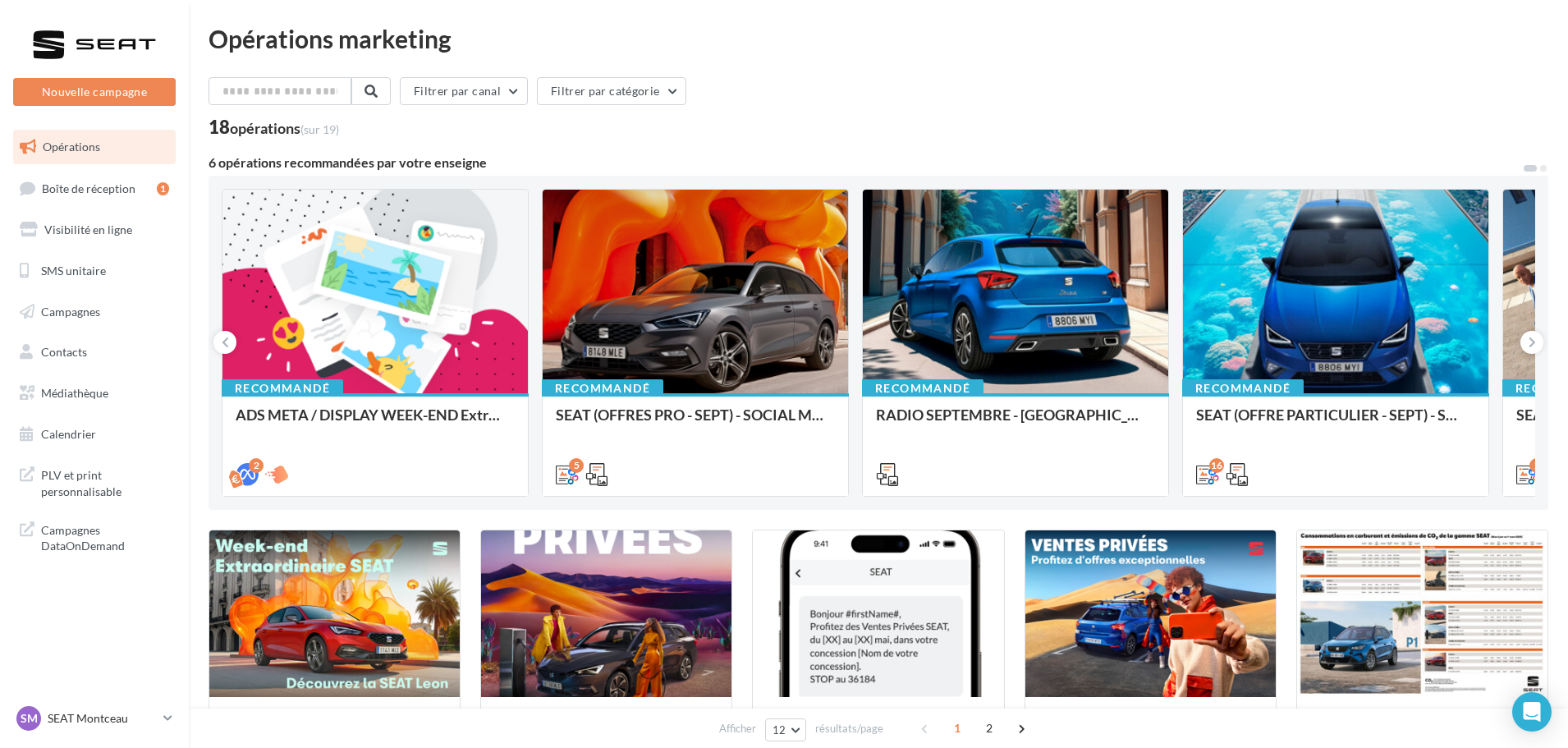
click at [158, 736] on div "SM SEAT Montceau SEAT-MONTCEAU-LES-MINES" at bounding box center [94, 725] width 189 height 45
click at [142, 711] on p "SEAT Montceau" at bounding box center [102, 718] width 110 height 16
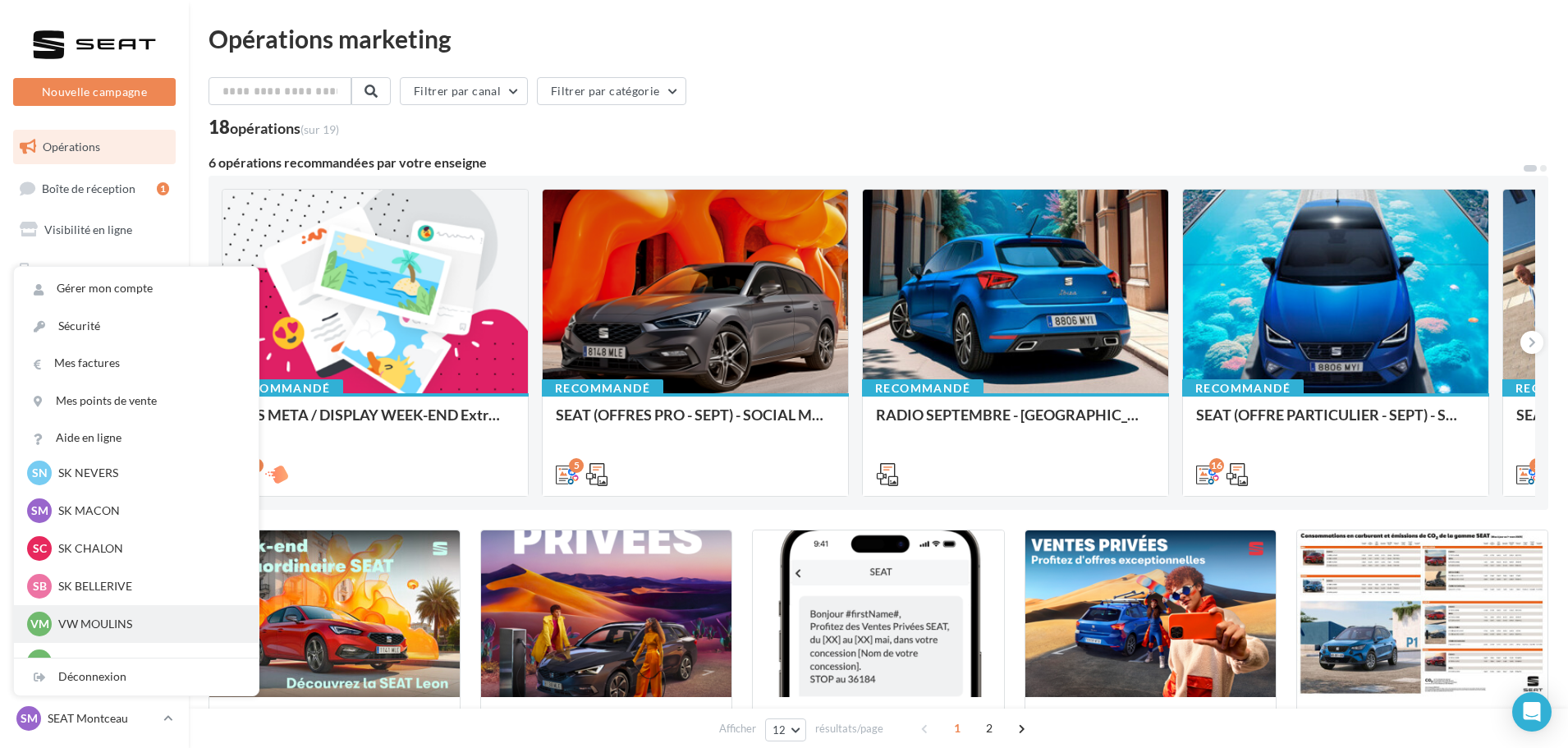
scroll to position [329, 0]
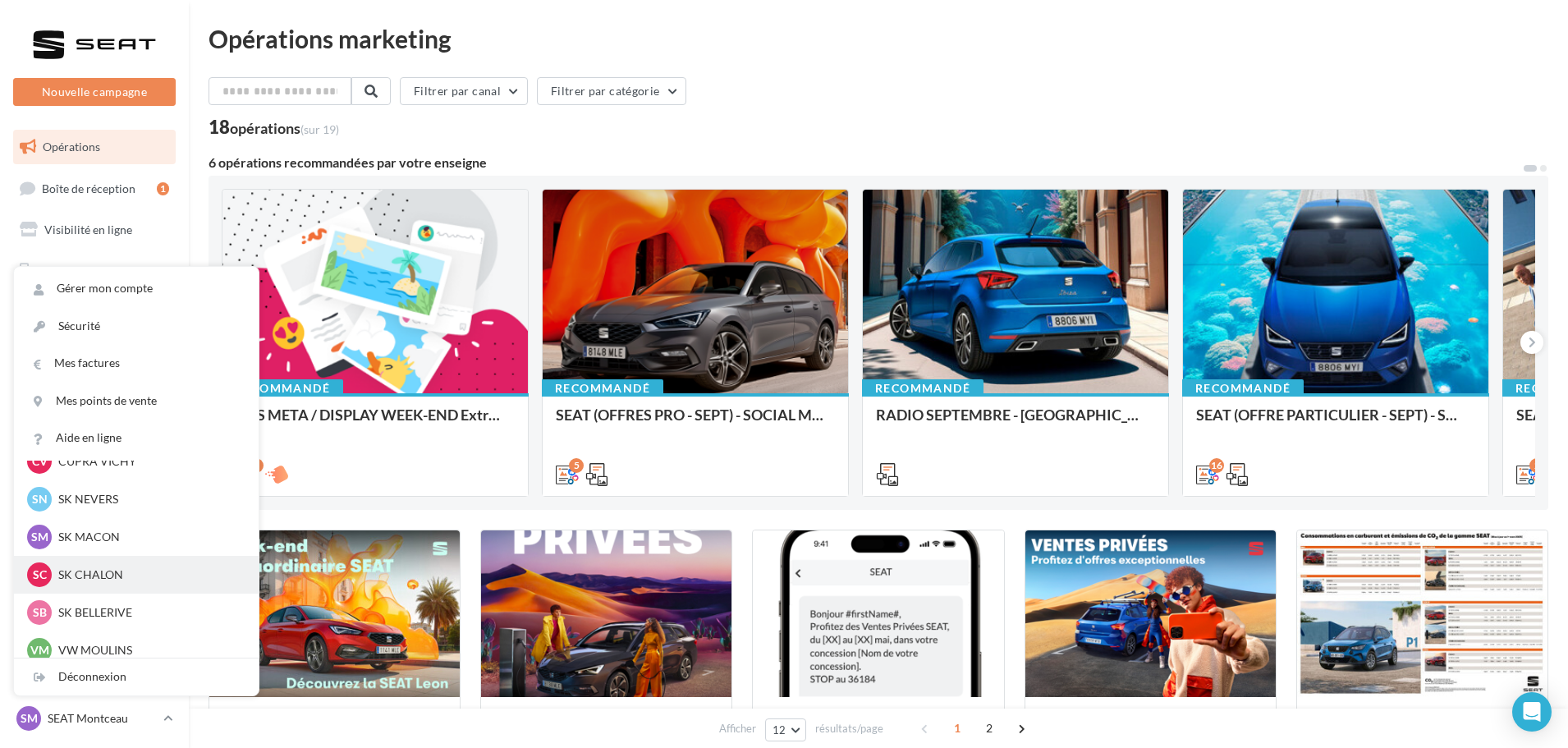
click at [103, 579] on p "SK CHALON" at bounding box center [148, 575] width 180 height 16
